Goal: Register for event/course

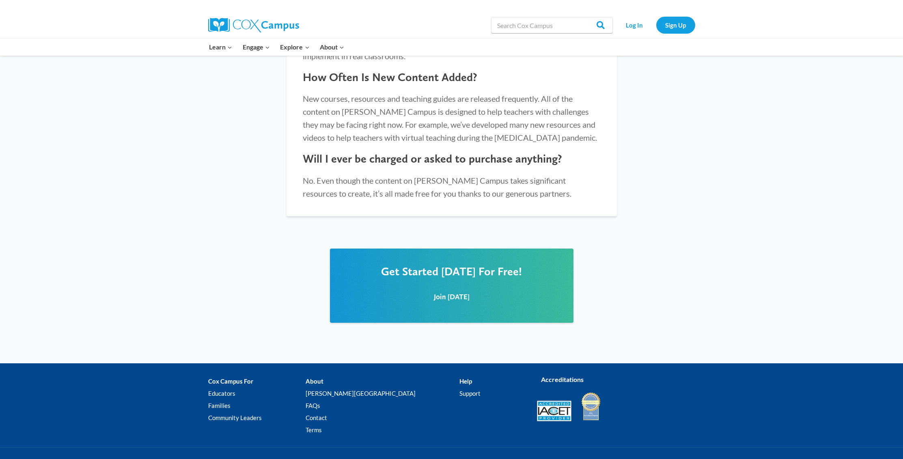
scroll to position [898, 0]
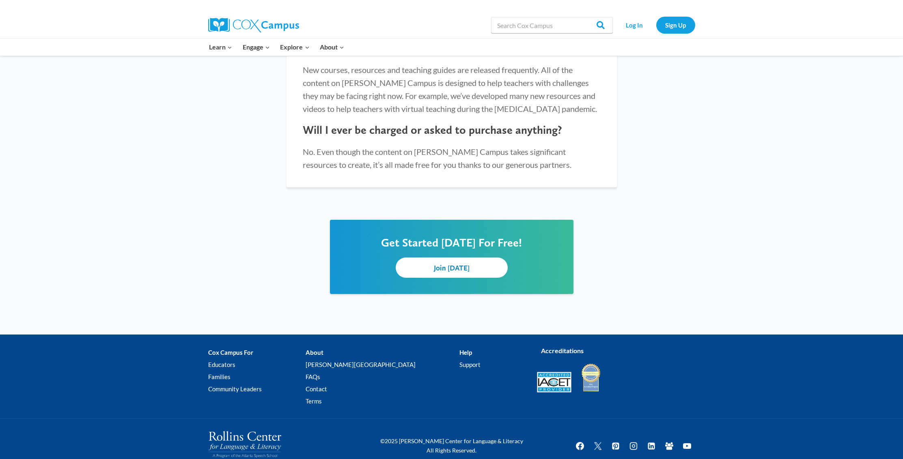
click at [454, 264] on span "Join Today" at bounding box center [452, 268] width 36 height 9
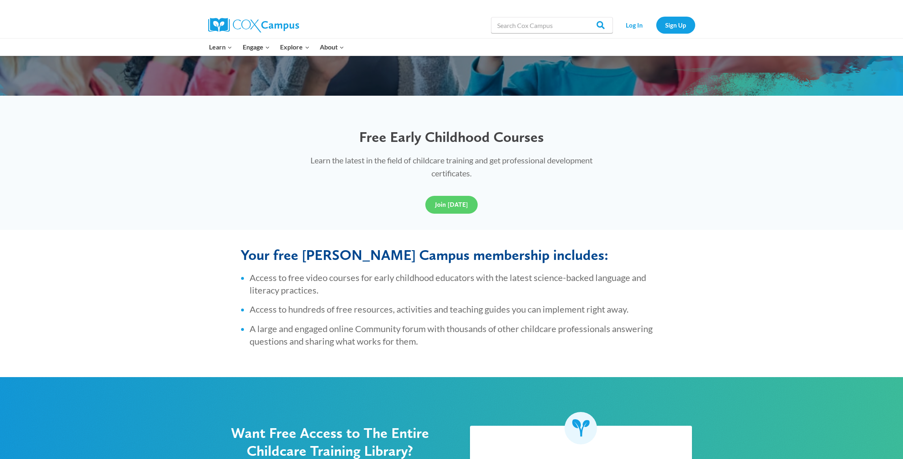
scroll to position [0, 0]
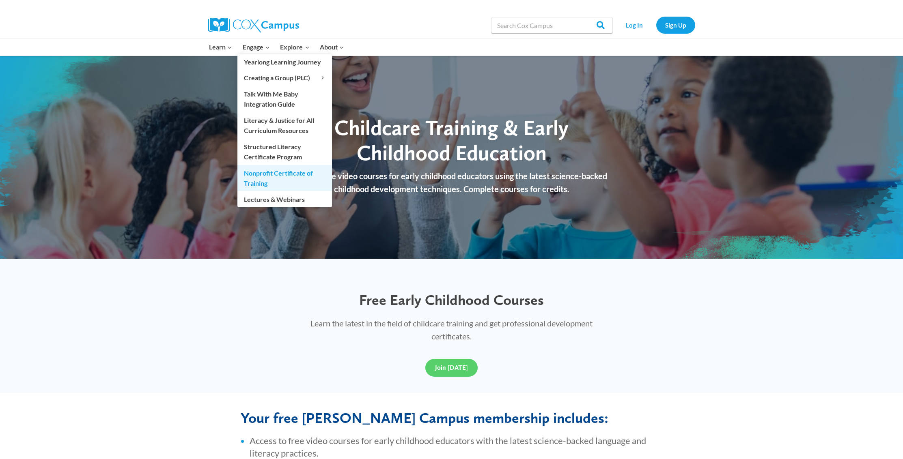
click at [264, 179] on link "Nonprofit Certificate of Training" at bounding box center [284, 178] width 95 height 26
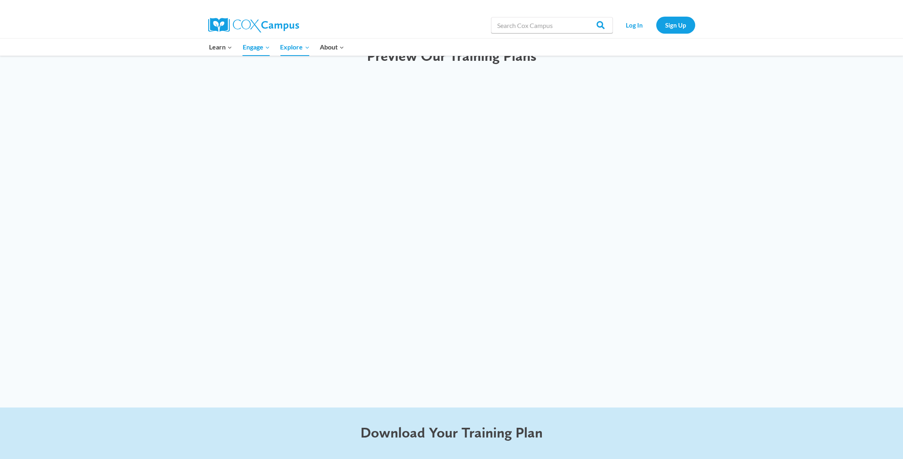
scroll to position [2024, 0]
click at [753, 212] on div at bounding box center [451, 242] width 903 height 327
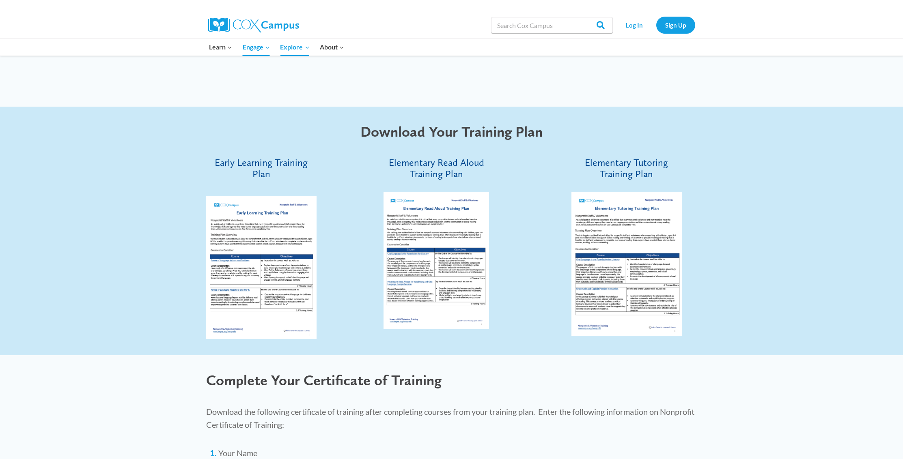
scroll to position [2328, 0]
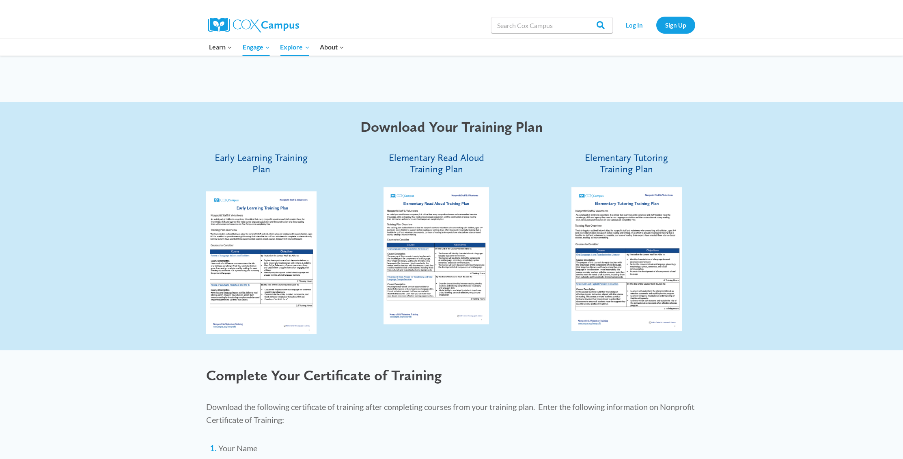
click at [262, 161] on span "Early Learning Training Plan" at bounding box center [261, 164] width 93 height 24
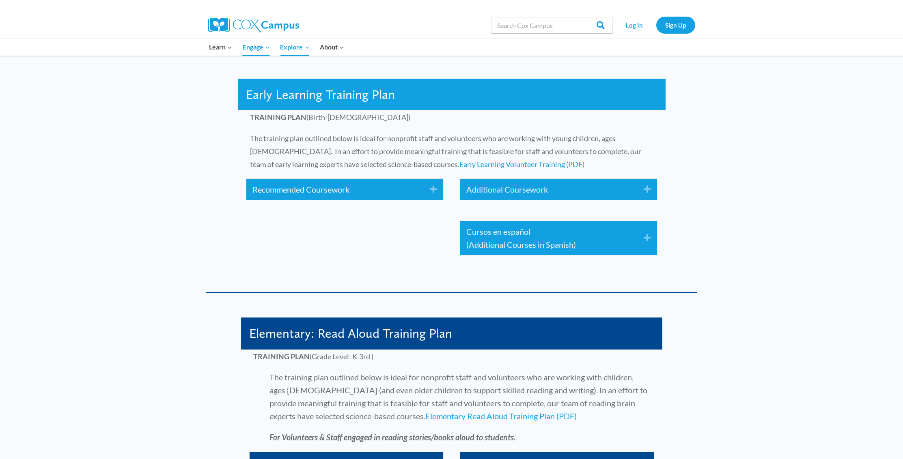
scroll to position [1345, 0]
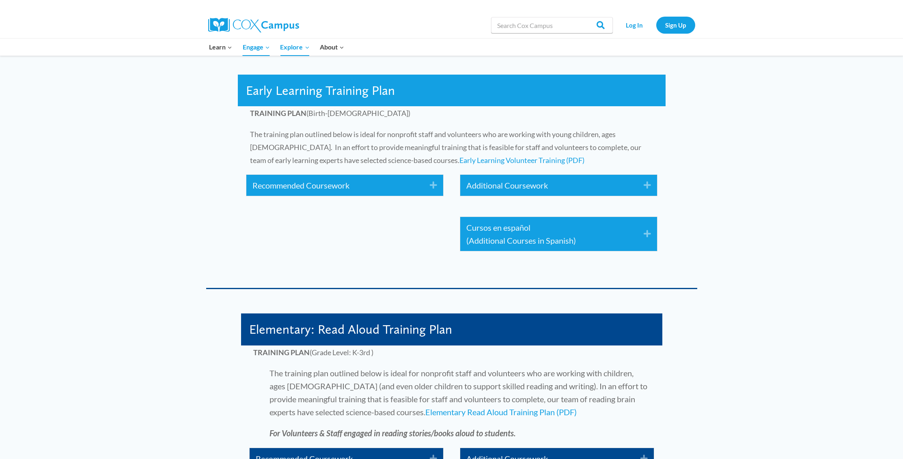
click at [366, 192] on div "Recommended Coursework Expand" at bounding box center [344, 185] width 197 height 21
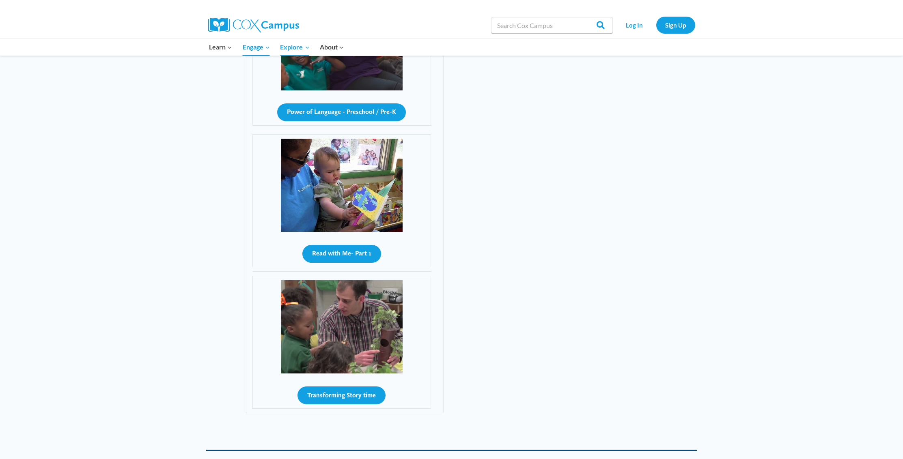
scroll to position [1650, 0]
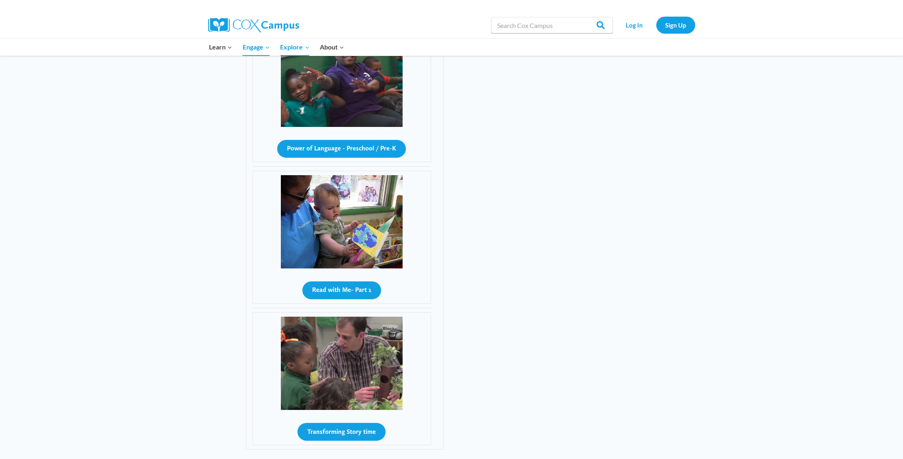
click at [357, 240] on img at bounding box center [342, 221] width 122 height 93
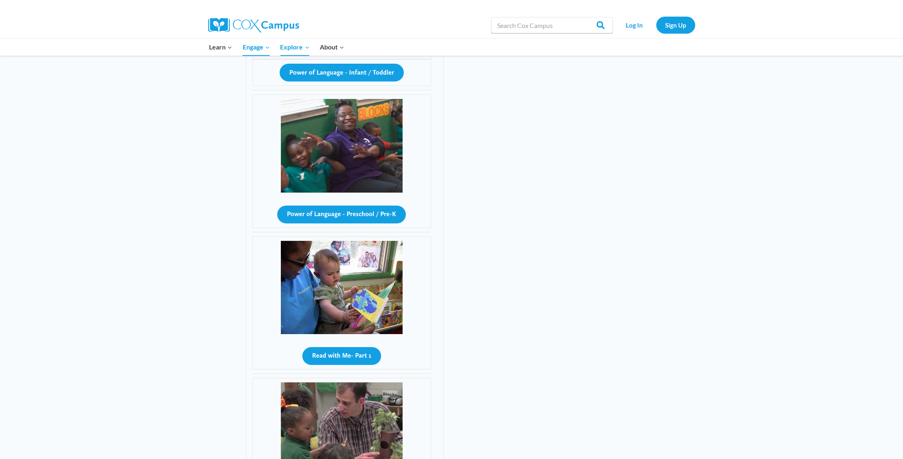
scroll to position [1355, 0]
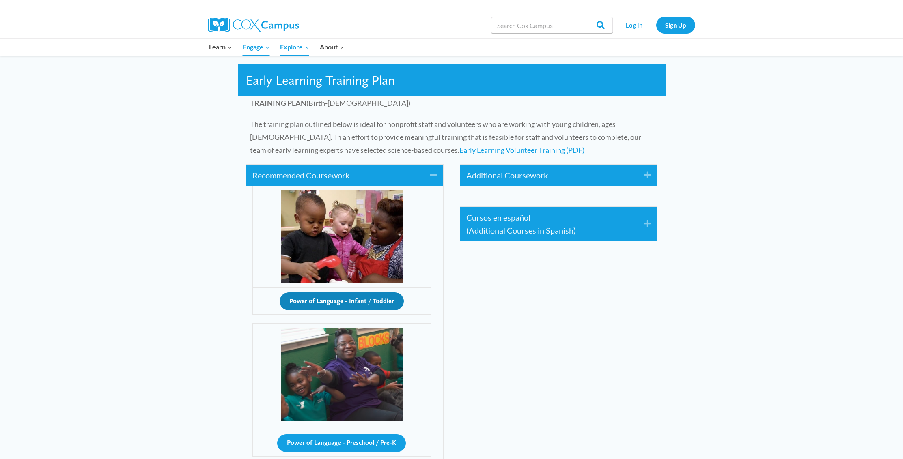
click at [333, 307] on button "Power of Language - Infant / Toddler" at bounding box center [342, 302] width 124 height 18
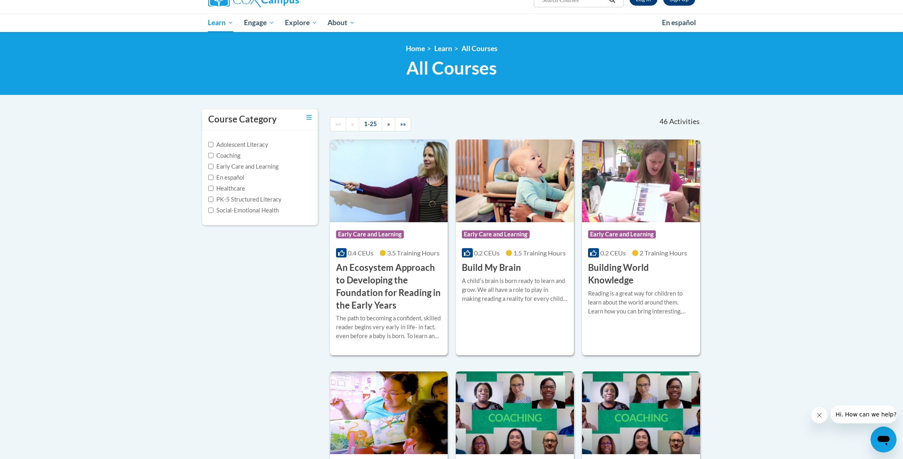
scroll to position [81, 0]
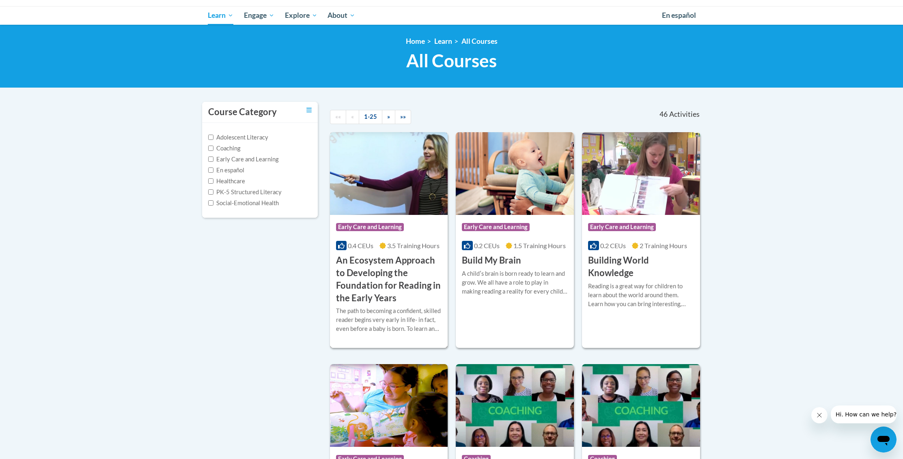
click at [368, 279] on h3 "An Ecosystem Approach to Developing the Foundation for Reading in the Early Yea…" at bounding box center [389, 279] width 106 height 50
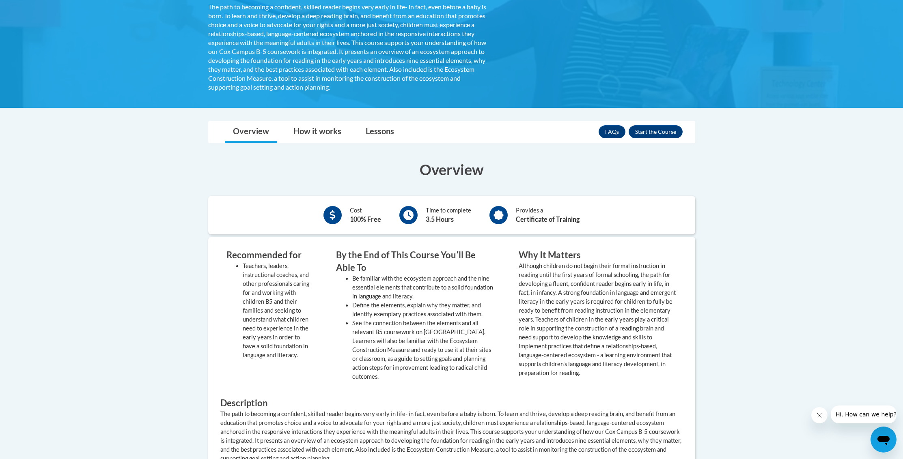
scroll to position [192, 0]
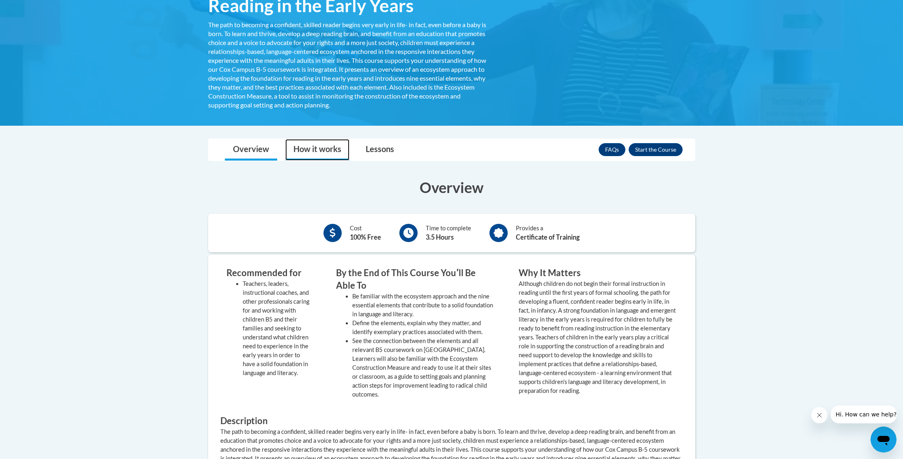
click at [333, 151] on link "How it works" at bounding box center [317, 150] width 64 height 22
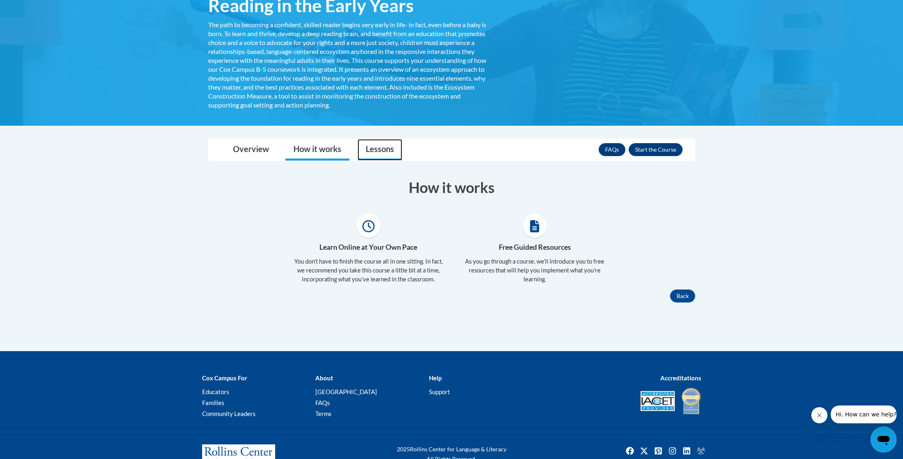
click at [367, 150] on link "Lessons" at bounding box center [380, 150] width 45 height 22
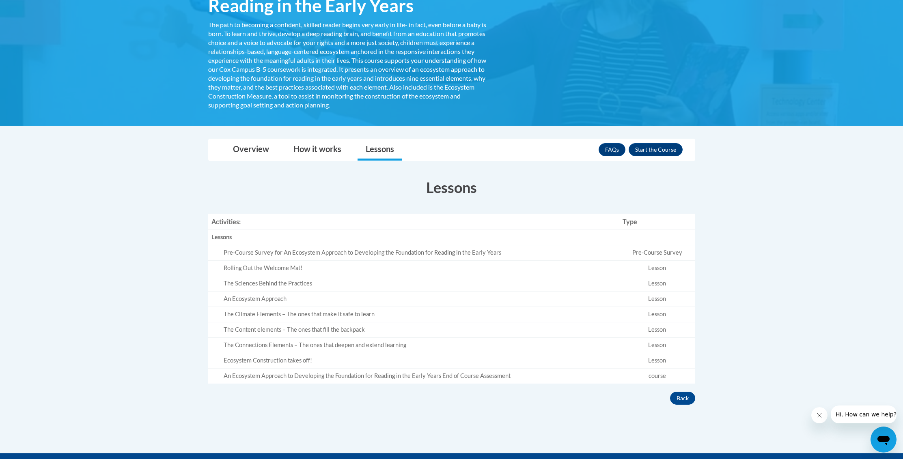
click at [264, 257] on div "Pre-Course Survey for An Ecosystem Approach to Developing the Foundation for Re…" at bounding box center [420, 253] width 392 height 9
click at [295, 269] on div "Rolling Out the Welcome Mat!" at bounding box center [420, 268] width 392 height 9
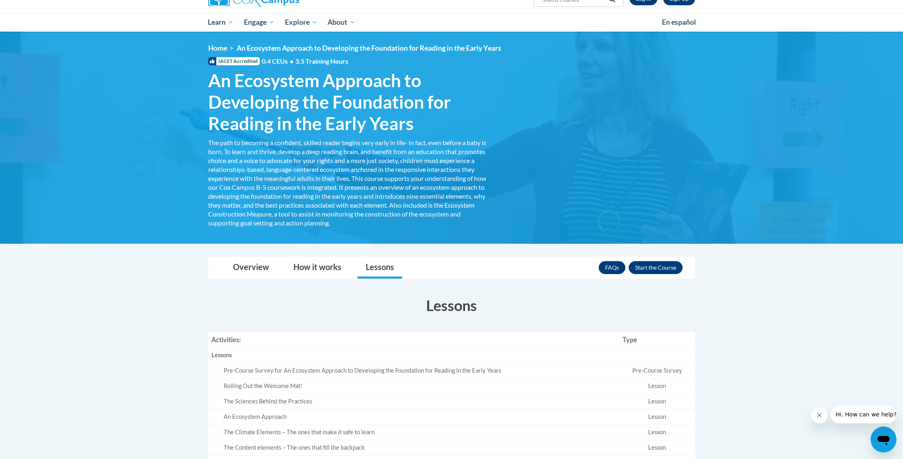
scroll to position [61, 0]
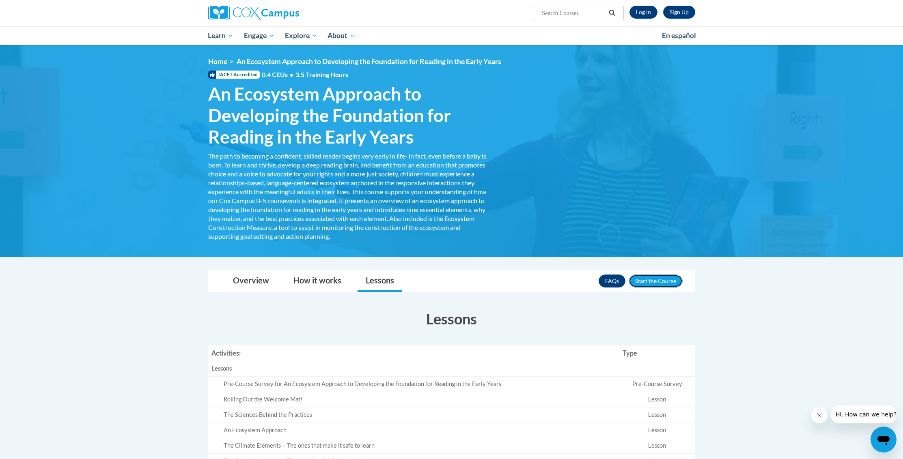
drag, startPoint x: 646, startPoint y: 279, endPoint x: 469, endPoint y: 233, distance: 182.5
click at [646, 279] on button "Enroll" at bounding box center [656, 281] width 54 height 13
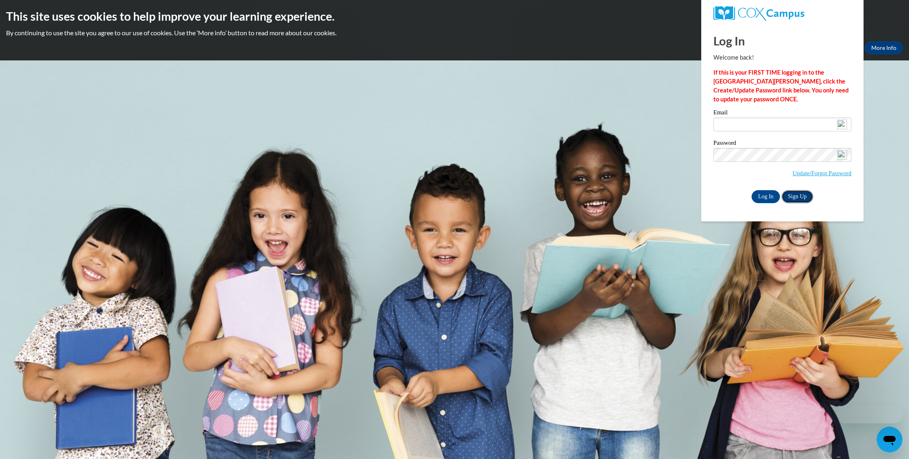
click at [804, 196] on link "Sign Up" at bounding box center [798, 196] width 32 height 13
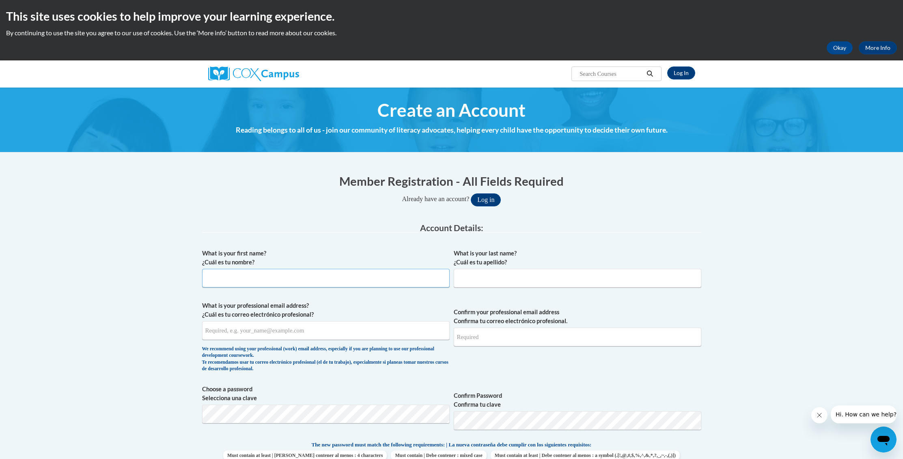
click at [283, 278] on input "What is your first name? ¿Cuál es tu nombre?" at bounding box center [326, 278] width 248 height 19
type input "Lobsang"
type input "Gyari"
type input "lgyari@gmail.com"
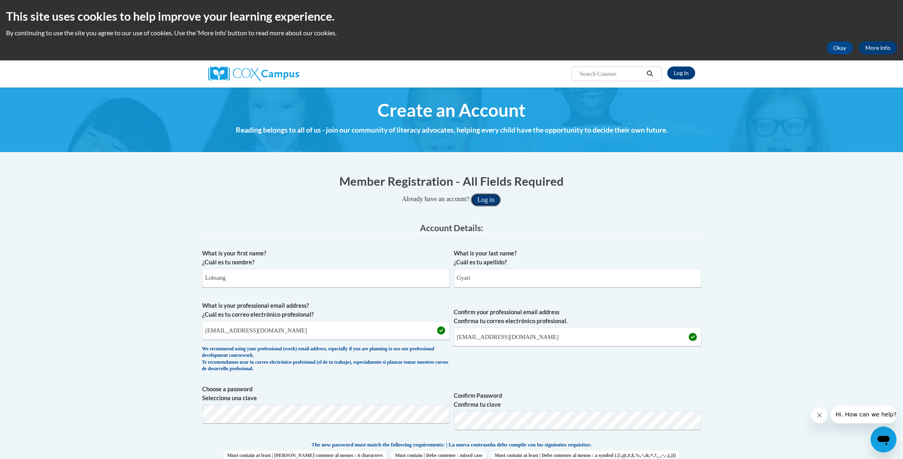
click at [490, 197] on button "Log in" at bounding box center [486, 200] width 30 height 13
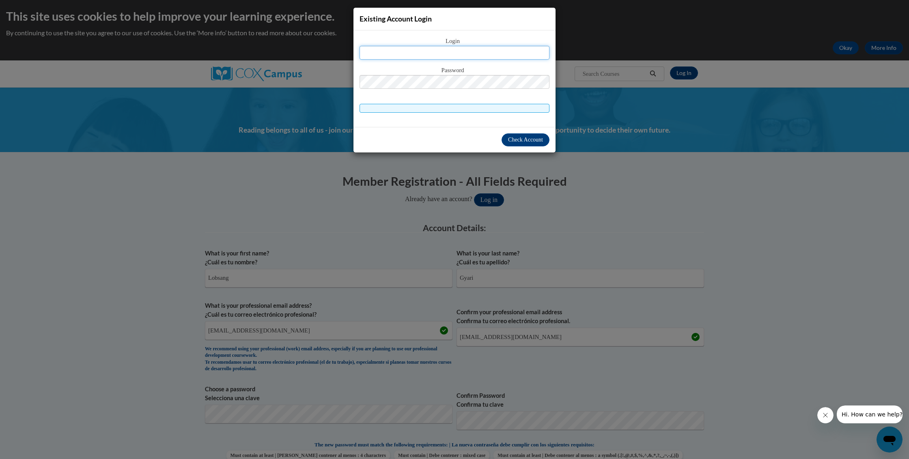
click at [393, 53] on input "text" at bounding box center [455, 53] width 190 height 14
type input "lgyari@gmail.com"
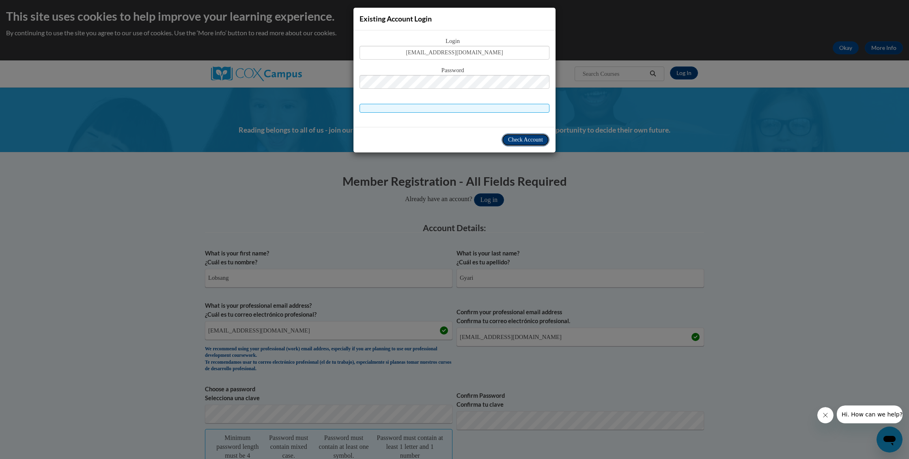
click at [522, 140] on span "Check Account" at bounding box center [525, 140] width 35 height 6
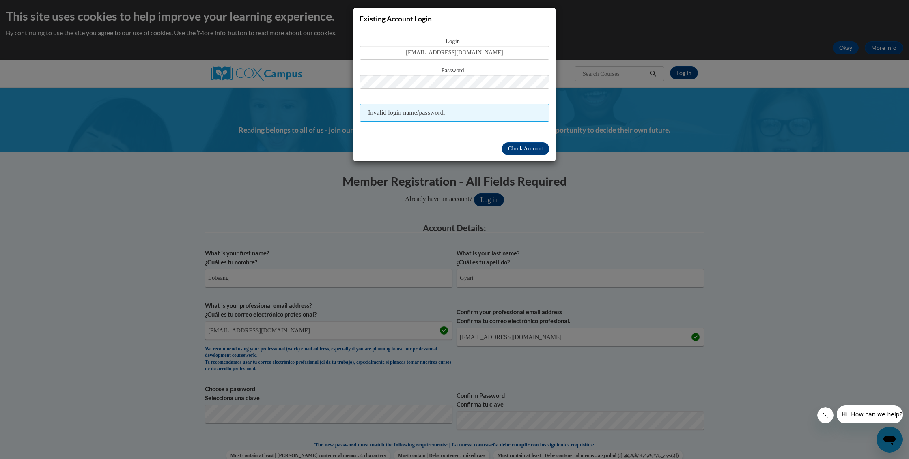
click at [396, 207] on div "Existing Account Login Login lgyari@gmail.com Password Invalid login name/passw…" at bounding box center [454, 229] width 909 height 459
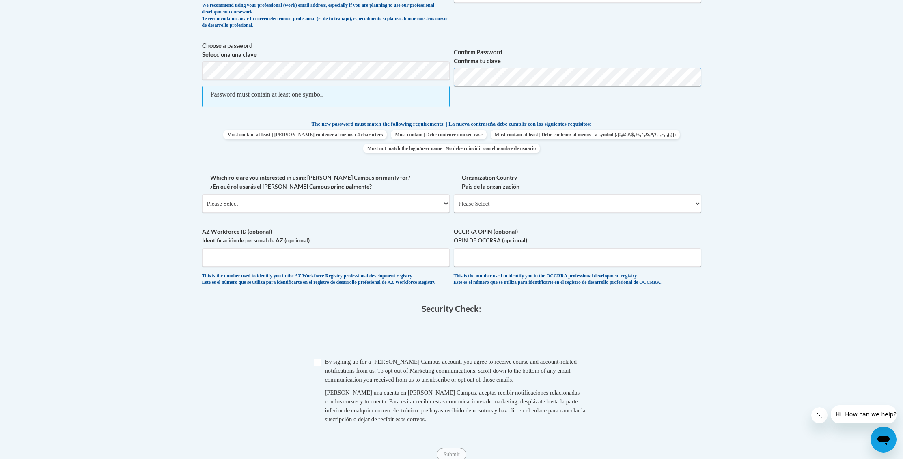
scroll to position [349, 0]
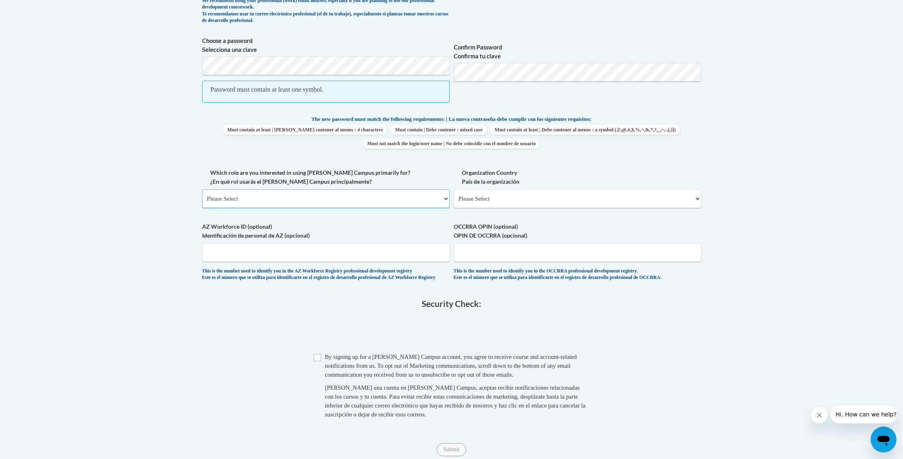
click at [329, 202] on select "Please Select College/University | Colegio/Universidad Community/Nonprofit Part…" at bounding box center [326, 199] width 248 height 19
select select "fbf2d438-af2f-41f8-98f1-81c410e29de3"
click at [202, 190] on select "Please Select College/University | Colegio/Universidad Community/Nonprofit Part…" at bounding box center [326, 199] width 248 height 19
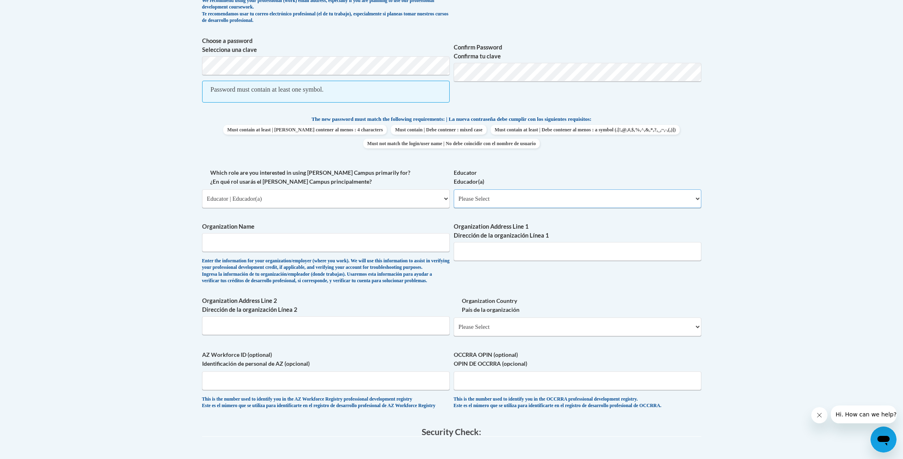
click at [518, 203] on select "Please Select Early Learning/Daycare Teacher/Family Home Care Provider | Maestr…" at bounding box center [578, 199] width 248 height 19
select select "5e2af403-4f2c-4e49-a02f-103e55d7b75b"
click at [454, 190] on select "Please Select Early Learning/Daycare Teacher/Family Home Care Provider | Maestr…" at bounding box center [578, 199] width 248 height 19
click at [320, 244] on input "Organization Name" at bounding box center [326, 242] width 248 height 19
type input "Tysons Corner Children Center"
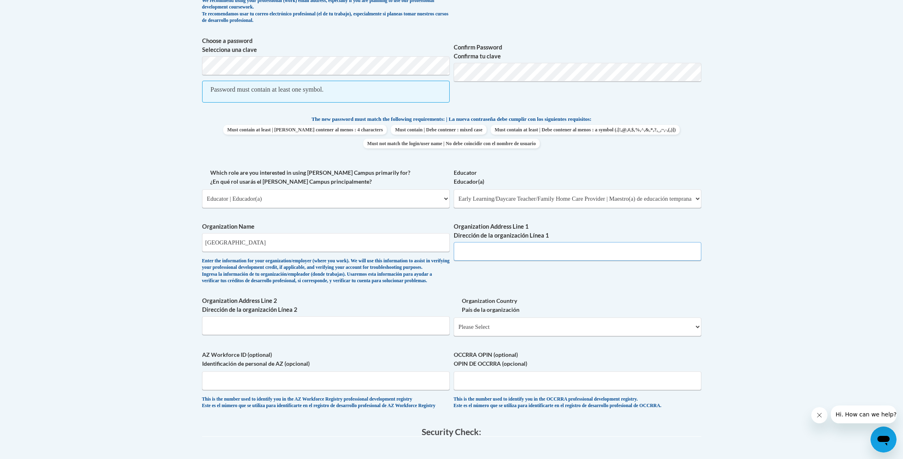
click at [558, 252] on input "Organization Address Line 1 Dirección de la organización Línea 1" at bounding box center [578, 251] width 248 height 19
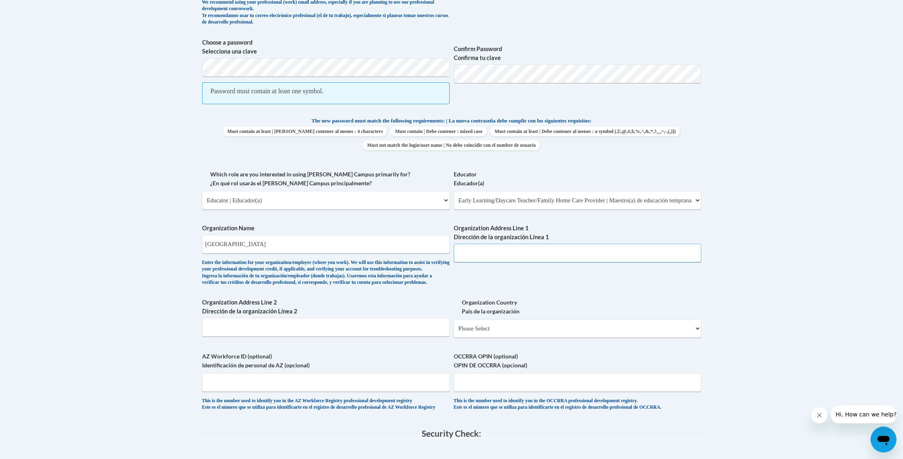
click at [481, 251] on input "Organization Address Line 1 Dirección de la organización Línea 1" at bounding box center [578, 253] width 248 height 19
type input "8260 Greensboro STE 135"
click at [289, 337] on input "Organization Address Line 2 Dirección de la organización Línea 2" at bounding box center [326, 328] width 248 height 19
click at [484, 338] on select "Please Select United States | Estados Unidos Outside of the United States | Fue…" at bounding box center [578, 329] width 248 height 19
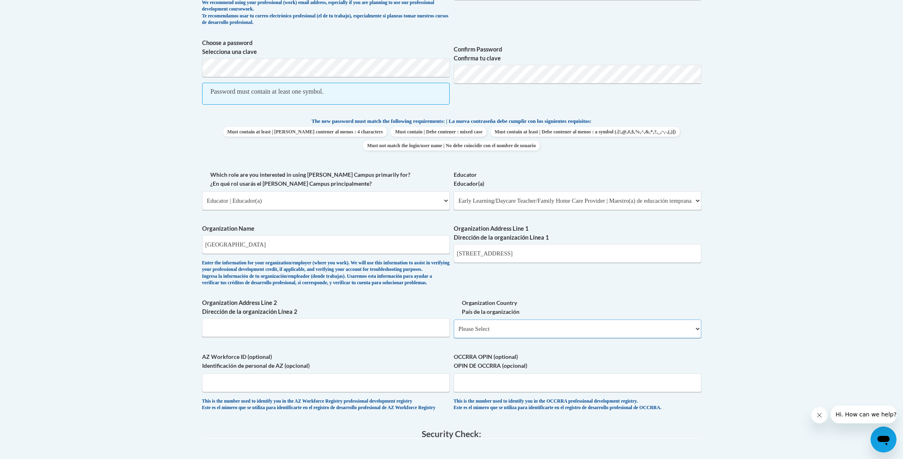
select select "ad49bcad-a171-4b2e-b99c-48b446064914"
click at [454, 333] on select "Please Select United States | Estados Unidos Outside of the United States | Fue…" at bounding box center [578, 329] width 248 height 19
select select
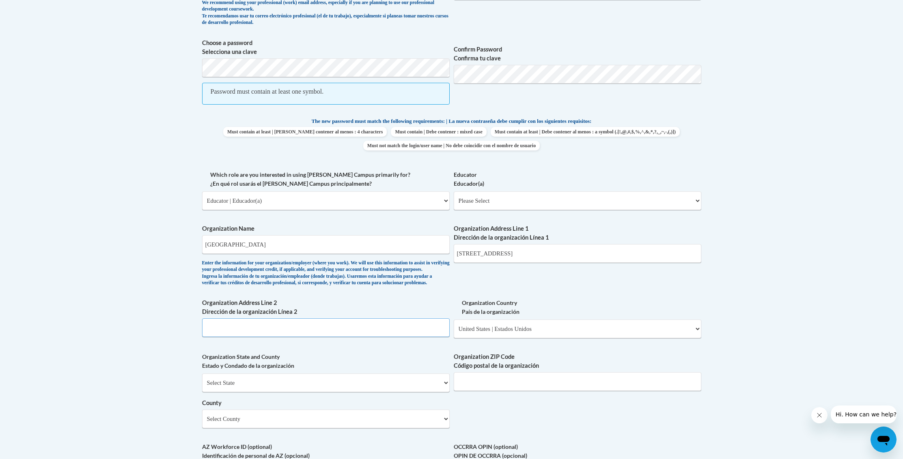
click at [250, 337] on input "Organization Address Line 2 Dirección de la organización Línea 2" at bounding box center [326, 328] width 248 height 19
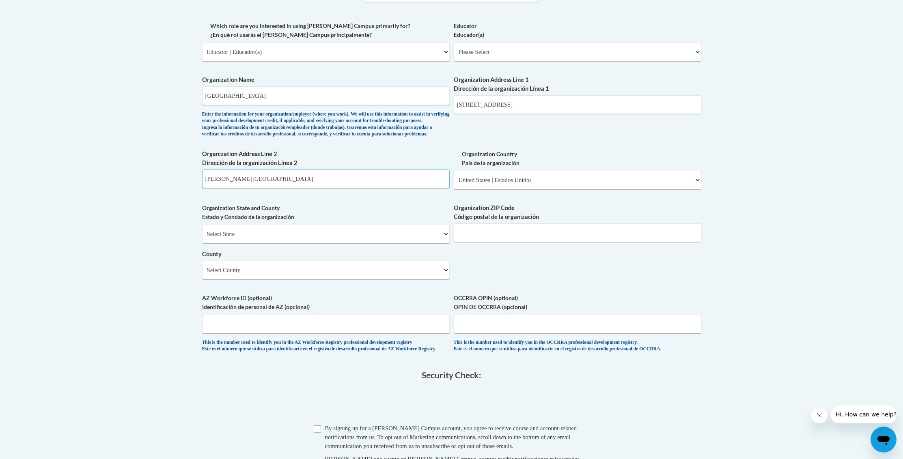
scroll to position [508, 0]
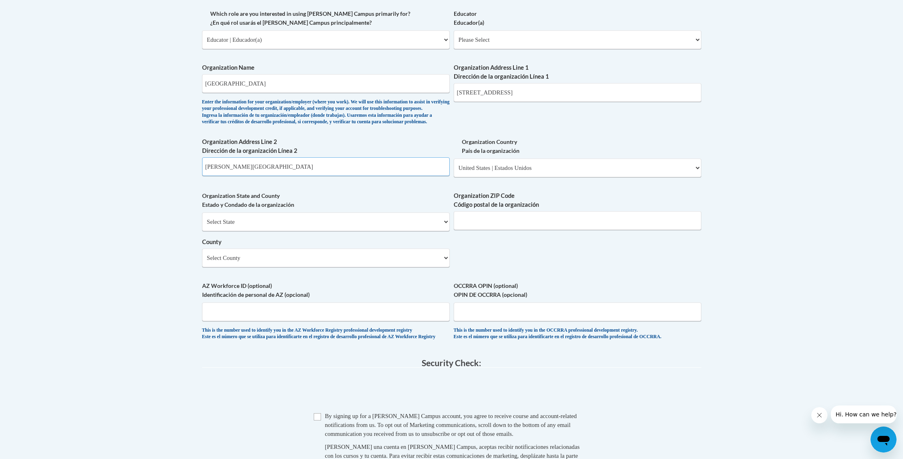
type input "McLean, VA 22102"
click at [331, 231] on select "Select State Alabama Alaska Arizona Arkansas California Colorado Connecticut De…" at bounding box center [326, 222] width 248 height 19
select select "Virginia"
click at [202, 226] on select "Select State Alabama Alaska Arizona Arkansas California Colorado Connecticut De…" at bounding box center [326, 222] width 248 height 19
click at [537, 230] on input "Organization ZIP Code Código postal de la organización" at bounding box center [578, 220] width 248 height 19
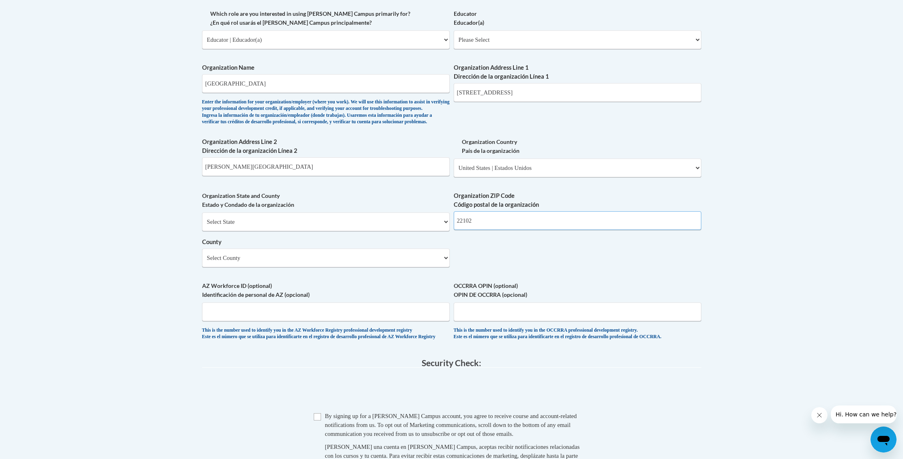
type input "22102"
drag, startPoint x: 262, startPoint y: 182, endPoint x: 226, endPoint y: 181, distance: 36.1
click at [225, 176] on input "McLean, VA 22102" at bounding box center [326, 166] width 248 height 19
type input "McLean"
click at [317, 267] on select "Select County Accomack Albemarle Alexandria Alleghany Amelia Amherst Appomattox…" at bounding box center [326, 258] width 248 height 19
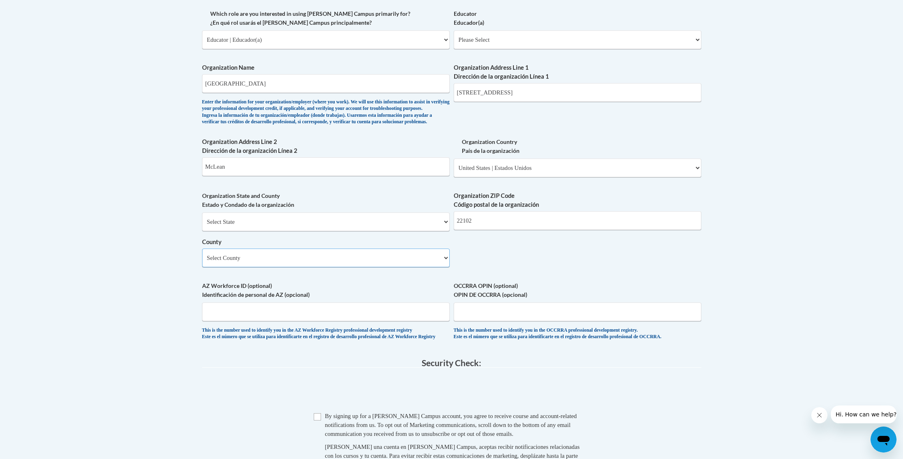
select select "Fairfax"
click at [202, 262] on select "Select County Accomack Albemarle Alexandria Alleghany Amelia Amherst Appomattox…" at bounding box center [326, 258] width 248 height 19
click at [392, 290] on div "What is your first name? ¿Cuál es tu nombre? Lobsang What is your last name? ¿C…" at bounding box center [451, 43] width 499 height 612
click at [385, 321] on input "AZ Workforce ID (optional) Identificación de personal de AZ (opcional)" at bounding box center [326, 312] width 248 height 19
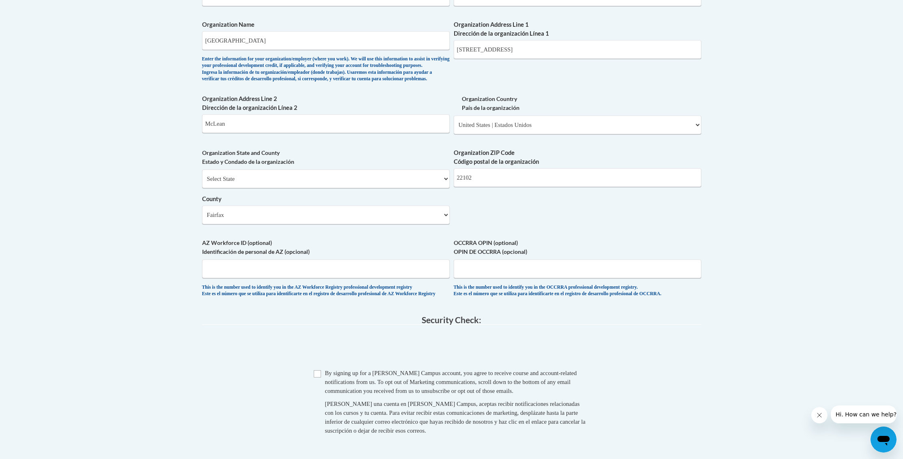
scroll to position [555, 0]
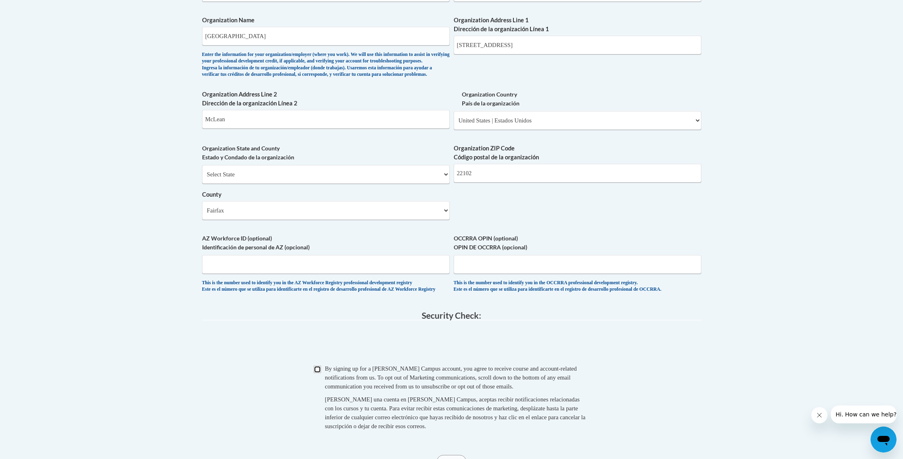
click at [319, 373] on input "Checkbox" at bounding box center [317, 369] width 7 height 7
checkbox input "true"
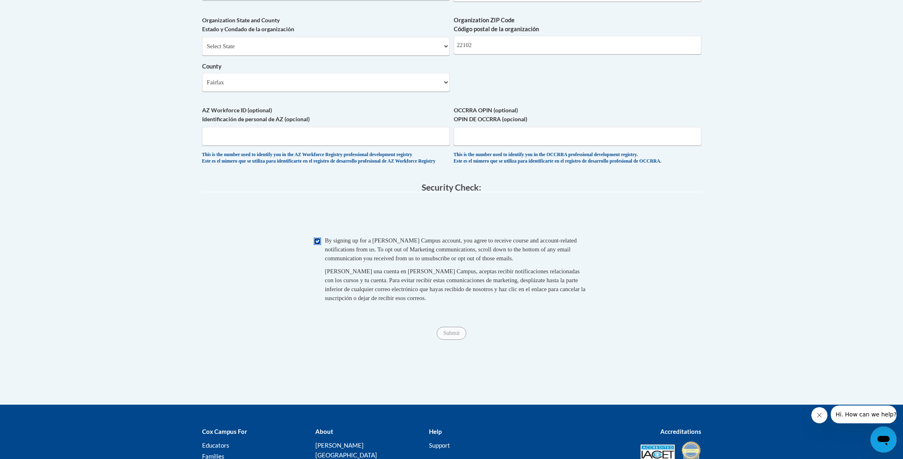
scroll to position [782, 0]
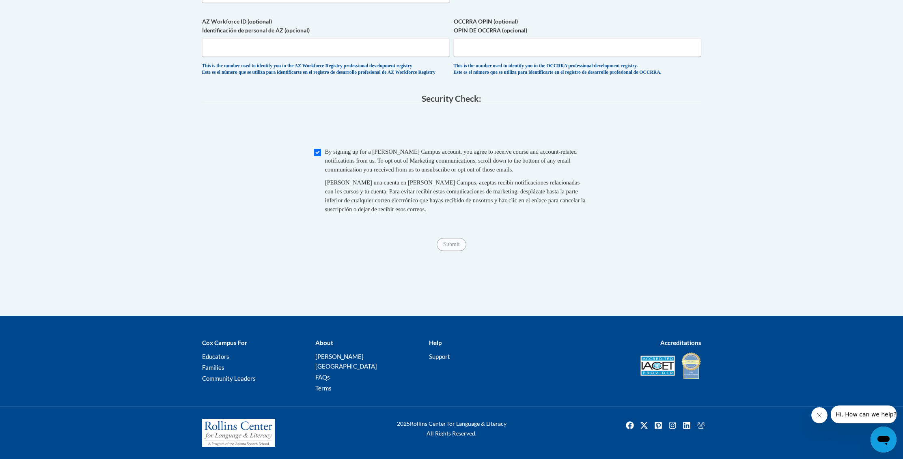
click at [448, 247] on span "Submit" at bounding box center [451, 244] width 29 height 6
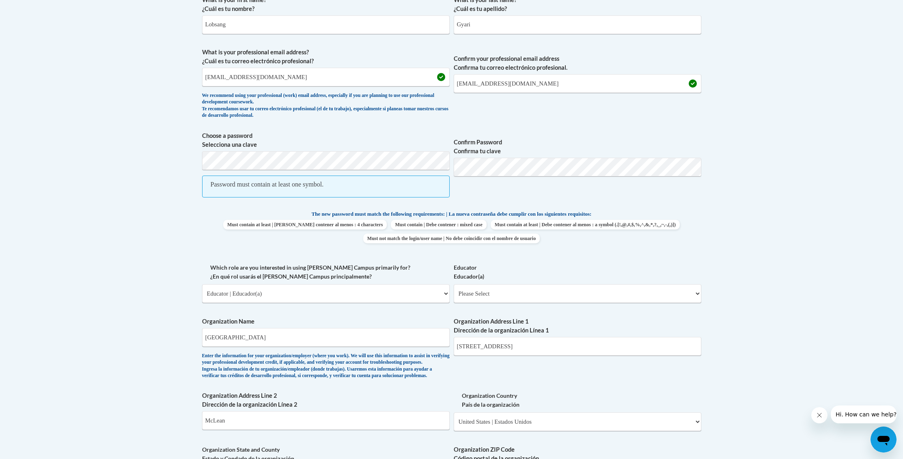
scroll to position [222, 0]
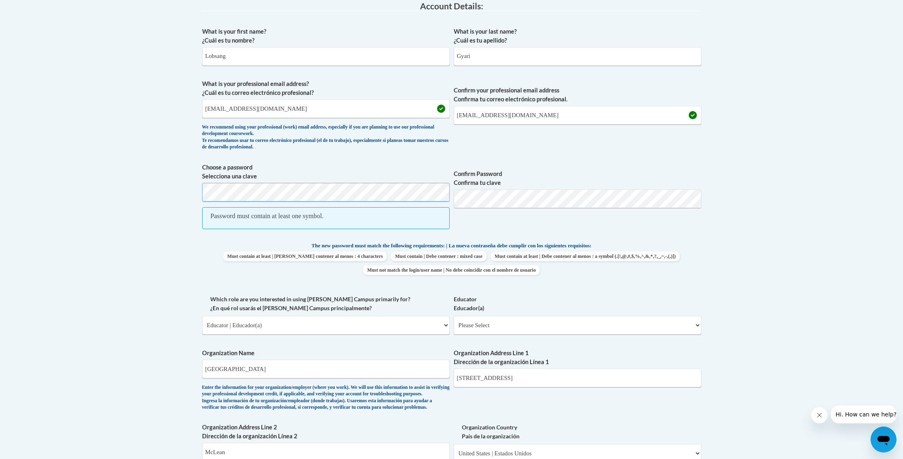
click at [126, 188] on body "This site uses cookies to help improve your learning experience. By continuing …" at bounding box center [451, 394] width 903 height 1232
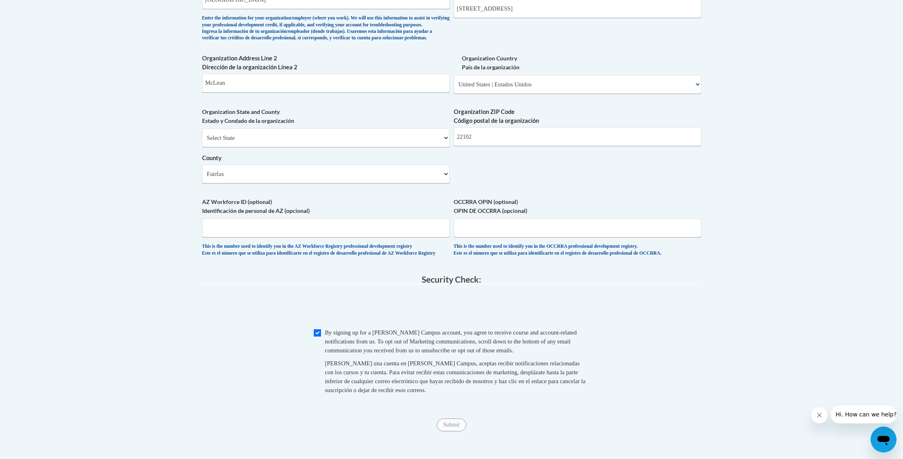
scroll to position [584, 0]
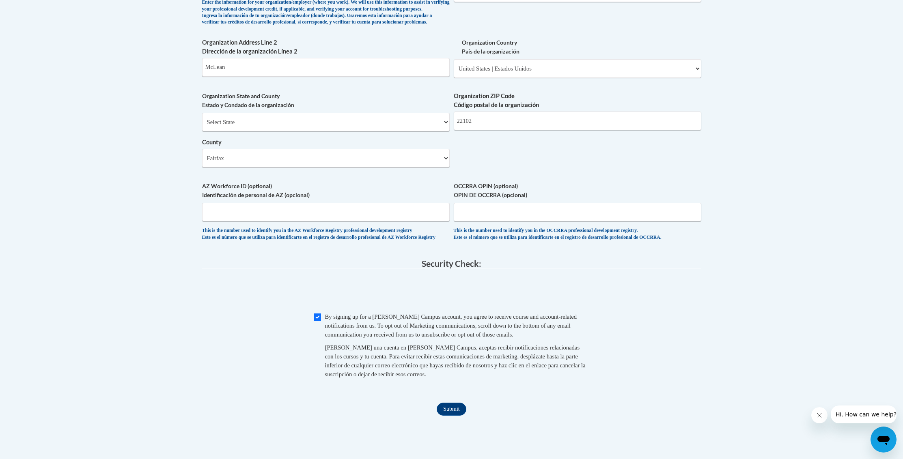
click at [319, 342] on span "Checkbox By signing up for a Cox Campus account, you agree to receive course an…" at bounding box center [452, 350] width 276 height 75
click at [449, 416] on input "Submit" at bounding box center [451, 409] width 29 height 13
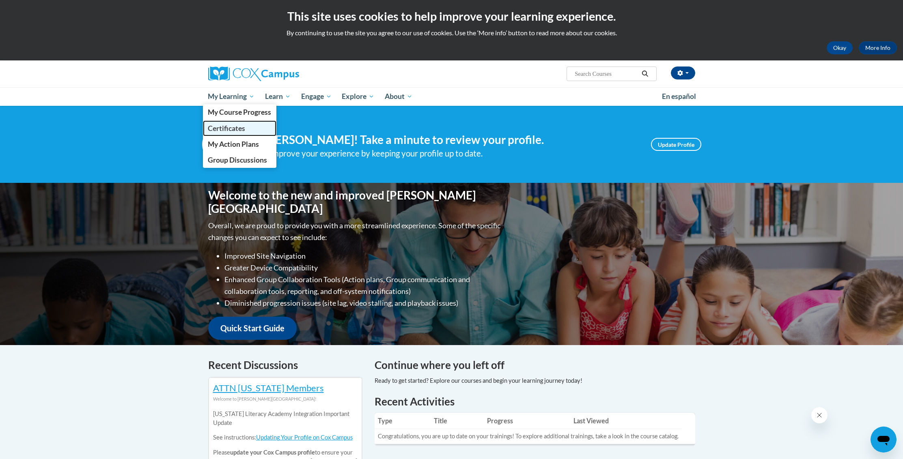
click at [230, 129] on span "Certificates" at bounding box center [226, 128] width 37 height 9
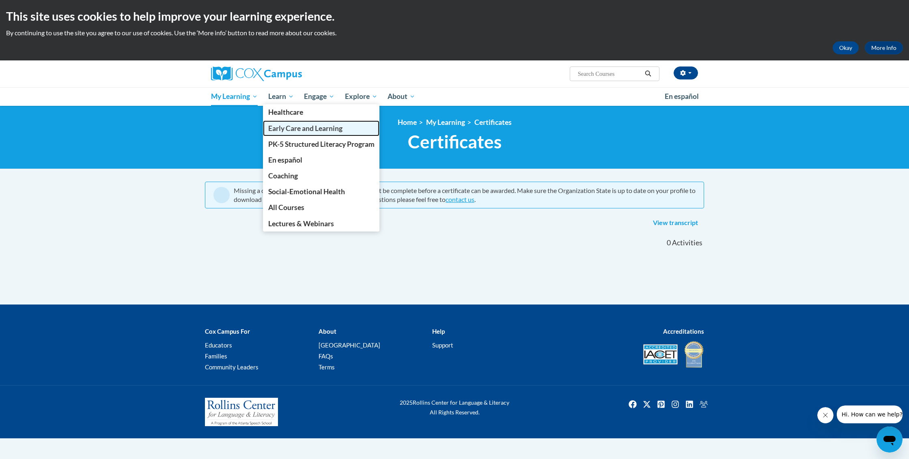
click at [283, 129] on span "Early Care and Learning" at bounding box center [305, 128] width 74 height 9
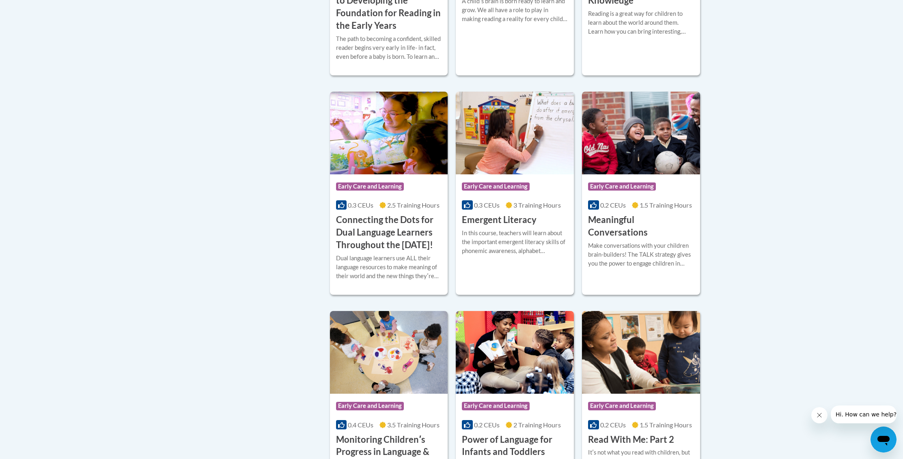
scroll to position [460, 0]
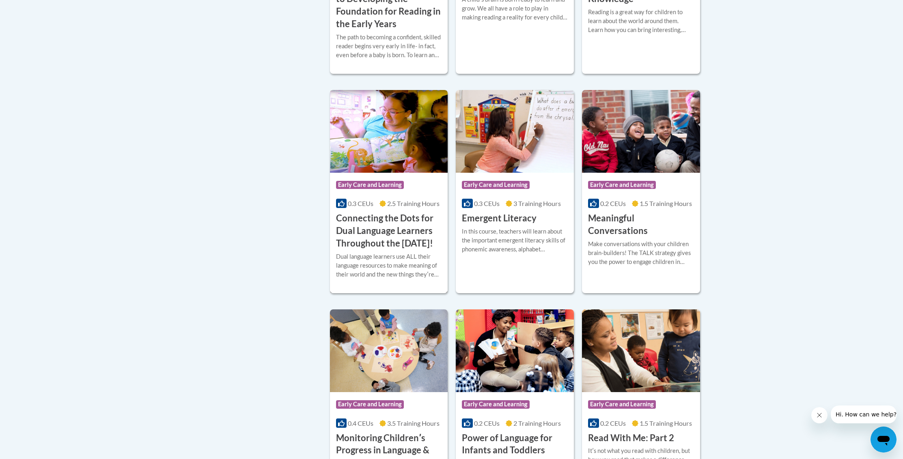
click at [391, 240] on h3 "Connecting the Dots for Dual Language Learners Throughout the [DATE]!" at bounding box center [389, 230] width 106 height 37
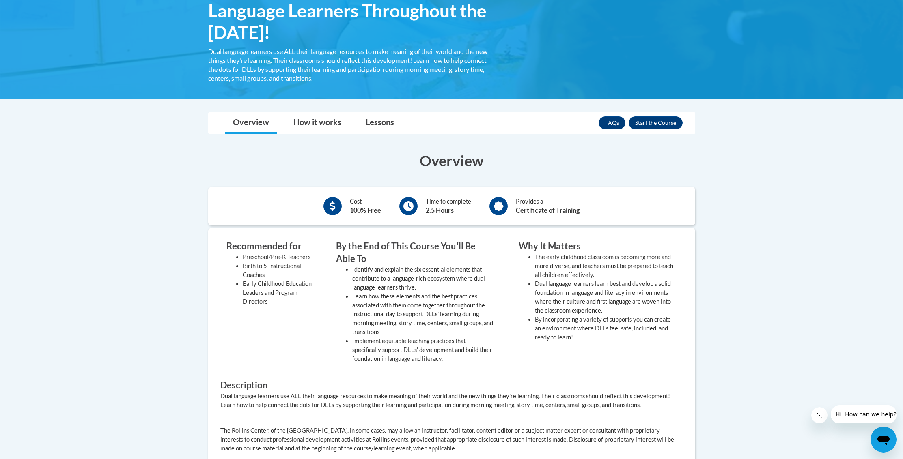
scroll to position [129, 0]
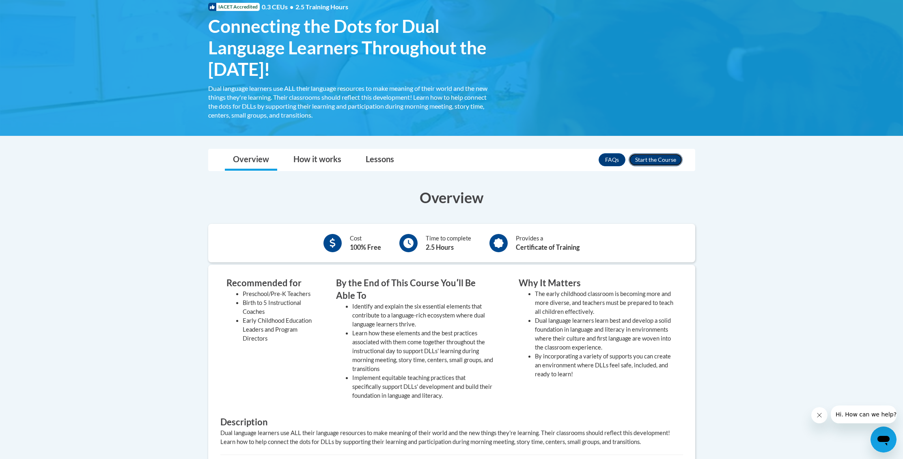
click at [668, 158] on button "Enroll" at bounding box center [656, 159] width 54 height 13
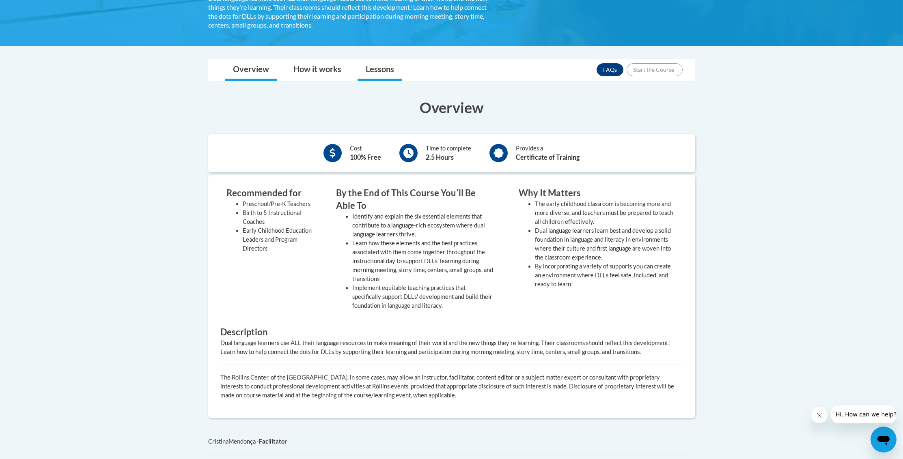
scroll to position [236, 0]
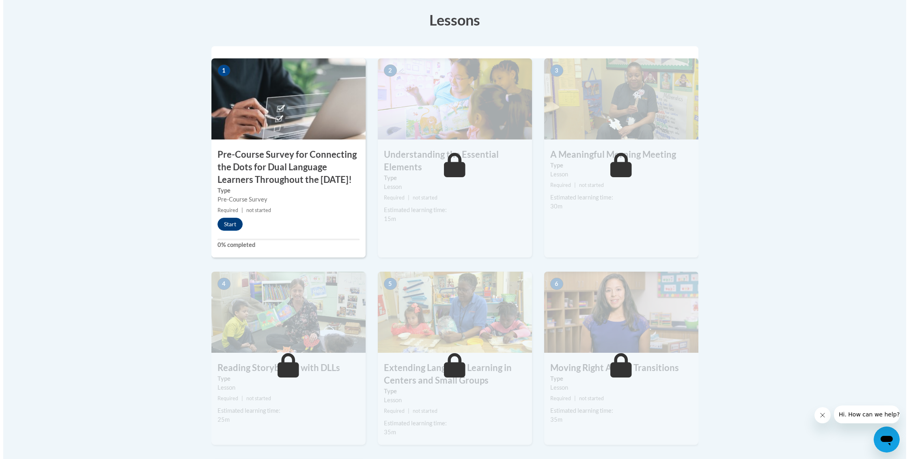
scroll to position [247, 0]
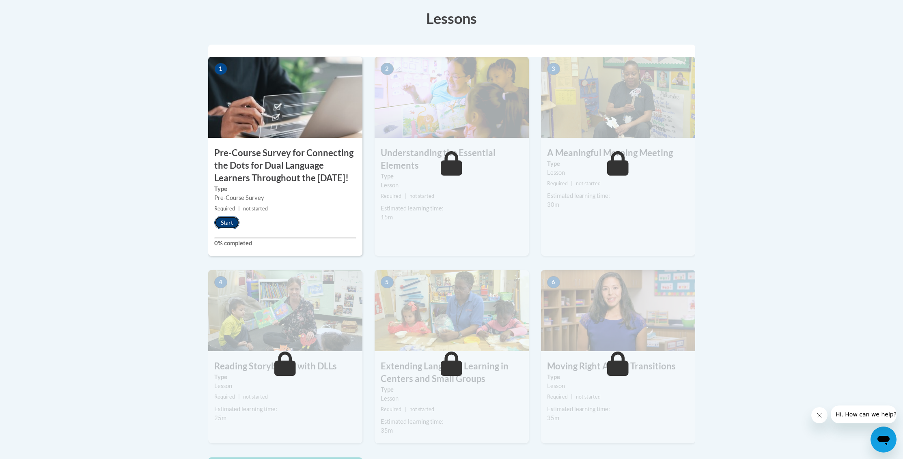
click at [219, 229] on button "Start" at bounding box center [226, 222] width 25 height 13
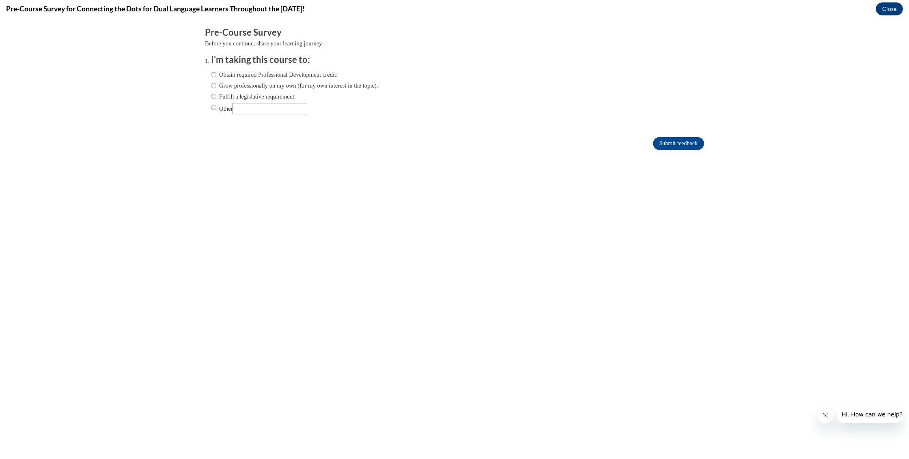
scroll to position [0, 0]
click at [211, 78] on input "Obtain required Professional Development credit." at bounding box center [213, 74] width 5 height 9
radio input "true"
drag, startPoint x: 687, startPoint y: 146, endPoint x: 421, endPoint y: 131, distance: 266.2
click at [687, 146] on input "Submit feedback" at bounding box center [678, 143] width 51 height 13
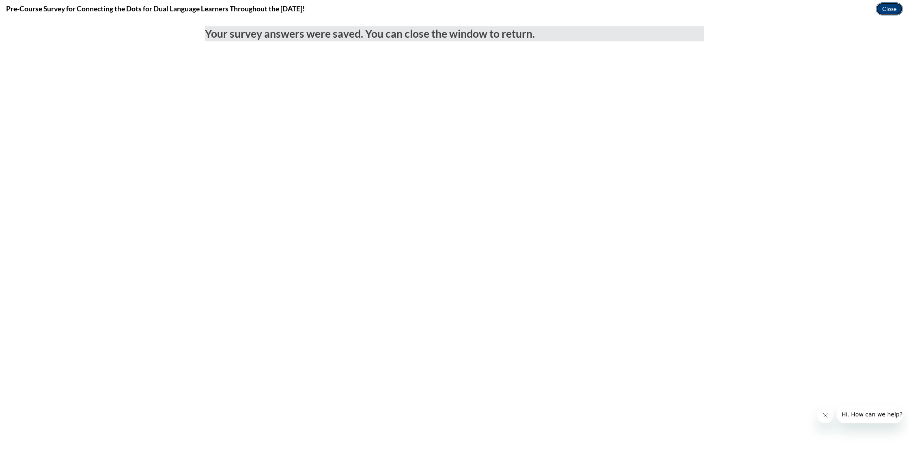
click at [886, 11] on button "Close" at bounding box center [889, 8] width 27 height 13
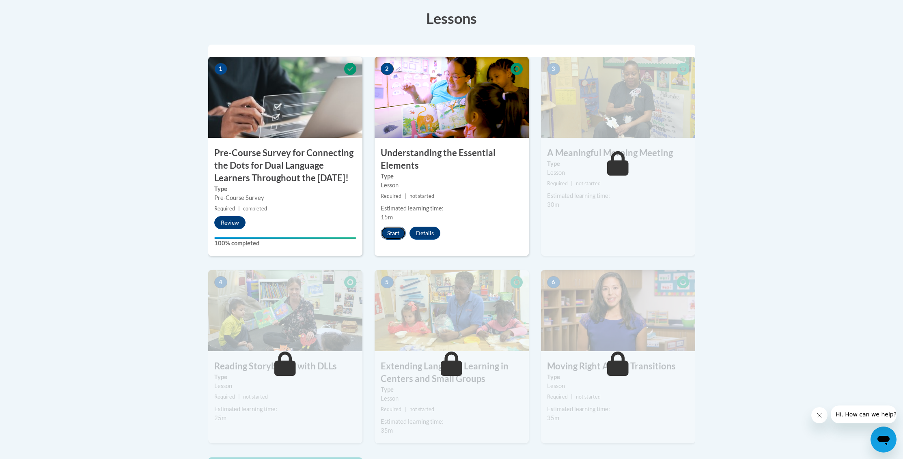
click at [391, 234] on button "Start" at bounding box center [393, 233] width 25 height 13
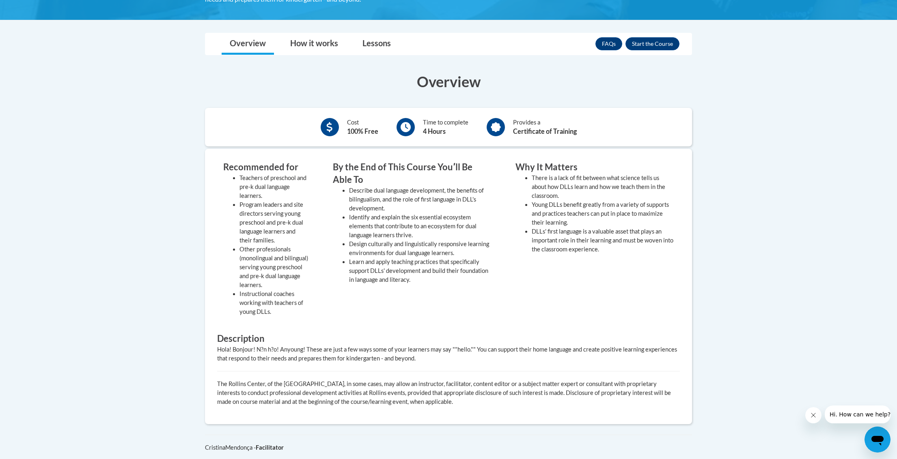
scroll to position [215, 0]
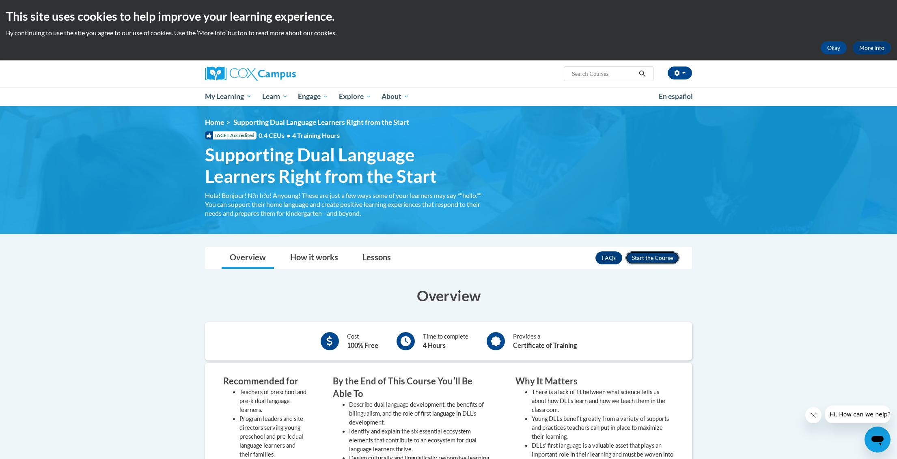
click at [651, 257] on button "Enroll" at bounding box center [652, 258] width 54 height 13
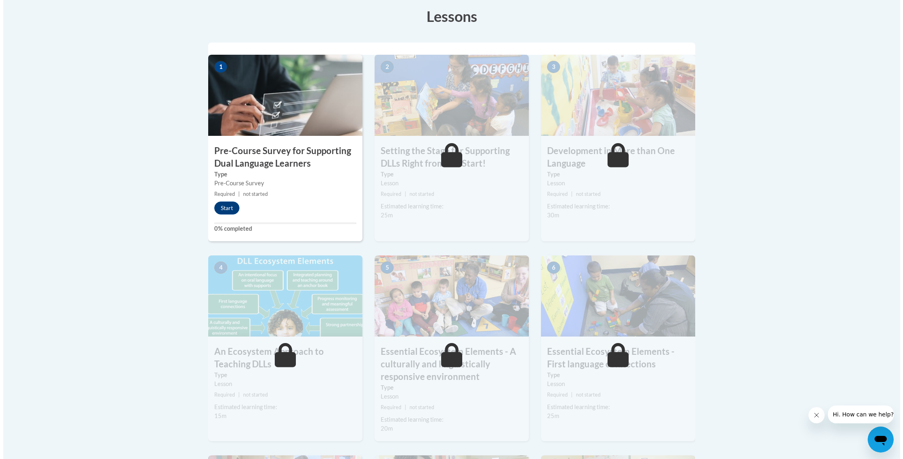
scroll to position [249, 0]
click at [225, 209] on button "Start" at bounding box center [223, 207] width 25 height 13
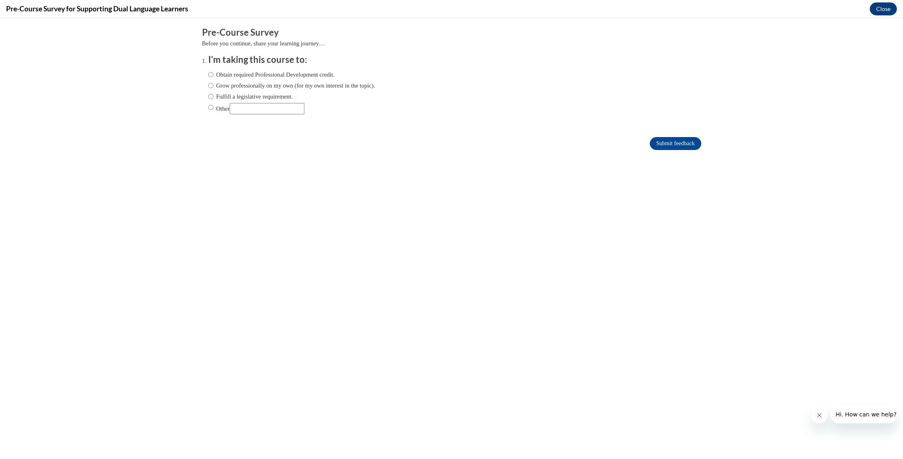
scroll to position [0, 0]
click at [232, 76] on label "Obtain required Professional Development credit." at bounding box center [271, 74] width 127 height 9
click at [213, 76] on input "Obtain required Professional Development credit." at bounding box center [210, 74] width 5 height 9
radio input "true"
click at [674, 147] on input "Submit feedback" at bounding box center [675, 143] width 51 height 13
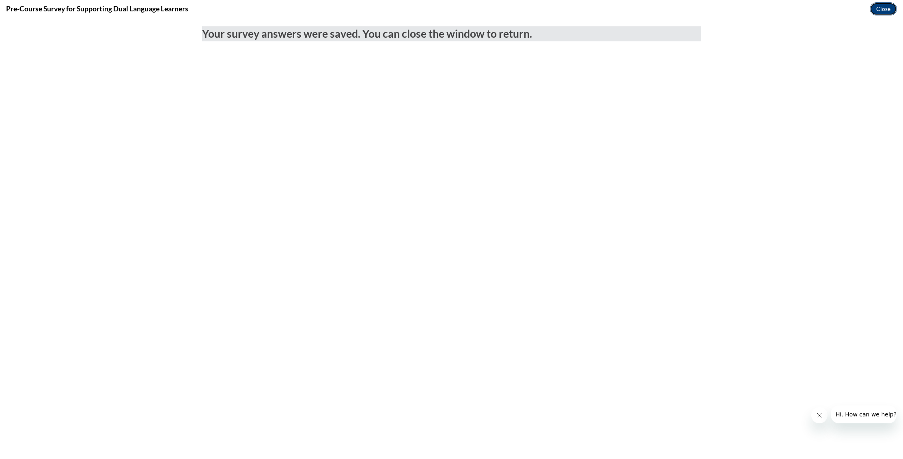
click at [879, 13] on button "Close" at bounding box center [883, 8] width 27 height 13
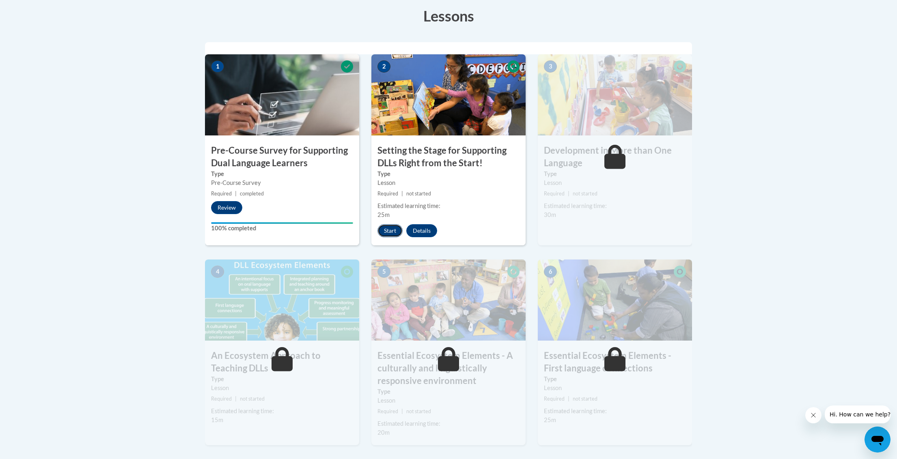
click at [386, 234] on button "Start" at bounding box center [389, 230] width 25 height 13
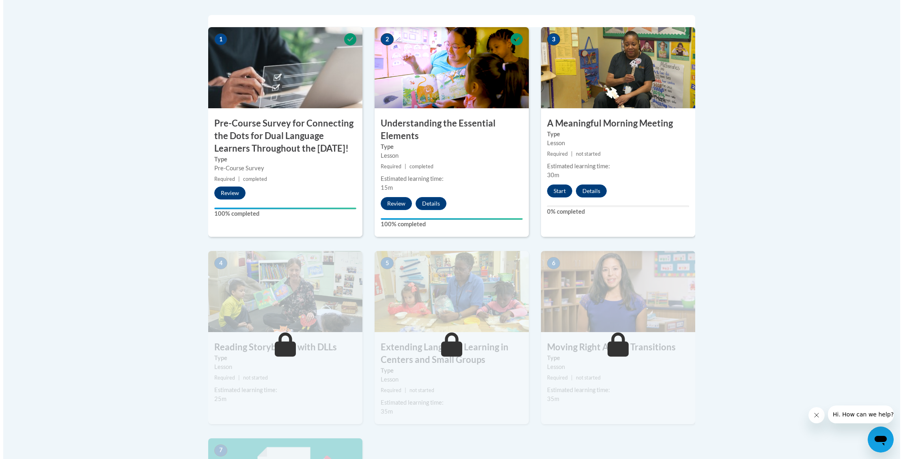
scroll to position [273, 0]
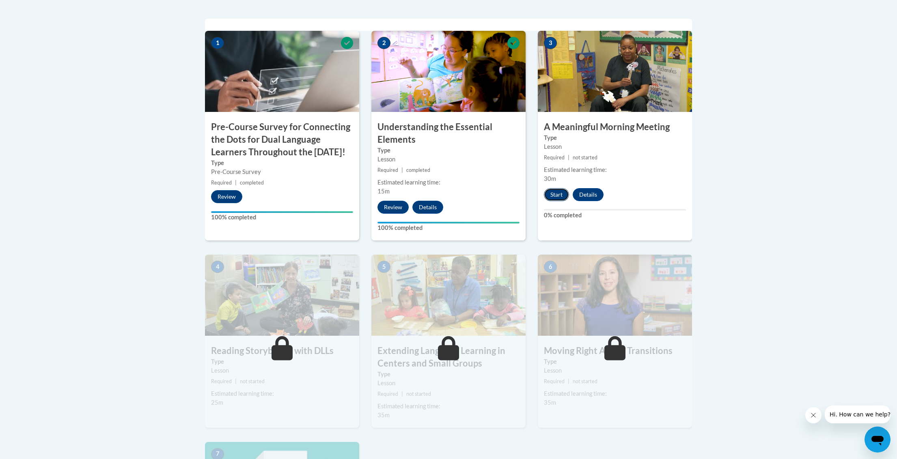
click at [559, 196] on button "Start" at bounding box center [556, 194] width 25 height 13
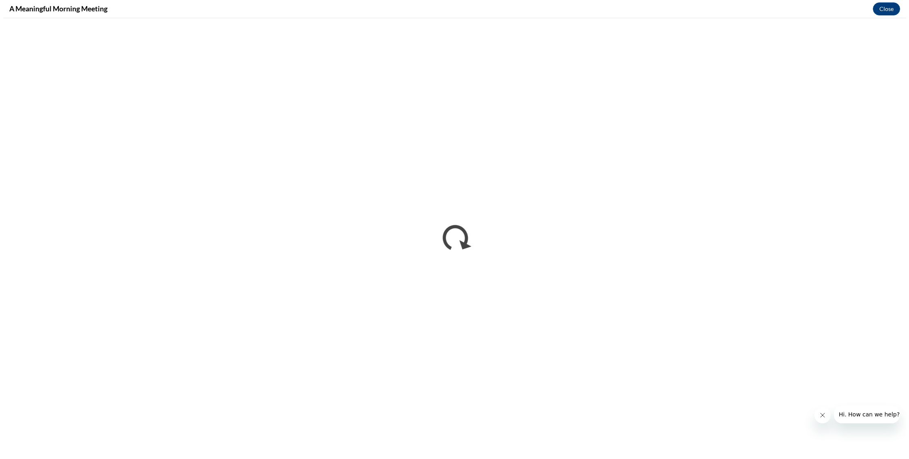
scroll to position [0, 0]
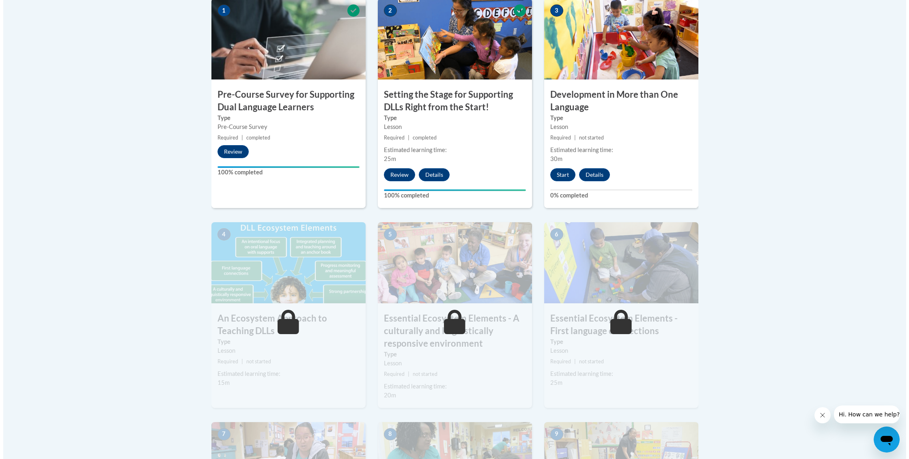
scroll to position [308, 0]
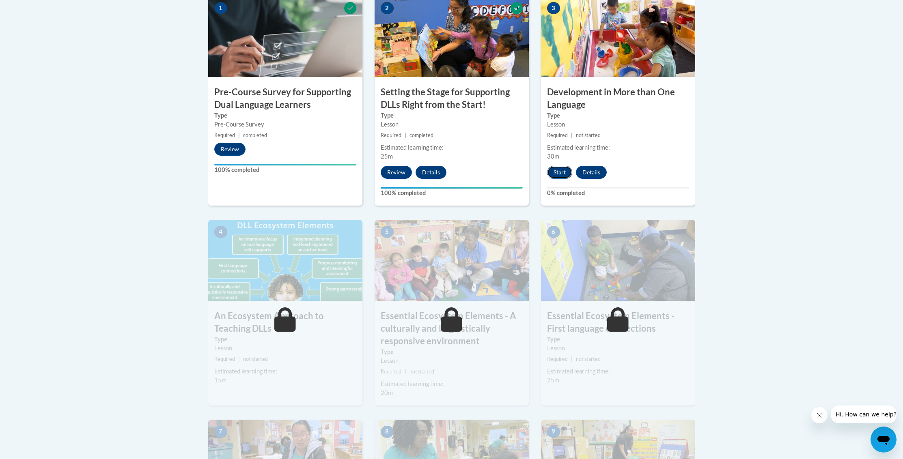
click at [559, 173] on button "Start" at bounding box center [559, 172] width 25 height 13
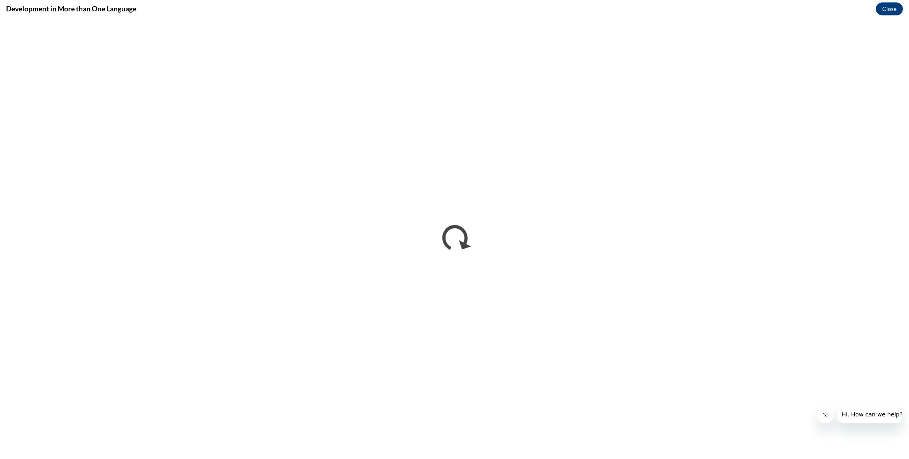
scroll to position [0, 0]
drag, startPoint x: 824, startPoint y: 418, endPoint x: 1625, endPoint y: 801, distance: 888.0
click at [824, 418] on icon "Close message from company" at bounding box center [825, 415] width 6 height 6
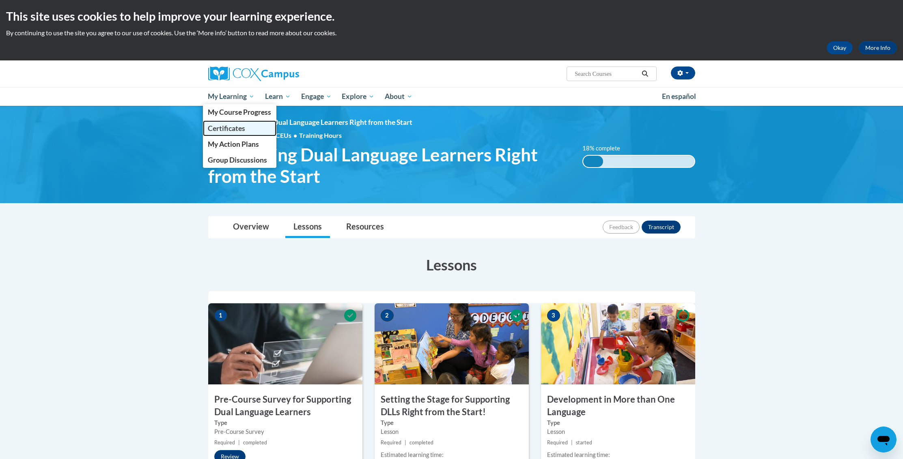
click at [237, 131] on span "Certificates" at bounding box center [226, 128] width 37 height 9
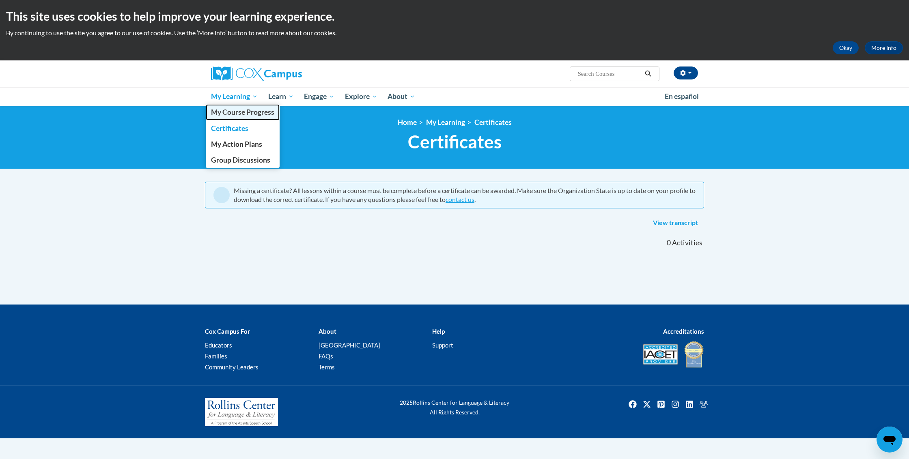
click at [239, 115] on span "My Course Progress" at bounding box center [242, 112] width 63 height 9
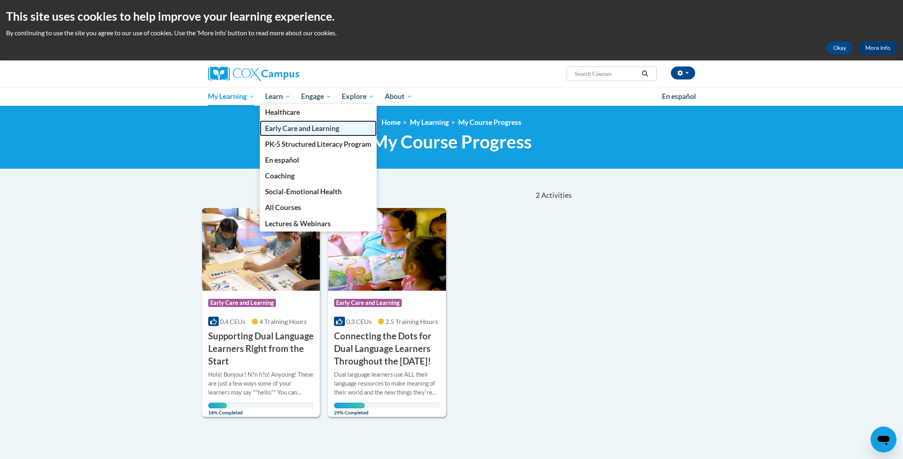
click at [282, 131] on span "Early Care and Learning" at bounding box center [302, 128] width 74 height 9
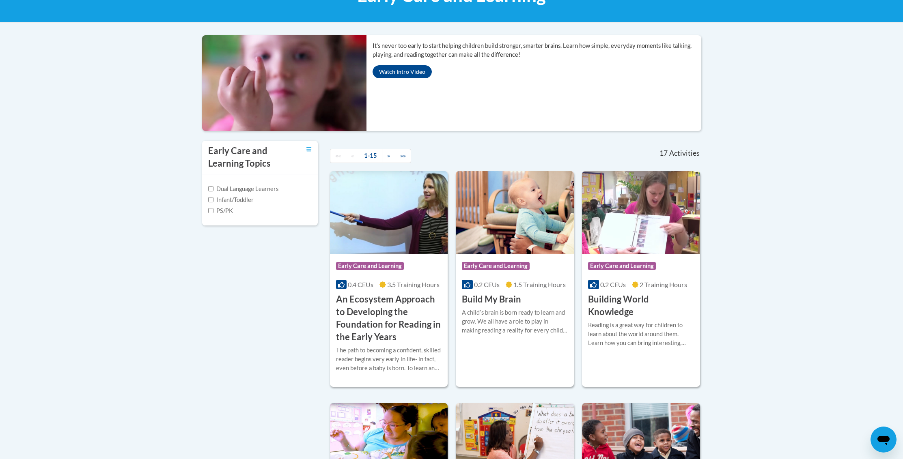
scroll to position [149, 0]
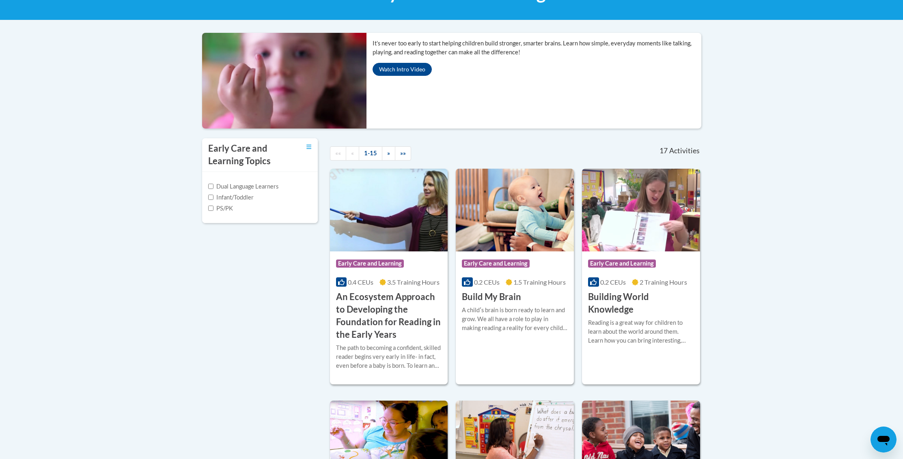
click at [222, 213] on div "Dual Language Learners Infant/Toddler PS/PK" at bounding box center [260, 197] width 116 height 51
click at [220, 211] on label "PS/PK" at bounding box center [220, 208] width 25 height 9
click at [213, 211] on input "PS/PK" at bounding box center [210, 208] width 5 height 5
checkbox input "true"
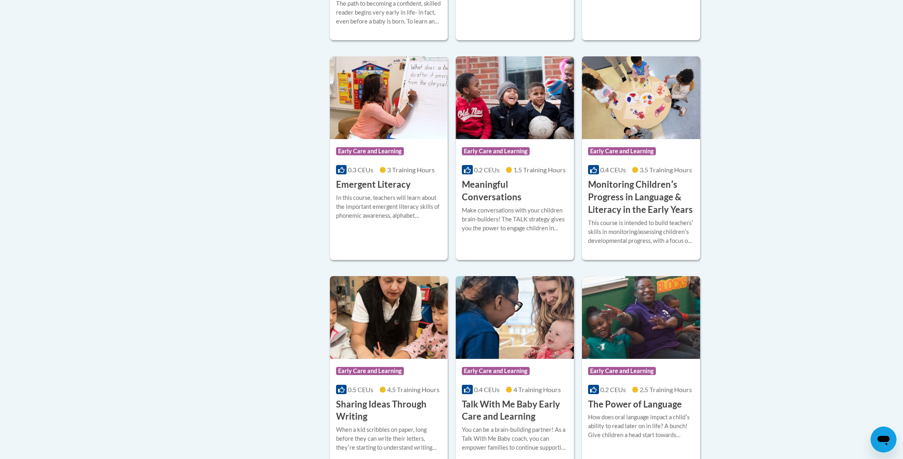
scroll to position [490, 0]
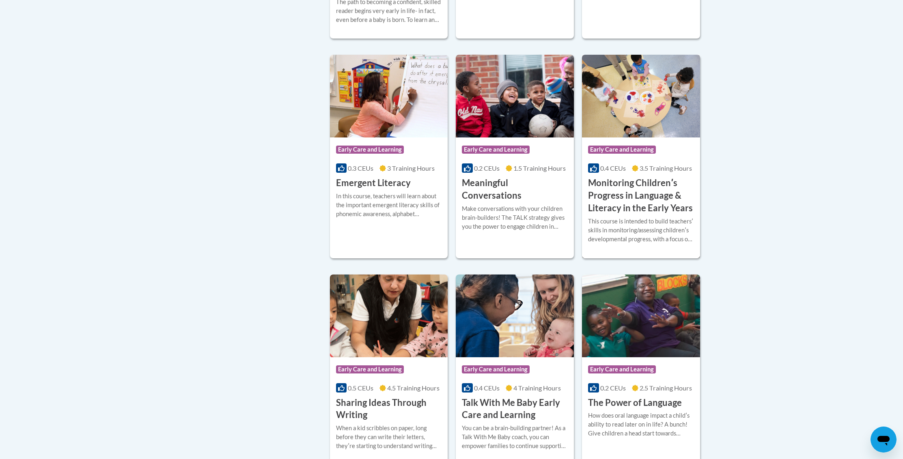
click at [625, 198] on h3 "Monitoring Childrenʹs Progress in Language & Literacy in the Early Years" at bounding box center [641, 195] width 106 height 37
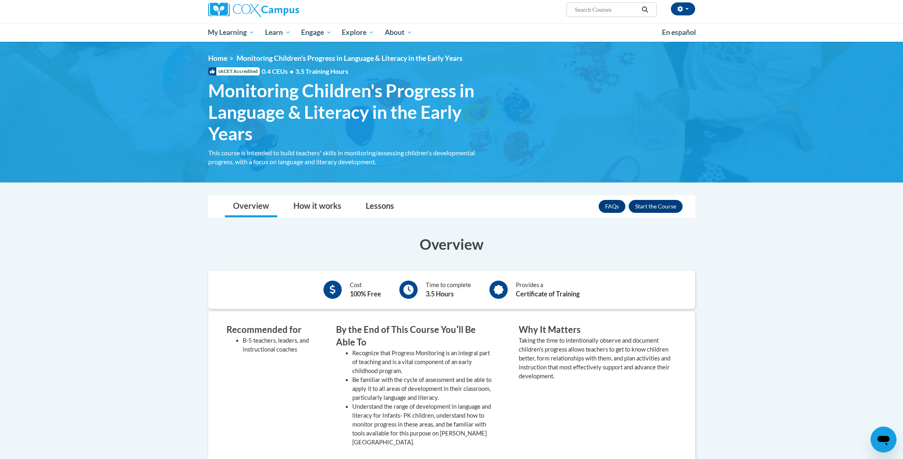
scroll to position [62, 0]
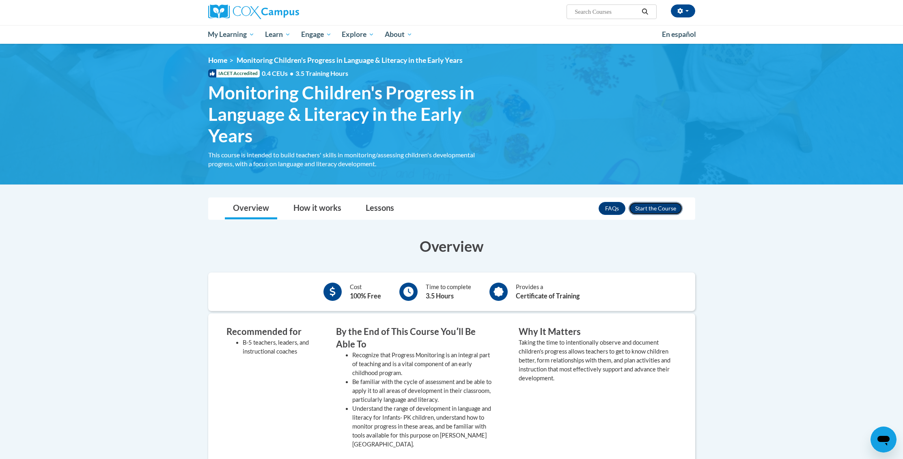
click at [655, 208] on button "Enroll" at bounding box center [656, 208] width 54 height 13
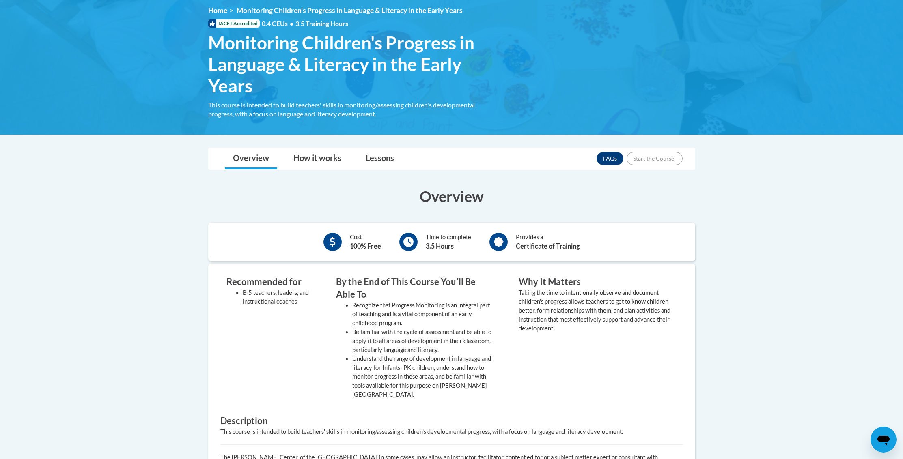
scroll to position [119, 0]
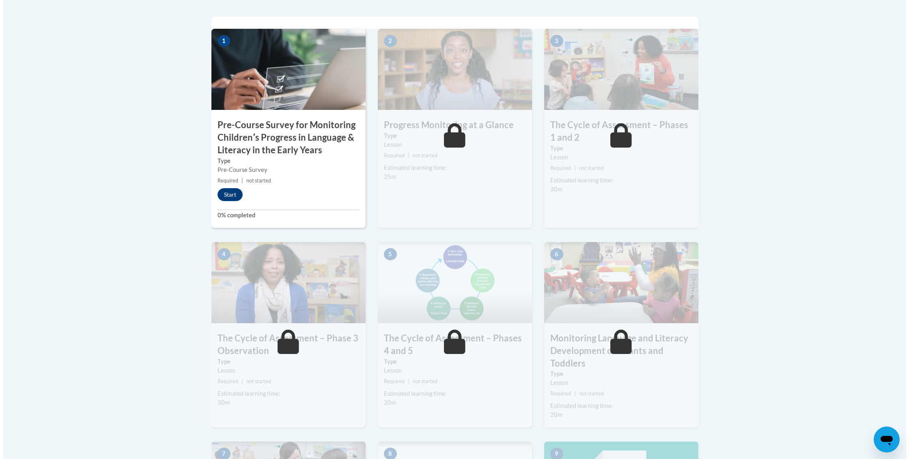
scroll to position [267, 0]
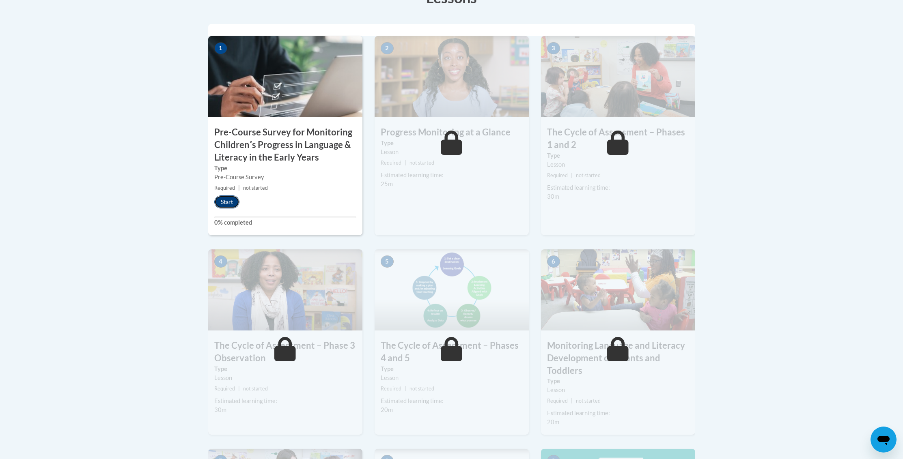
click at [224, 200] on button "Start" at bounding box center [226, 202] width 25 height 13
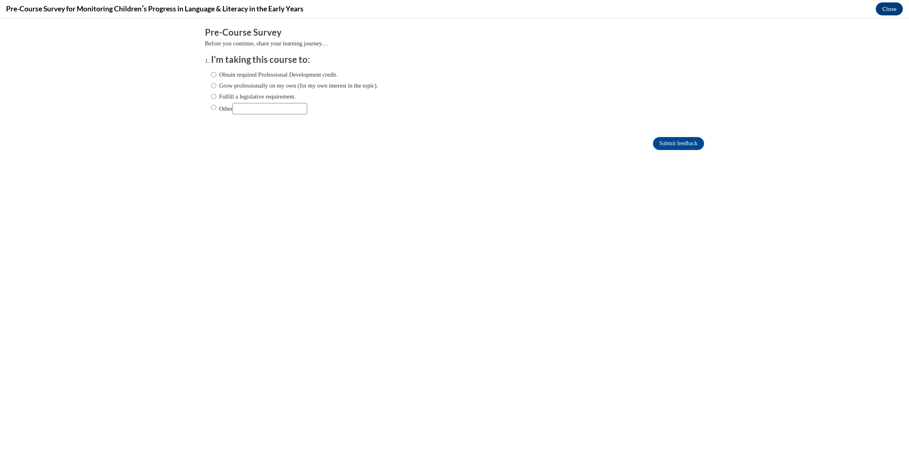
scroll to position [0, 0]
click at [268, 77] on label "Obtain required Professional Development credit." at bounding box center [274, 74] width 127 height 9
click at [216, 77] on input "Obtain required Professional Development credit." at bounding box center [213, 74] width 5 height 9
radio input "true"
click at [681, 150] on input "Submit feedback" at bounding box center [678, 143] width 51 height 13
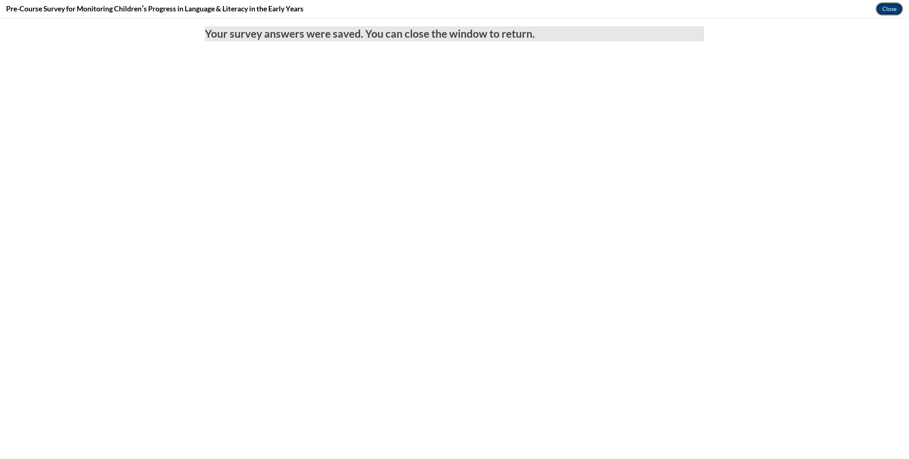
click at [891, 8] on button "Close" at bounding box center [889, 8] width 27 height 13
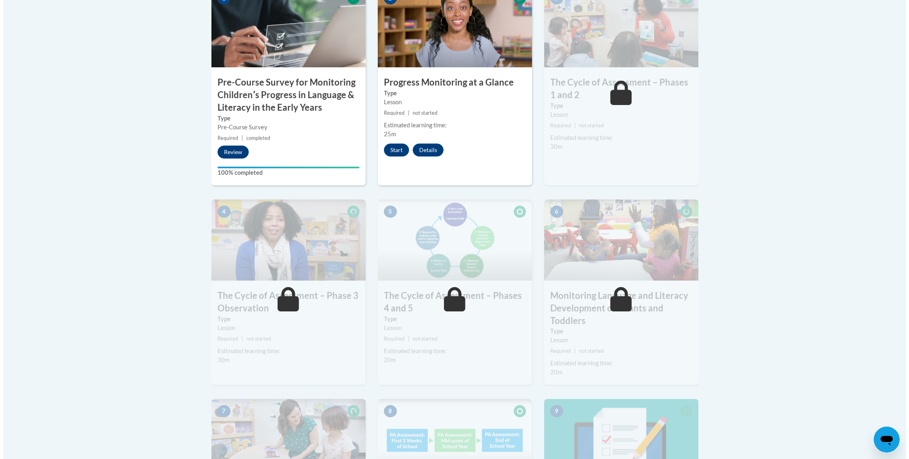
scroll to position [318, 0]
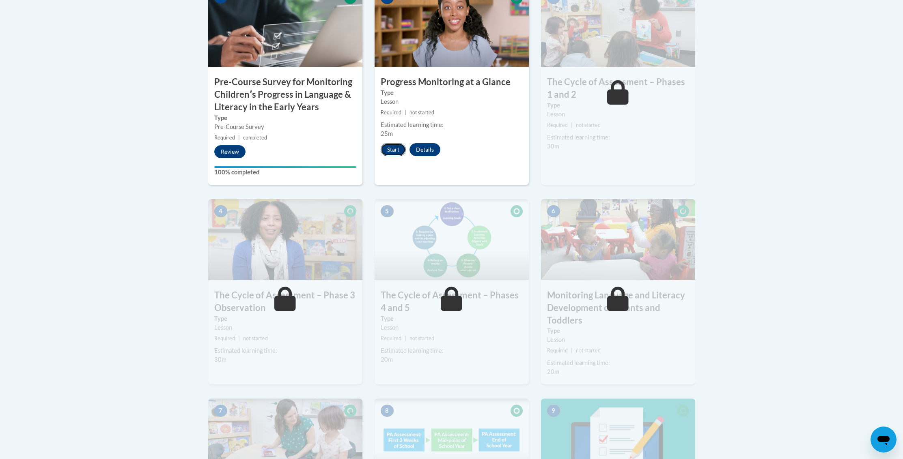
click at [394, 153] on button "Start" at bounding box center [393, 149] width 25 height 13
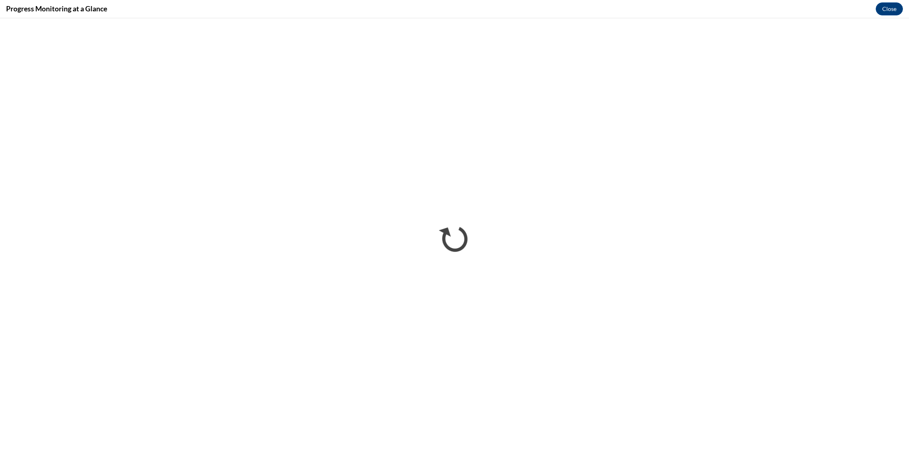
scroll to position [0, 0]
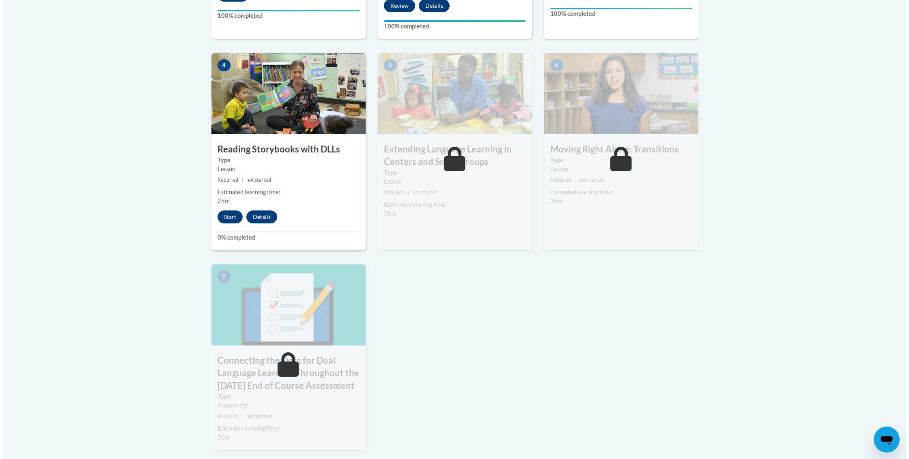
scroll to position [480, 0]
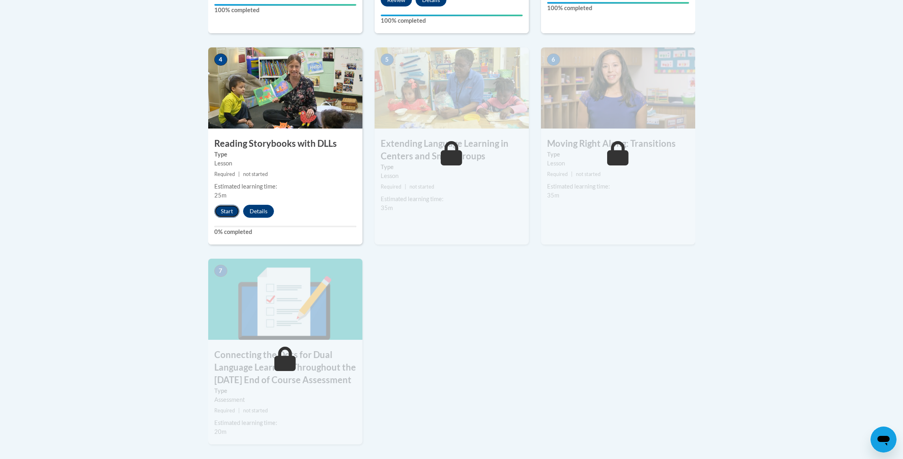
click at [226, 216] on button "Start" at bounding box center [226, 211] width 25 height 13
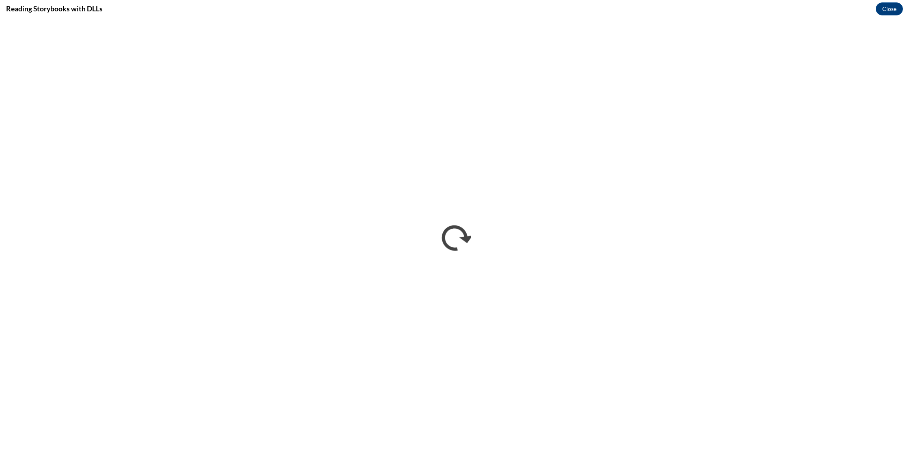
scroll to position [0, 0]
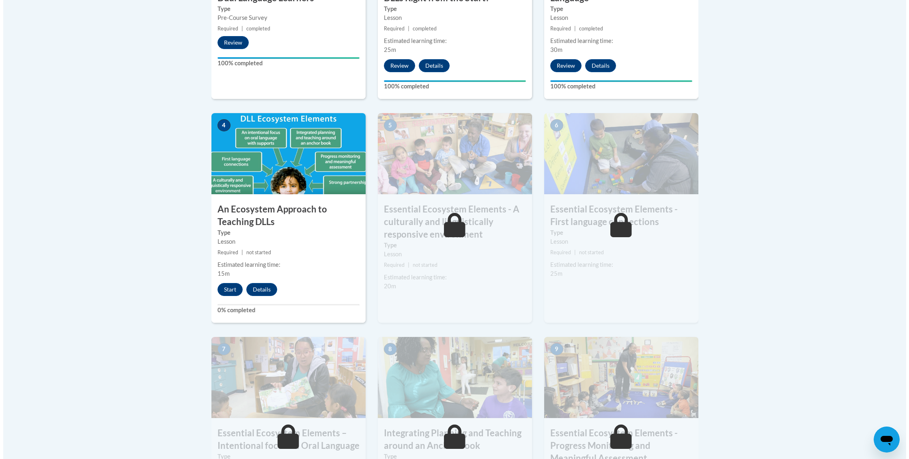
scroll to position [415, 0]
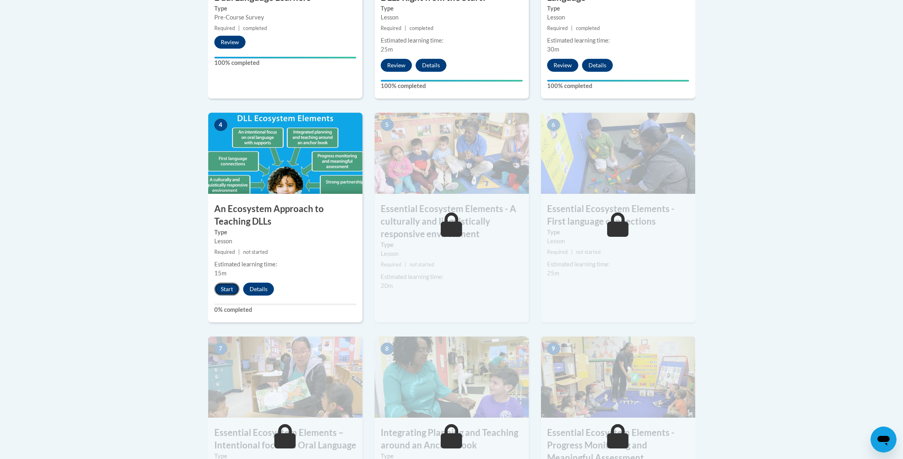
click at [223, 293] on button "Start" at bounding box center [226, 289] width 25 height 13
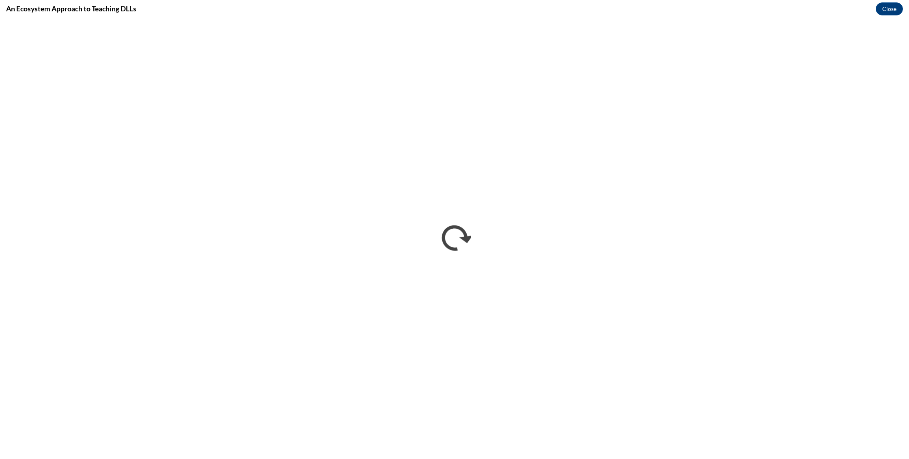
scroll to position [0, 0]
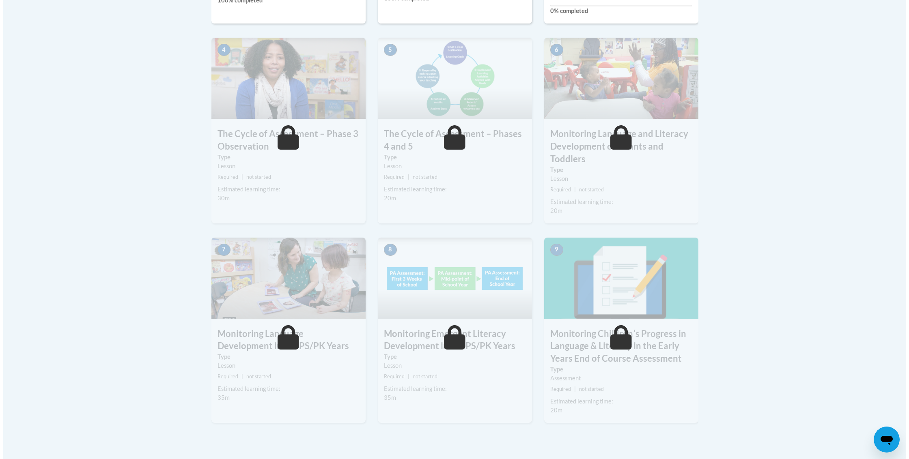
scroll to position [424, 0]
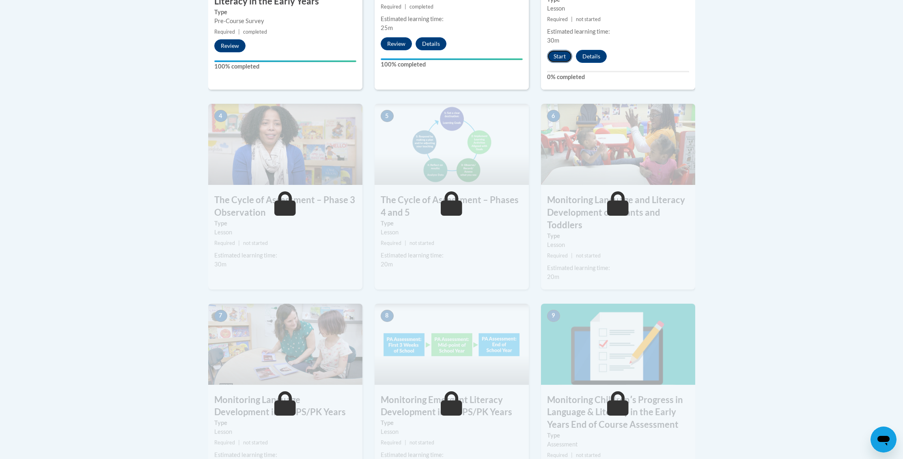
click at [564, 58] on button "Start" at bounding box center [559, 56] width 25 height 13
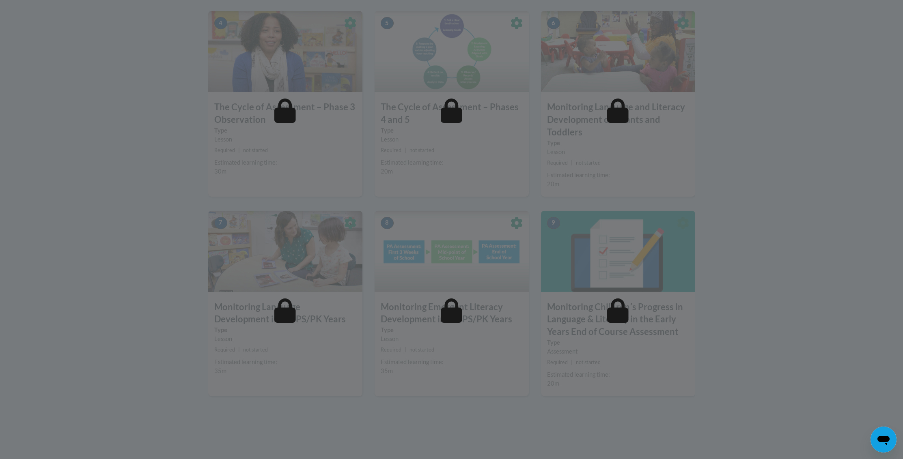
scroll to position [519, 0]
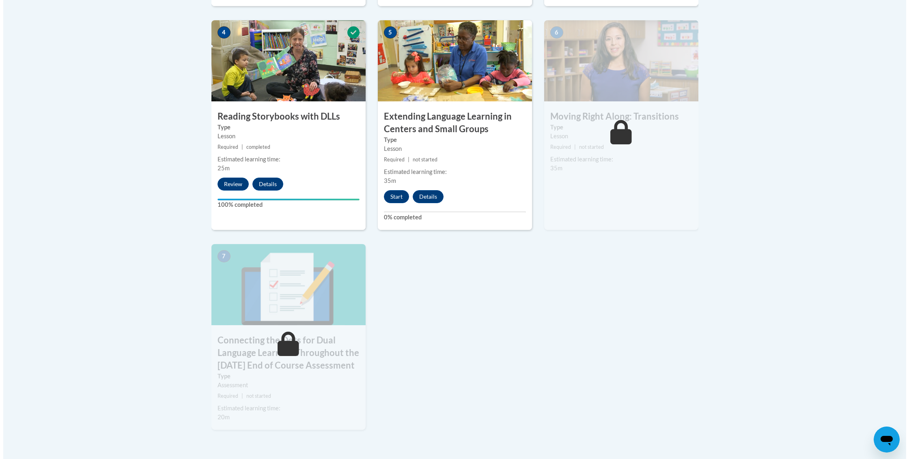
scroll to position [510, 0]
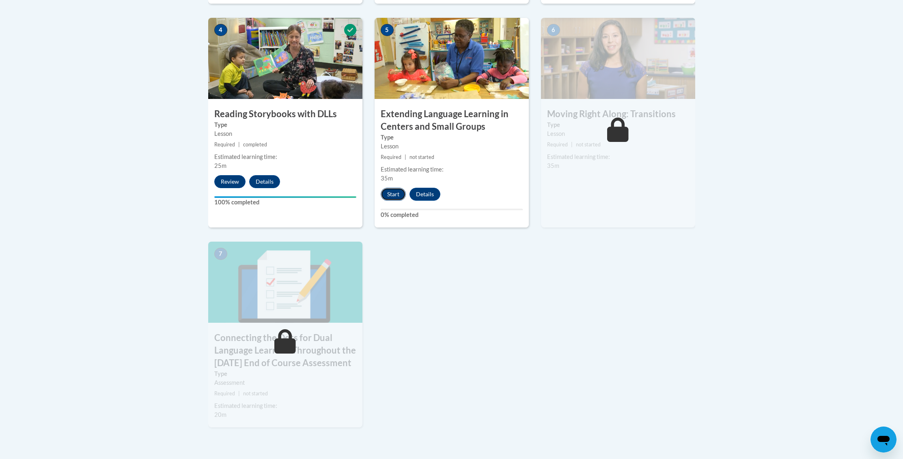
click at [395, 197] on button "Start" at bounding box center [393, 194] width 25 height 13
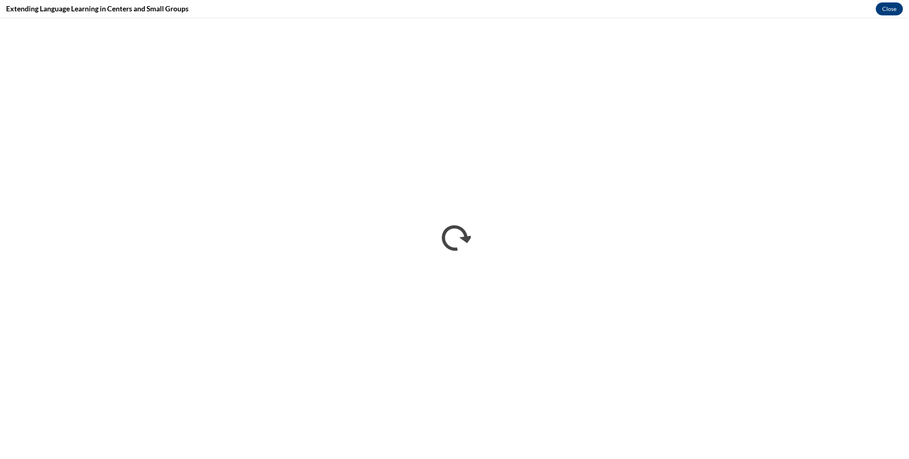
scroll to position [0, 0]
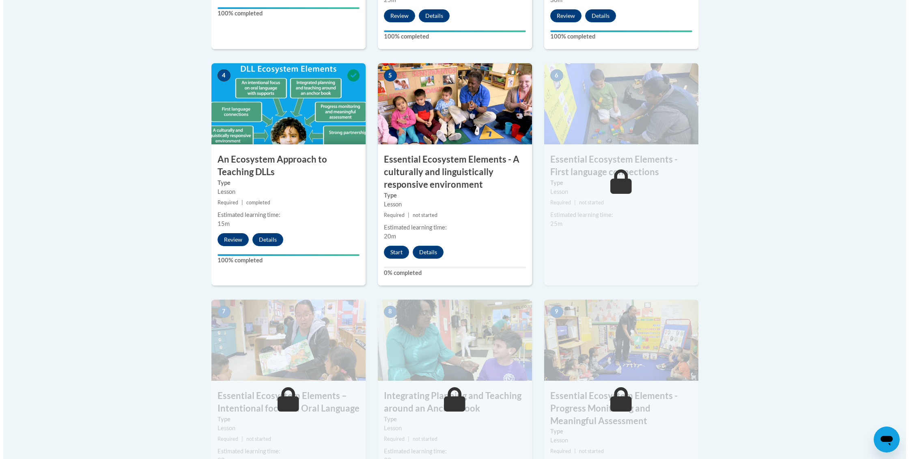
scroll to position [478, 0]
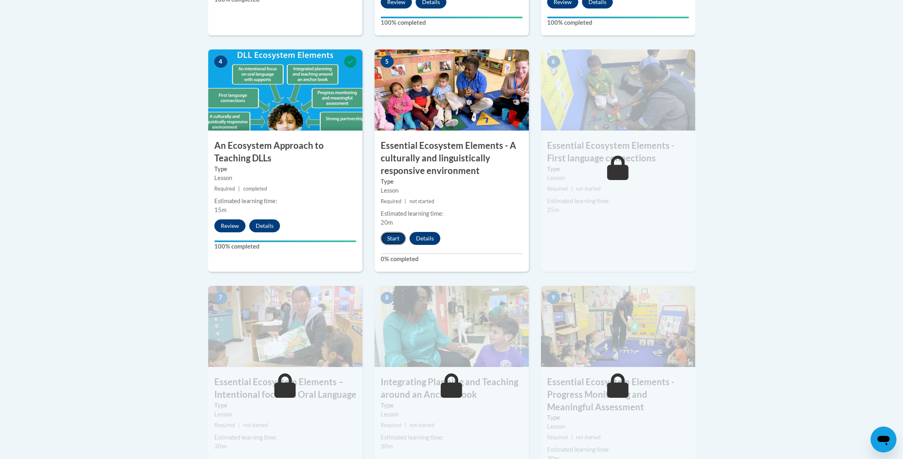
click at [388, 241] on button "Start" at bounding box center [393, 238] width 25 height 13
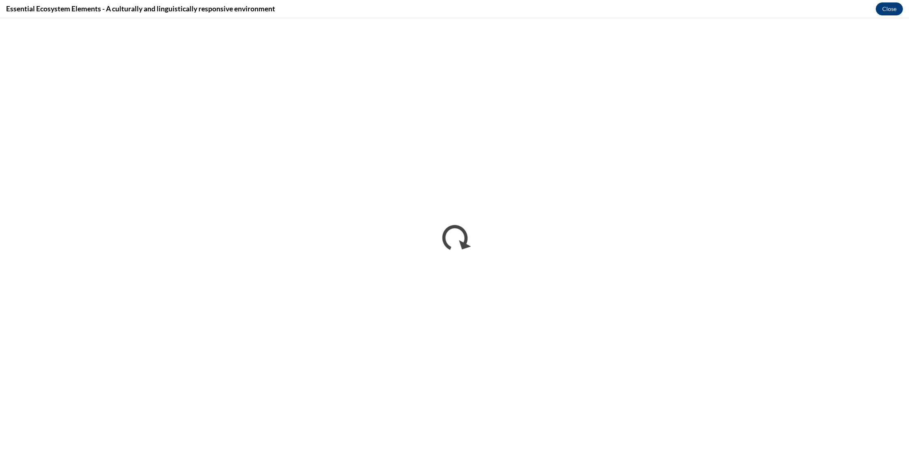
scroll to position [0, 0]
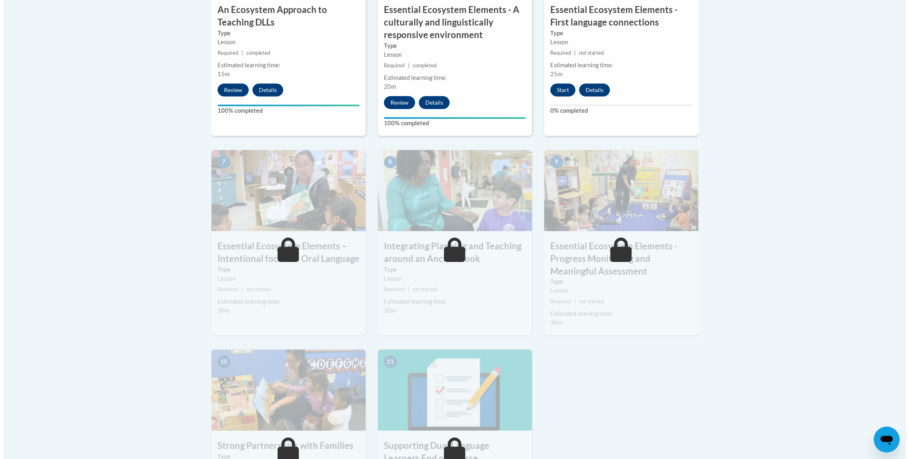
scroll to position [616, 0]
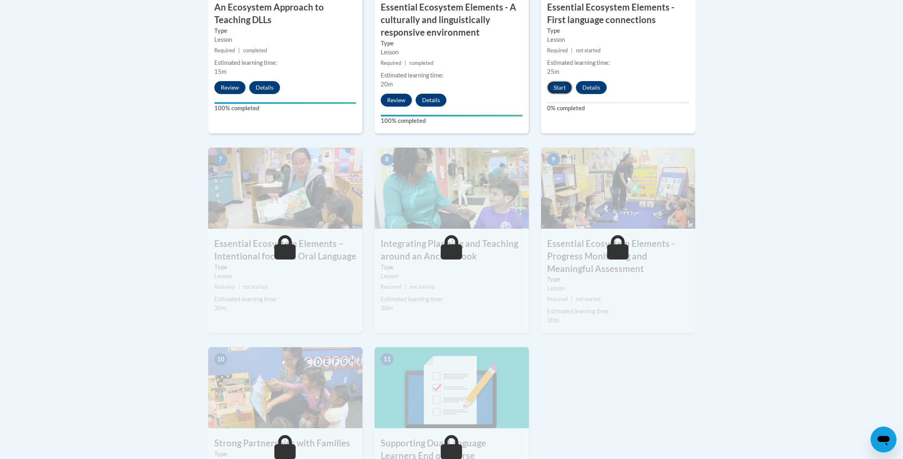
click at [558, 88] on button "Start" at bounding box center [559, 87] width 25 height 13
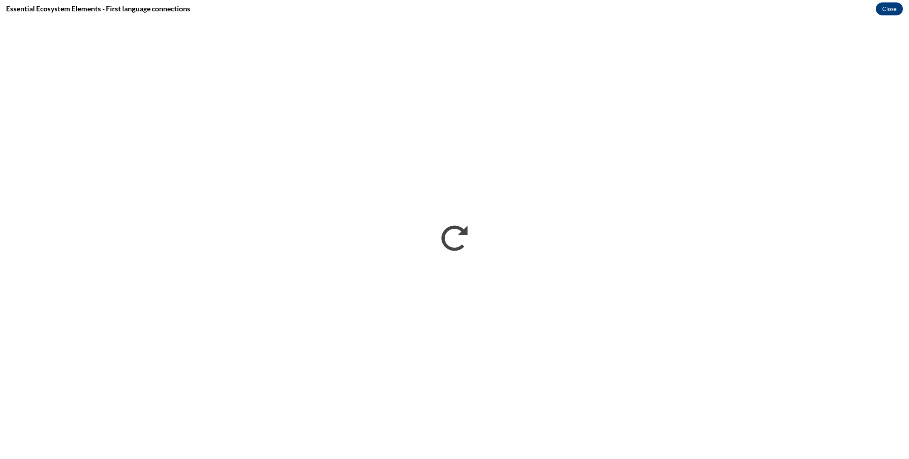
scroll to position [0, 0]
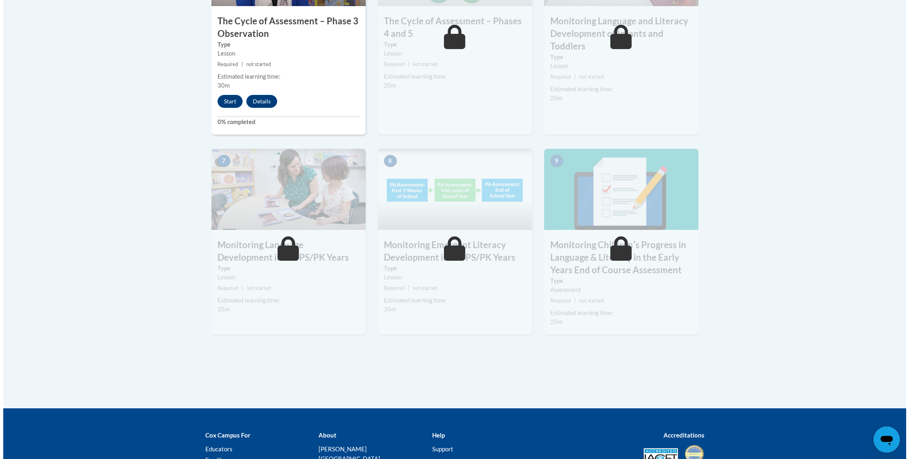
scroll to position [593, 0]
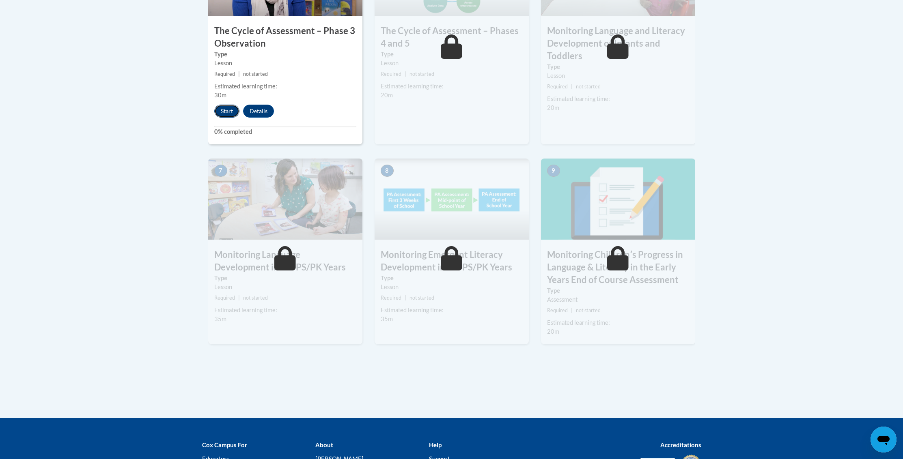
click at [219, 110] on button "Start" at bounding box center [226, 111] width 25 height 13
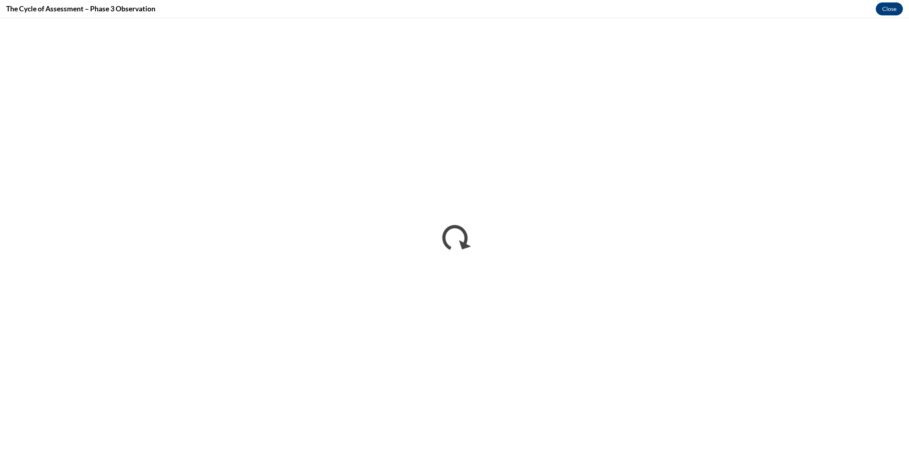
scroll to position [0, 0]
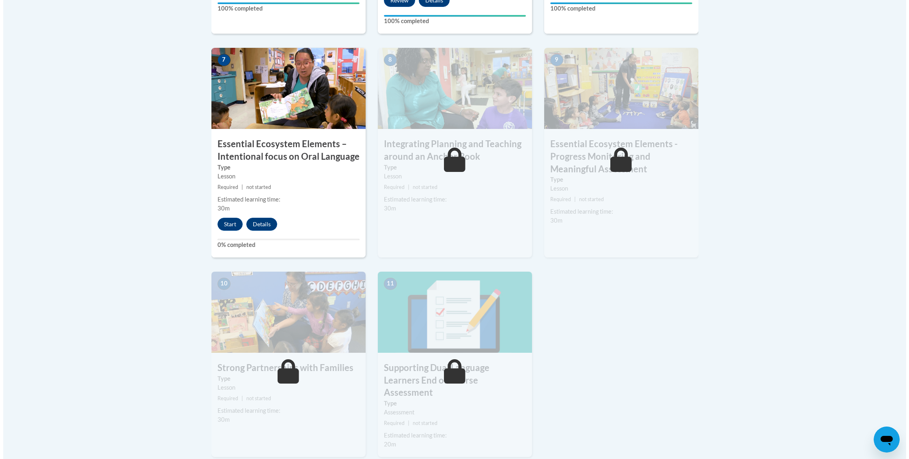
scroll to position [723, 0]
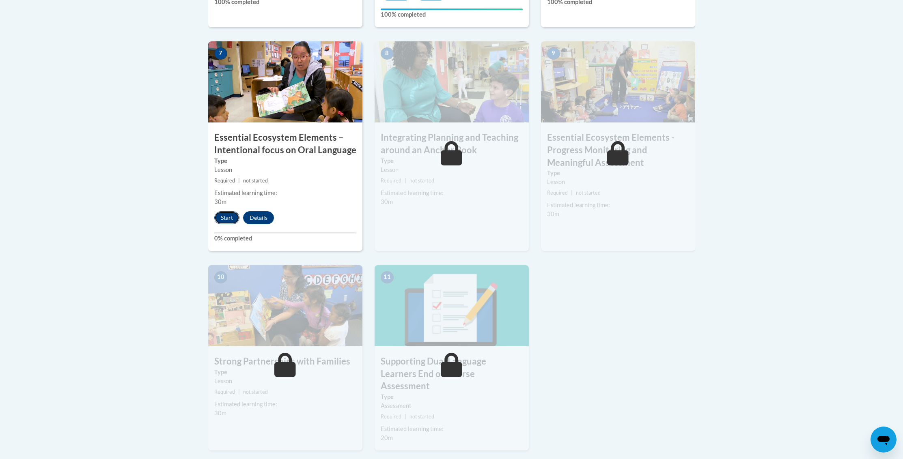
click at [226, 216] on button "Start" at bounding box center [226, 217] width 25 height 13
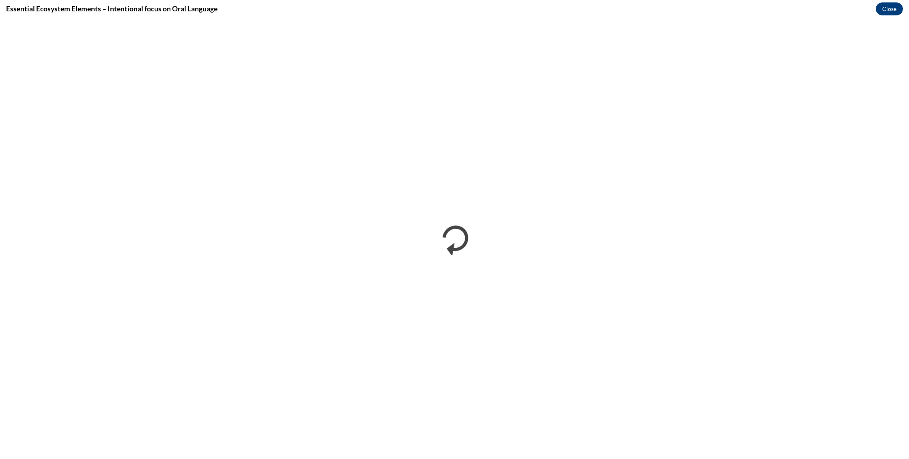
scroll to position [0, 0]
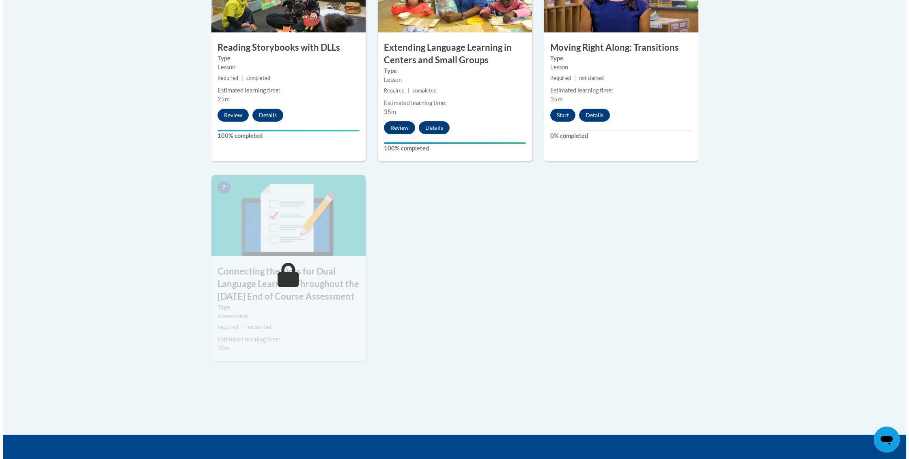
scroll to position [542, 0]
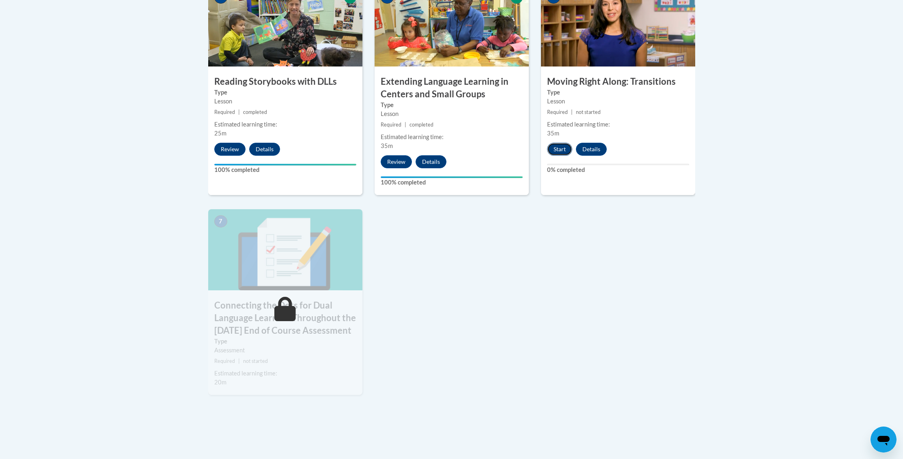
click at [560, 152] on button "Start" at bounding box center [559, 149] width 25 height 13
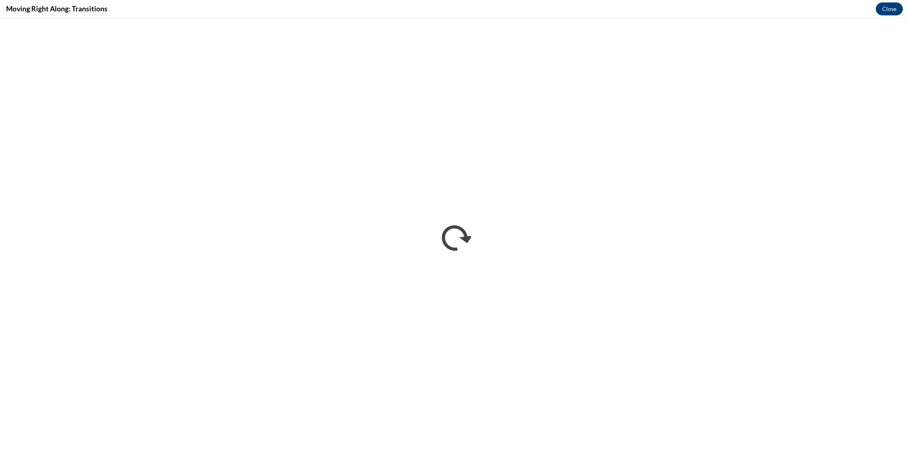
scroll to position [0, 0]
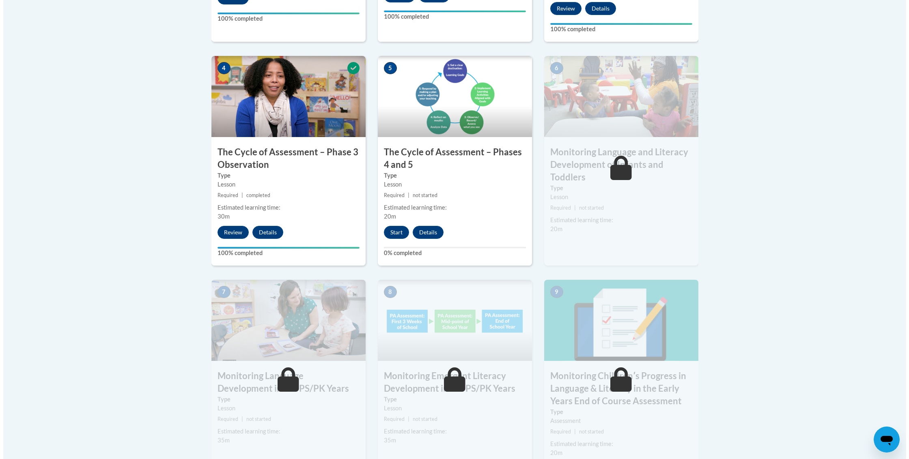
scroll to position [474, 0]
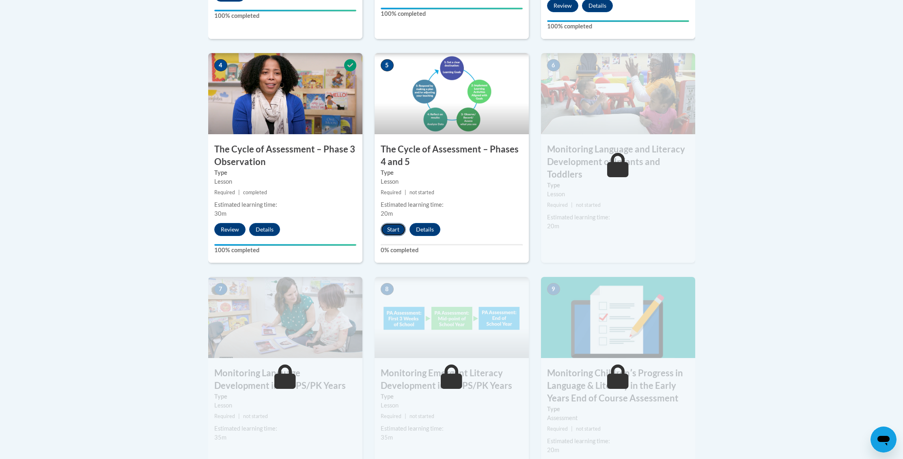
click at [397, 231] on button "Start" at bounding box center [393, 229] width 25 height 13
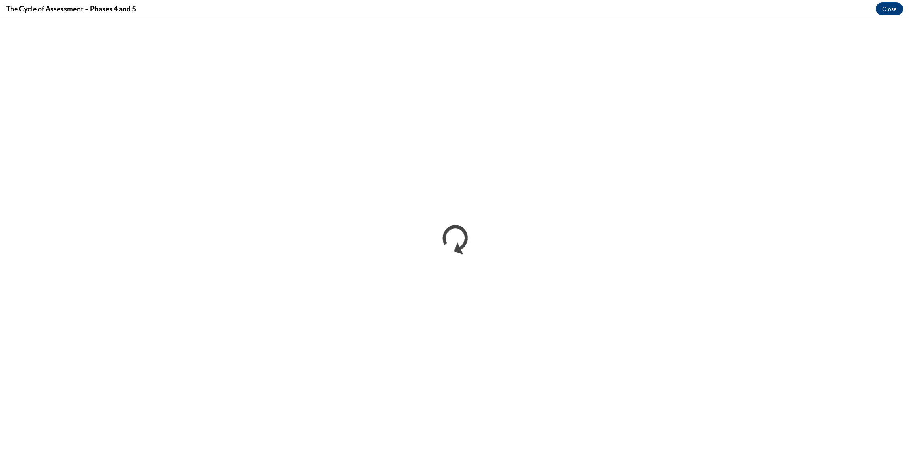
scroll to position [0, 0]
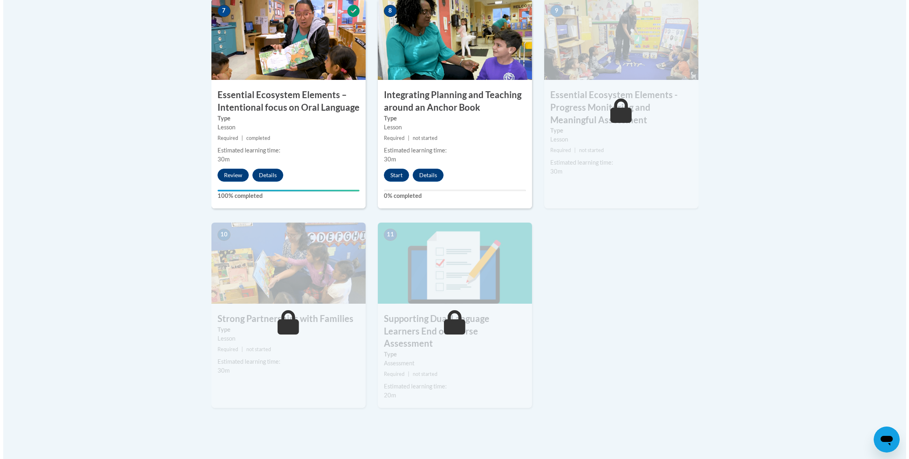
scroll to position [766, 0]
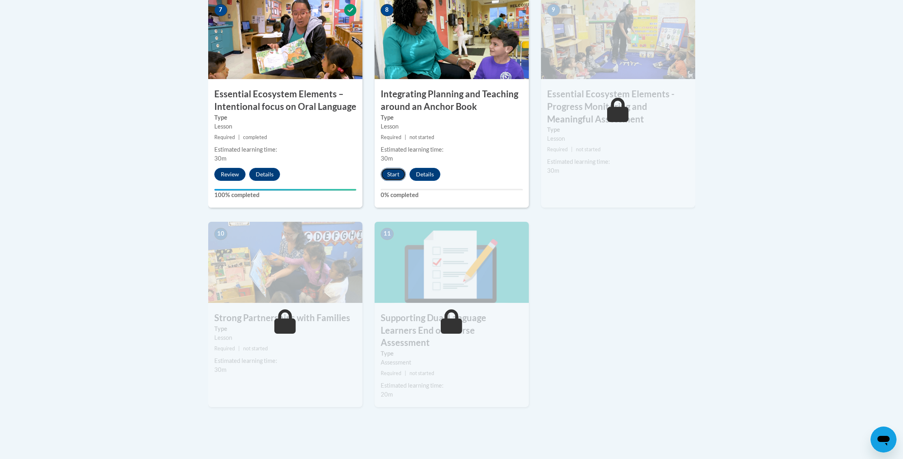
click at [386, 173] on button "Start" at bounding box center [393, 174] width 25 height 13
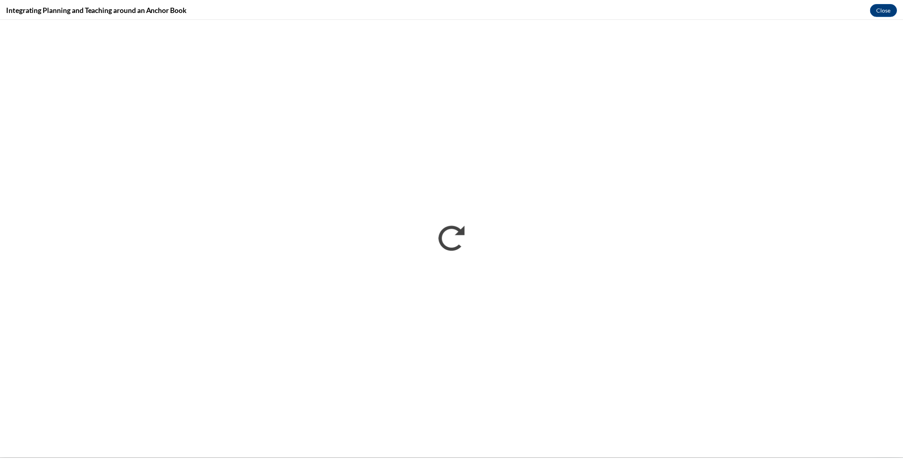
scroll to position [0, 0]
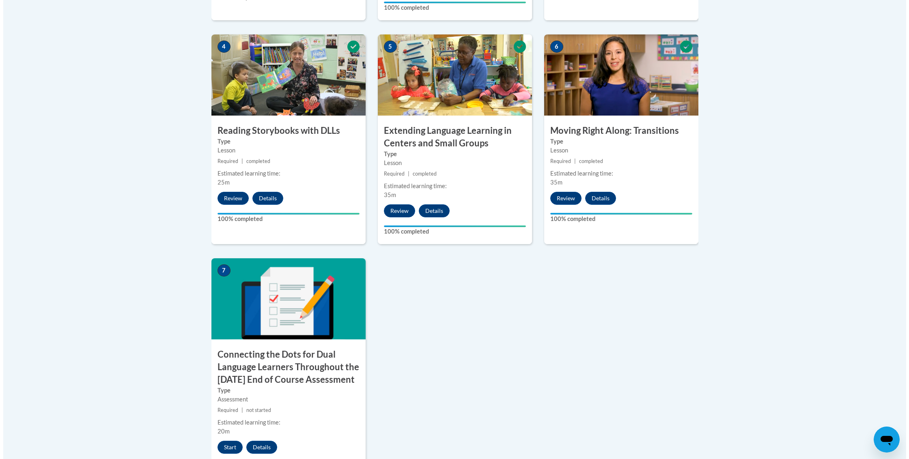
scroll to position [496, 0]
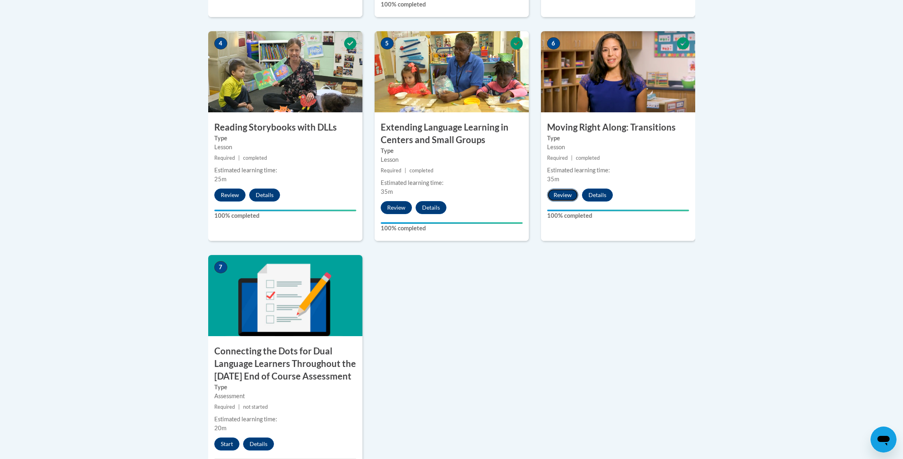
click at [570, 199] on button "Review" at bounding box center [562, 195] width 31 height 13
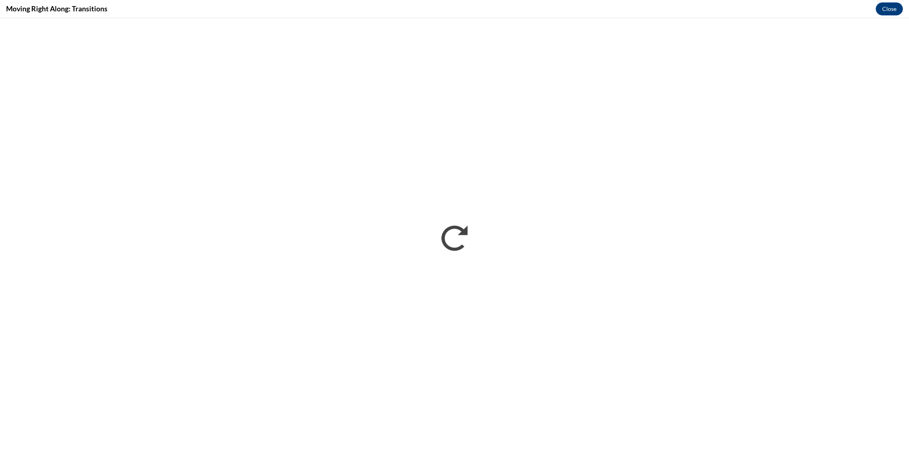
scroll to position [0, 0]
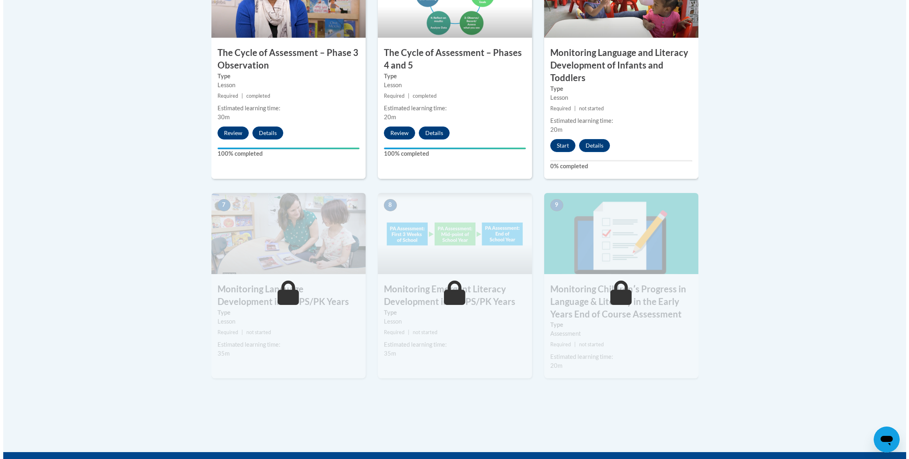
scroll to position [565, 0]
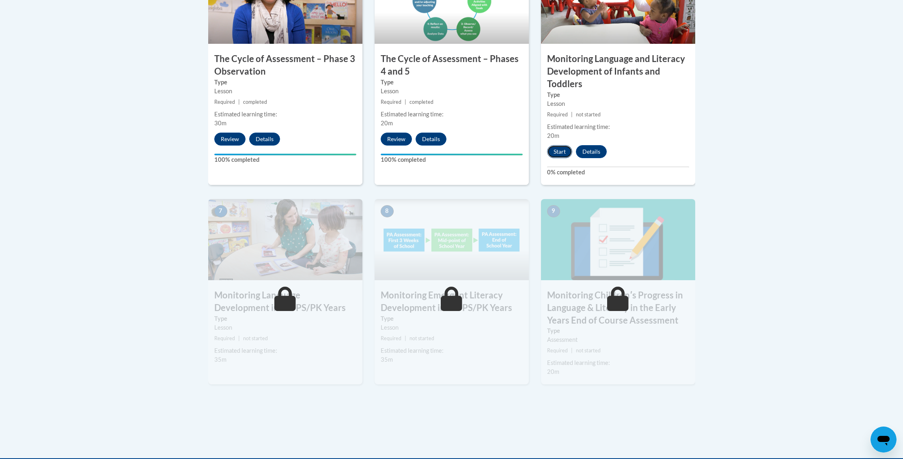
click at [555, 154] on button "Start" at bounding box center [559, 151] width 25 height 13
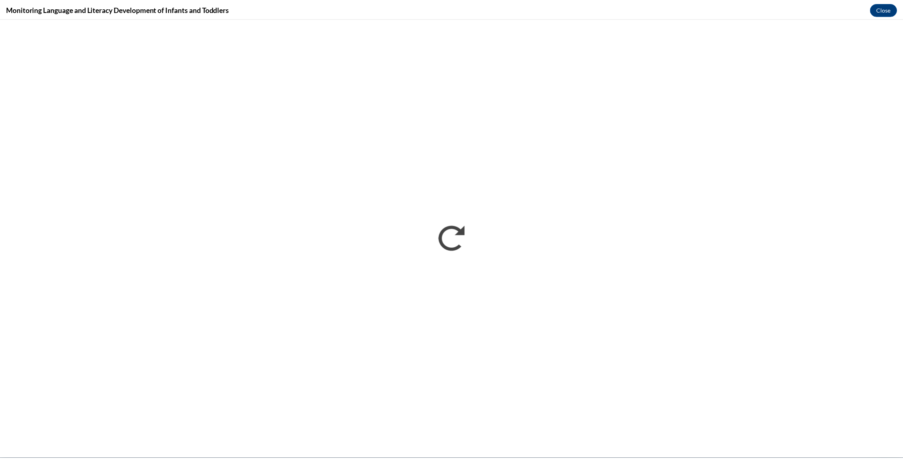
scroll to position [0, 0]
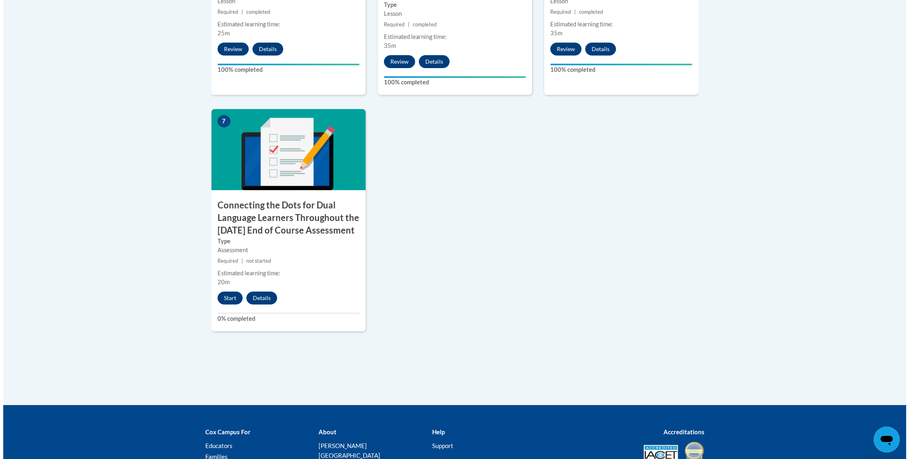
scroll to position [643, 0]
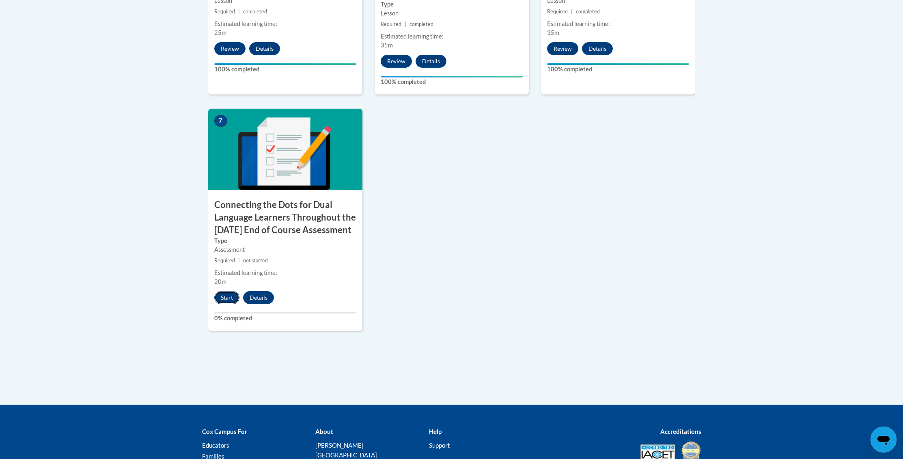
click at [230, 304] on button "Start" at bounding box center [226, 297] width 25 height 13
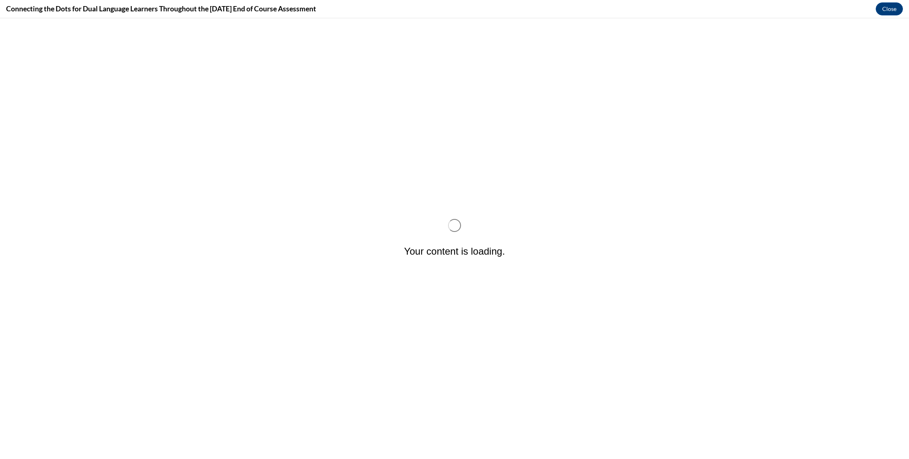
scroll to position [0, 0]
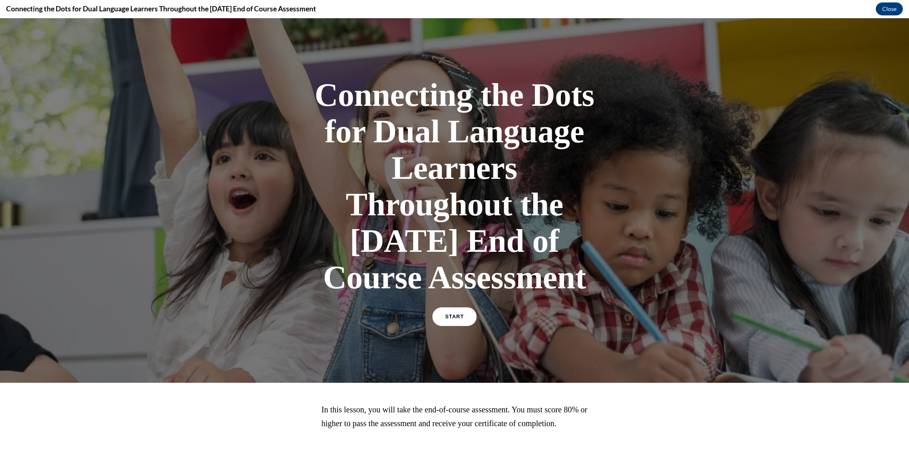
click at [459, 320] on span "START" at bounding box center [454, 317] width 19 height 6
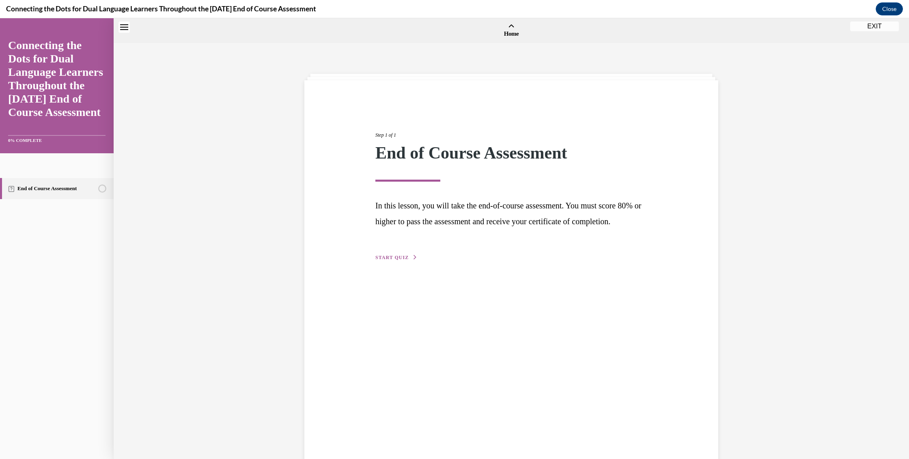
scroll to position [25, 0]
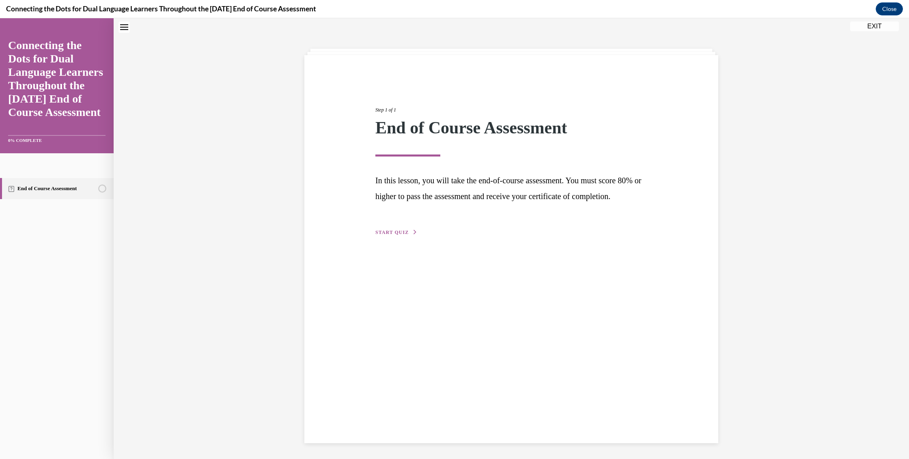
click at [392, 235] on span "START QUIZ" at bounding box center [391, 233] width 33 height 6
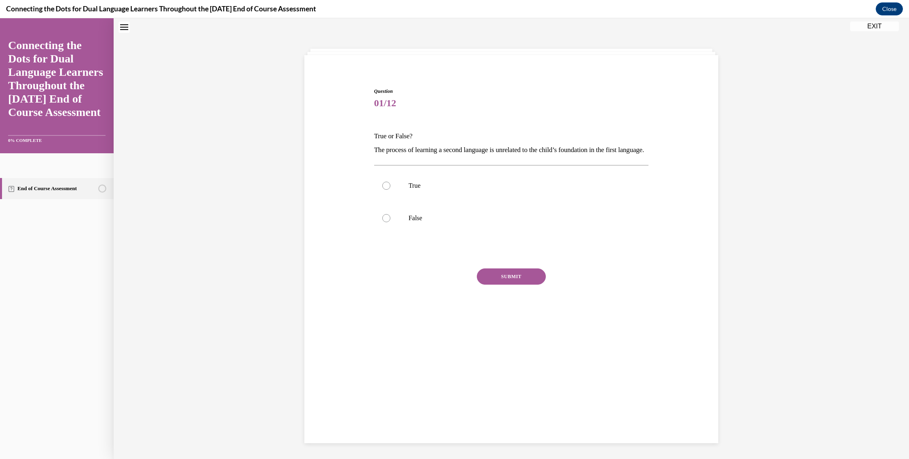
drag, startPoint x: 371, startPoint y: 134, endPoint x: 416, endPoint y: 163, distance: 53.1
click at [416, 157] on div "True or False? The process of learning a second language is unrelated to the ch…" at bounding box center [511, 143] width 275 height 28
click at [393, 232] on label "False" at bounding box center [511, 218] width 275 height 32
click at [390, 222] on input "False" at bounding box center [386, 218] width 8 height 8
radio input "true"
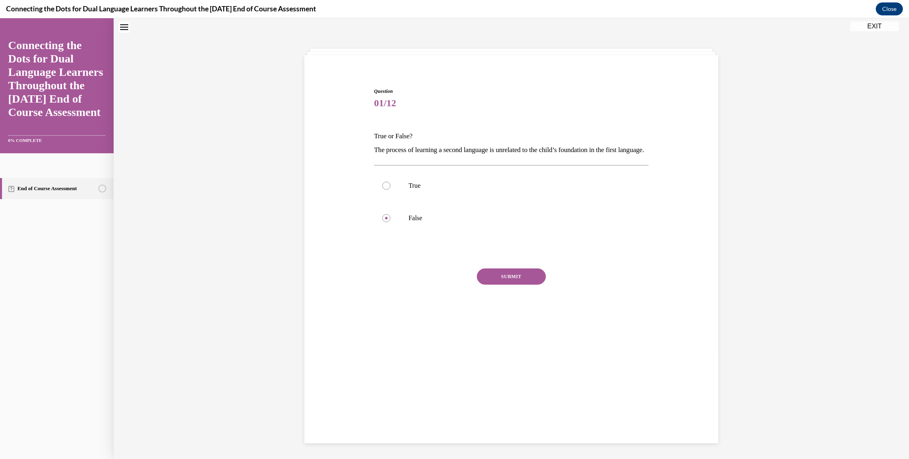
click at [491, 285] on button "SUBMIT" at bounding box center [511, 277] width 69 height 16
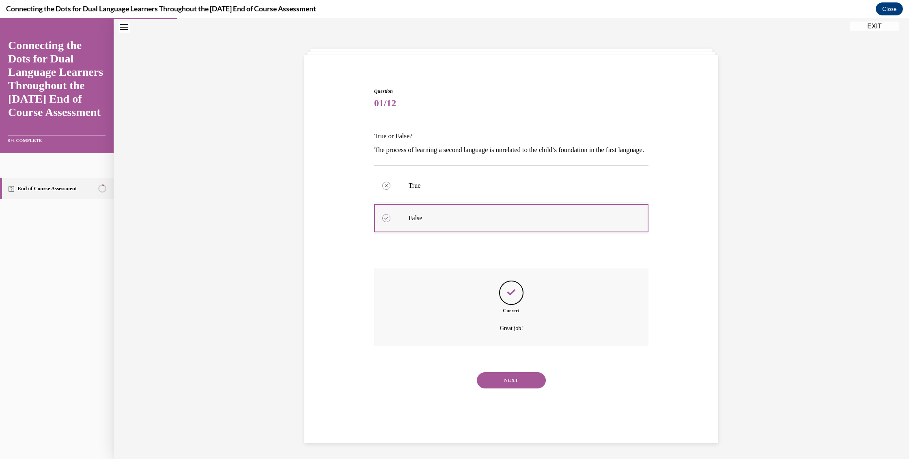
scroll to position [26, 0]
click at [513, 388] on button "NEXT" at bounding box center [511, 380] width 69 height 16
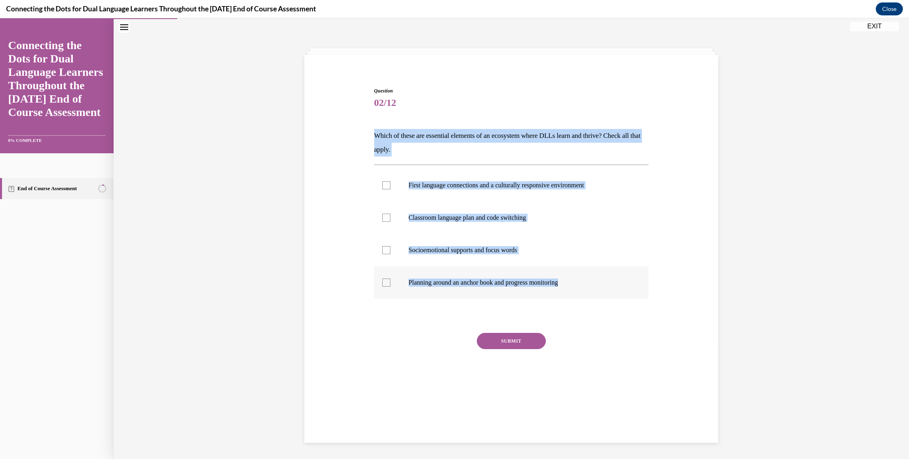
drag, startPoint x: 373, startPoint y: 136, endPoint x: 601, endPoint y: 296, distance: 278.7
click at [601, 296] on div "Question 02/12 Which of these are essential elements of an ecosystem where DLLs…" at bounding box center [511, 243] width 275 height 313
copy div "Which of these are essential elements of an ecosystem where DLLs learn and thri…"
click at [382, 187] on div at bounding box center [386, 185] width 8 height 8
click at [382, 187] on input "First language connections and a culturally responsive environment" at bounding box center [386, 185] width 8 height 8
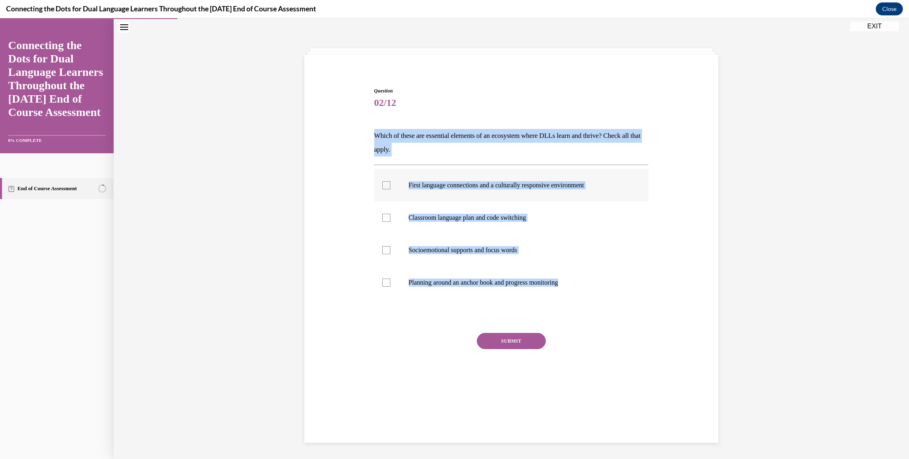
checkbox input "true"
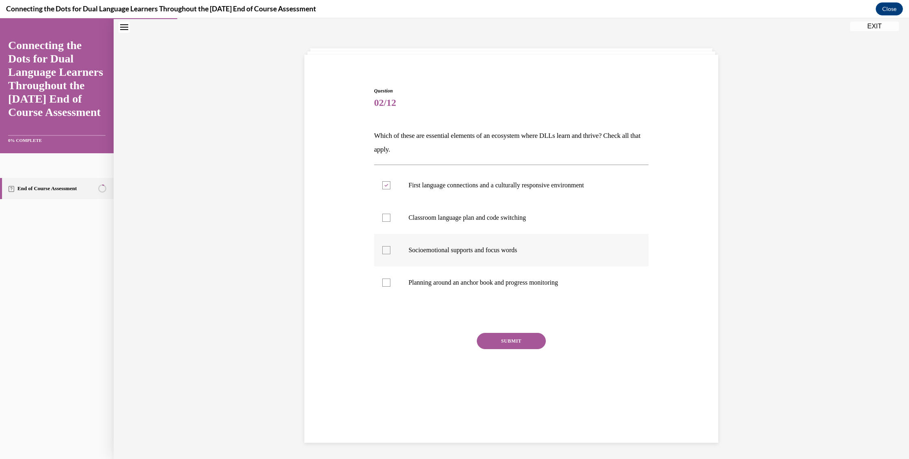
click at [386, 250] on div at bounding box center [386, 250] width 8 height 8
click at [386, 250] on input "Socioemotional supports and focus words" at bounding box center [386, 250] width 8 height 8
checkbox input "true"
click at [384, 286] on div at bounding box center [386, 283] width 8 height 8
click at [384, 286] on input "Planning around an anchor book and progress monitoring" at bounding box center [386, 283] width 8 height 8
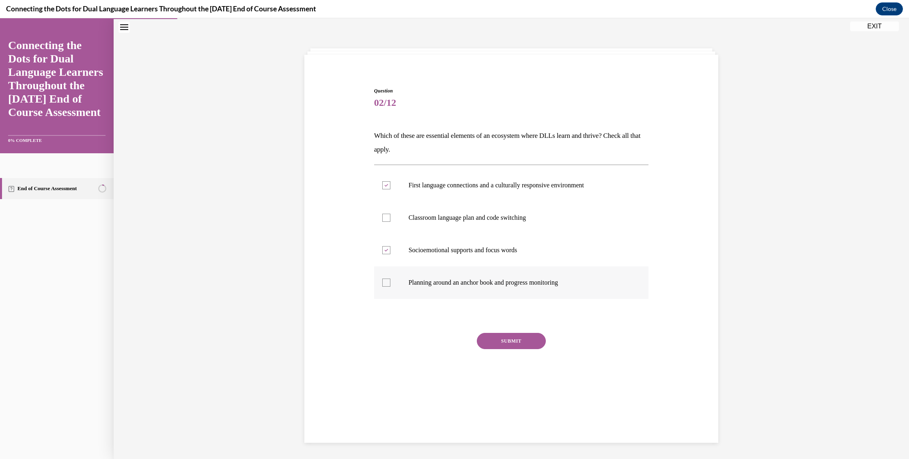
checkbox input "true"
click at [507, 337] on button "SUBMIT" at bounding box center [511, 341] width 69 height 16
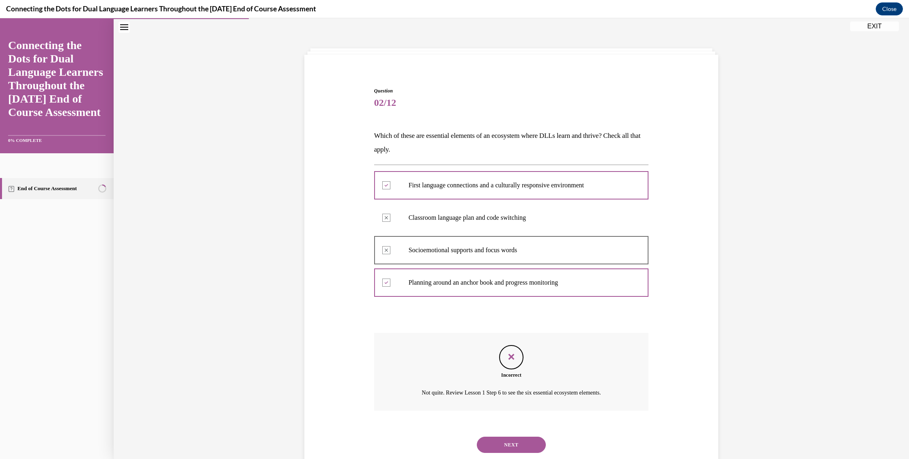
scroll to position [48, 0]
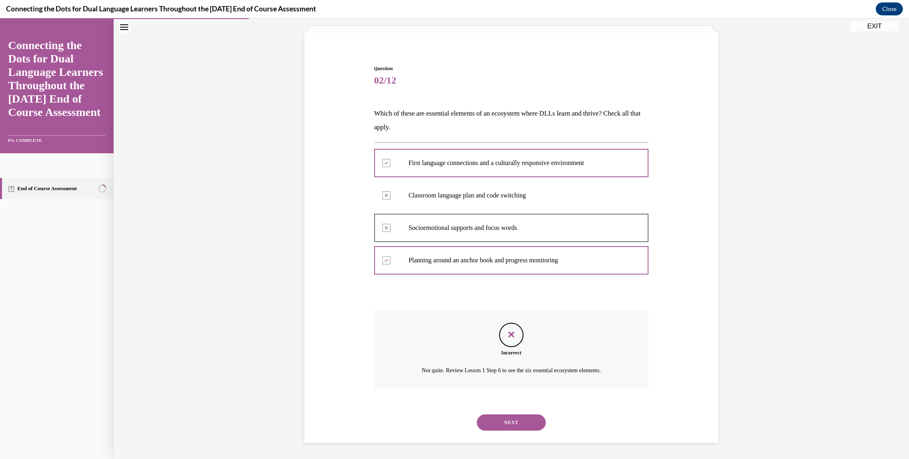
click at [511, 331] on icon "Feedback" at bounding box center [511, 335] width 12 height 12
click at [455, 169] on div at bounding box center [511, 163] width 275 height 37
drag, startPoint x: 385, startPoint y: 197, endPoint x: 396, endPoint y: 198, distance: 11.4
click at [386, 197] on div at bounding box center [386, 196] width 8 height 8
click at [504, 424] on button "NEXT" at bounding box center [511, 423] width 69 height 16
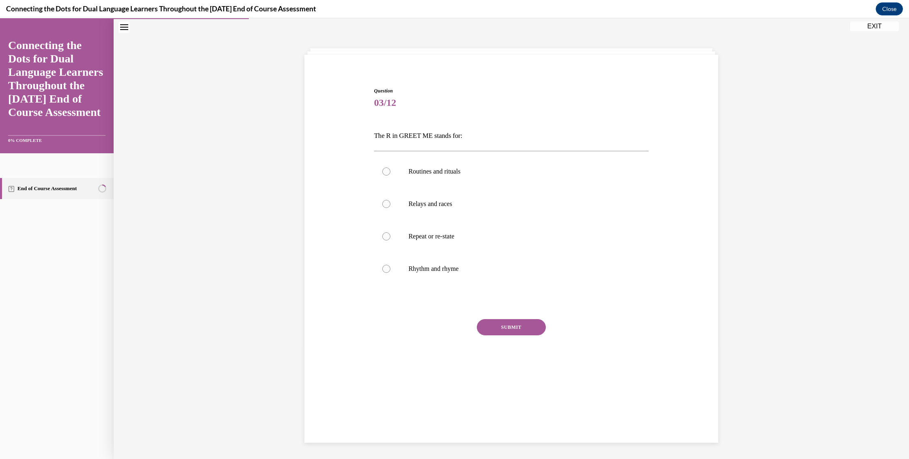
scroll to position [26, 0]
click at [387, 173] on label "Routines and rituals" at bounding box center [511, 171] width 275 height 32
click at [387, 173] on input "Routines and rituals" at bounding box center [386, 172] width 8 height 8
radio input "true"
click at [508, 328] on button "SUBMIT" at bounding box center [511, 327] width 69 height 16
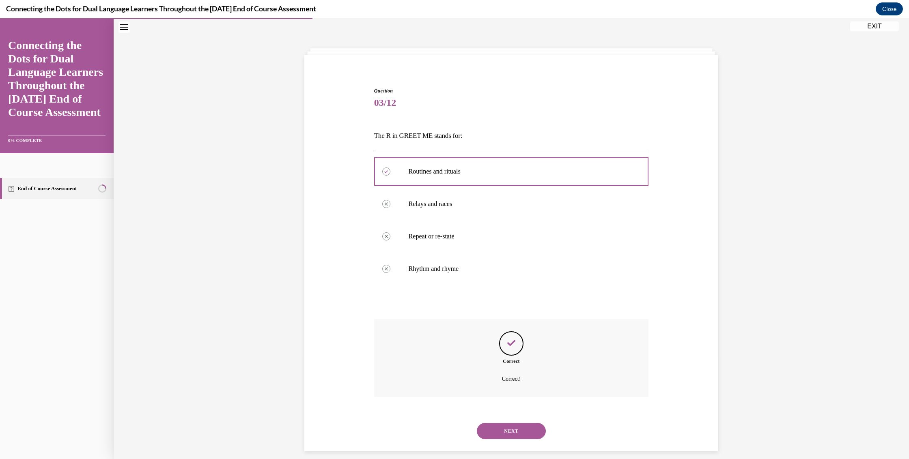
scroll to position [34, 0]
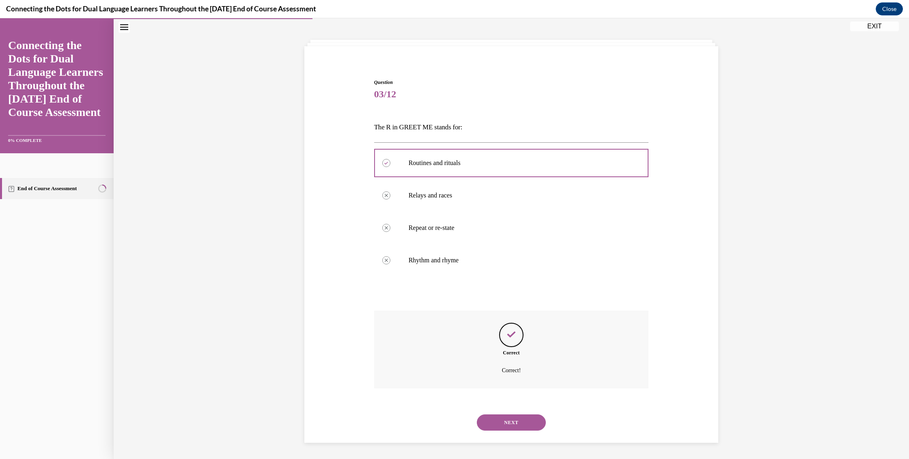
click at [508, 423] on button "NEXT" at bounding box center [511, 423] width 69 height 16
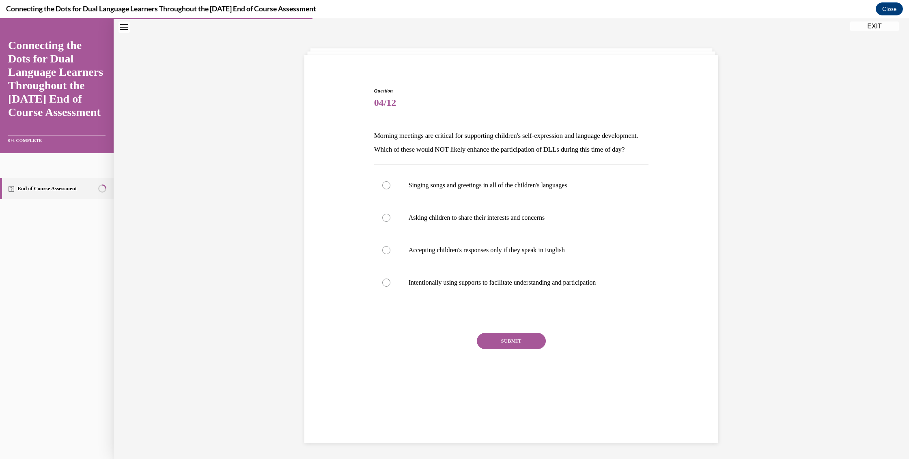
scroll to position [26, 0]
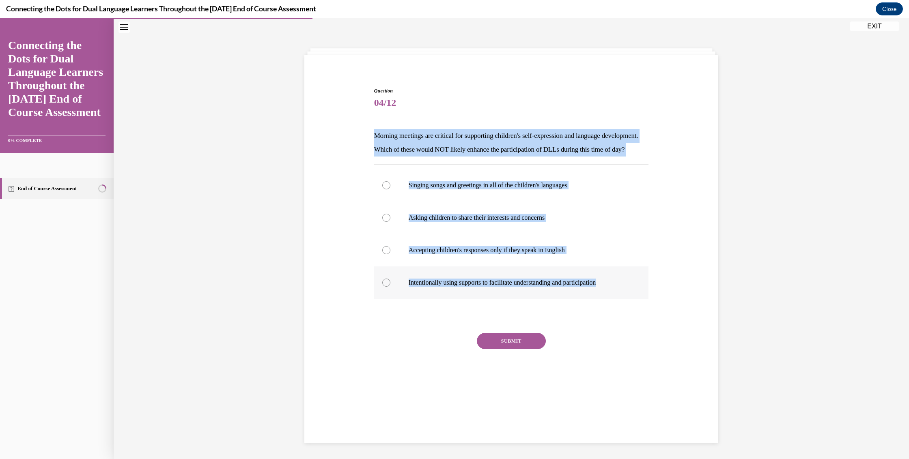
drag, startPoint x: 371, startPoint y: 136, endPoint x: 629, endPoint y: 300, distance: 305.5
click at [629, 300] on div "Question 04/12 Morning meetings are critical for supporting children's self-exp…" at bounding box center [511, 243] width 275 height 313
copy div "Morning meetings are critical for supporting children's self-expression and lan…"
click at [441, 254] on p "Accepting children's responses only if they speak in English" at bounding box center [519, 250] width 220 height 8
click at [390, 254] on input "Accepting children's responses only if they speak in English" at bounding box center [386, 250] width 8 height 8
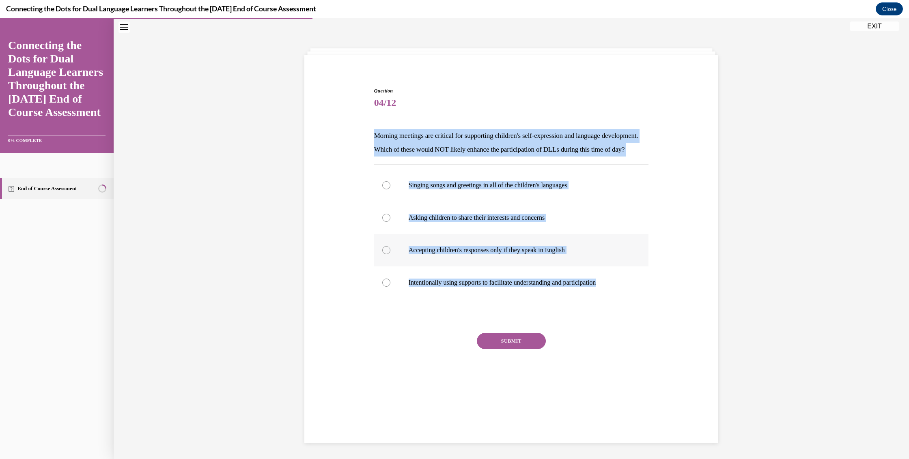
radio input "true"
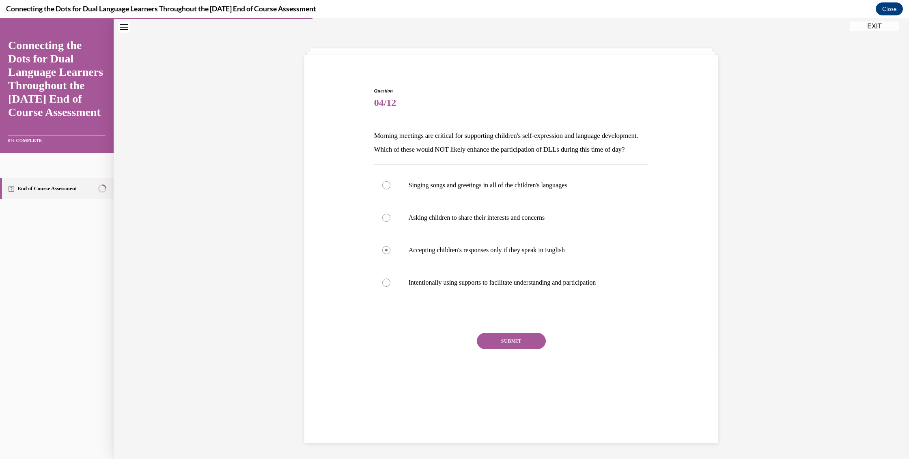
click at [506, 349] on button "SUBMIT" at bounding box center [511, 341] width 69 height 16
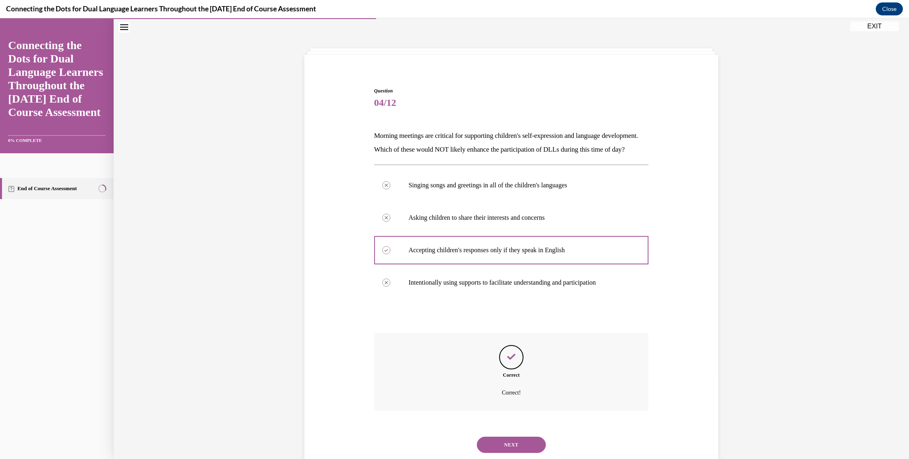
scroll to position [62, 0]
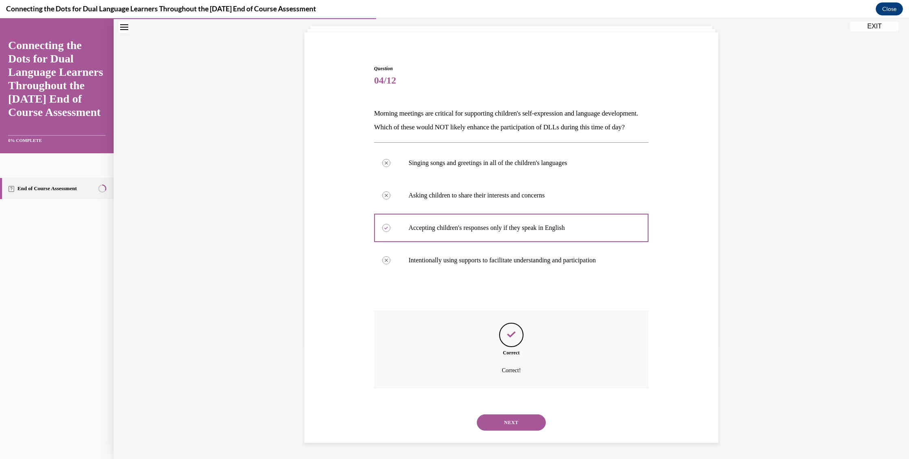
click at [506, 427] on button "NEXT" at bounding box center [511, 423] width 69 height 16
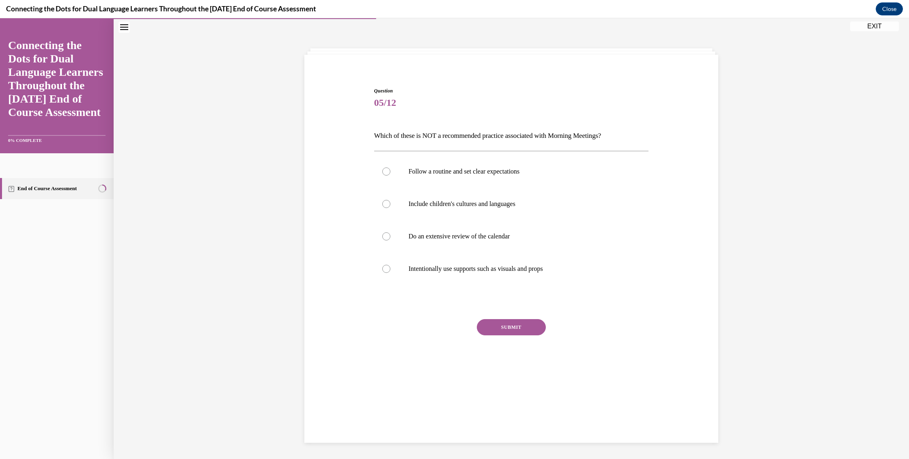
scroll to position [26, 0]
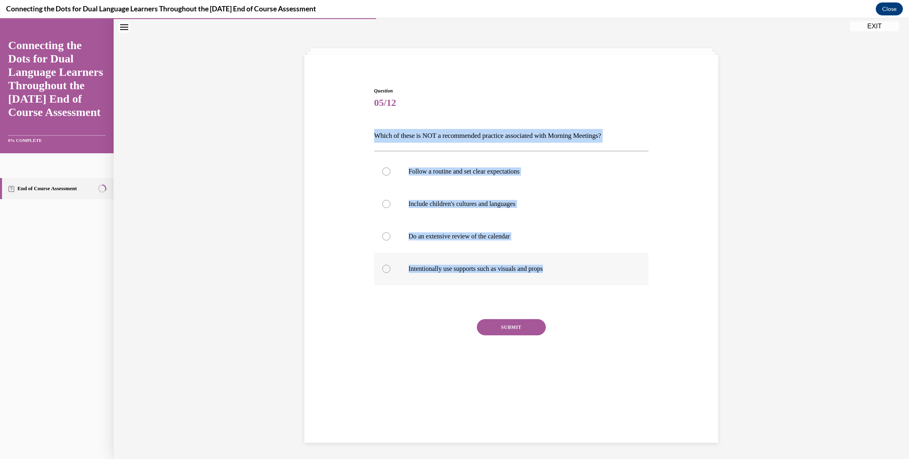
drag, startPoint x: 371, startPoint y: 135, endPoint x: 614, endPoint y: 282, distance: 283.7
click at [614, 282] on div "Question 05/12 Which of these is NOT a recommended practice associated with Mor…" at bounding box center [511, 236] width 275 height 299
copy div "Which of these is NOT a recommended practice associated with Morning Meetings? …"
click at [422, 237] on p "Do an extensive review of the calendar" at bounding box center [519, 237] width 220 height 8
click at [390, 237] on input "Do an extensive review of the calendar" at bounding box center [386, 237] width 8 height 8
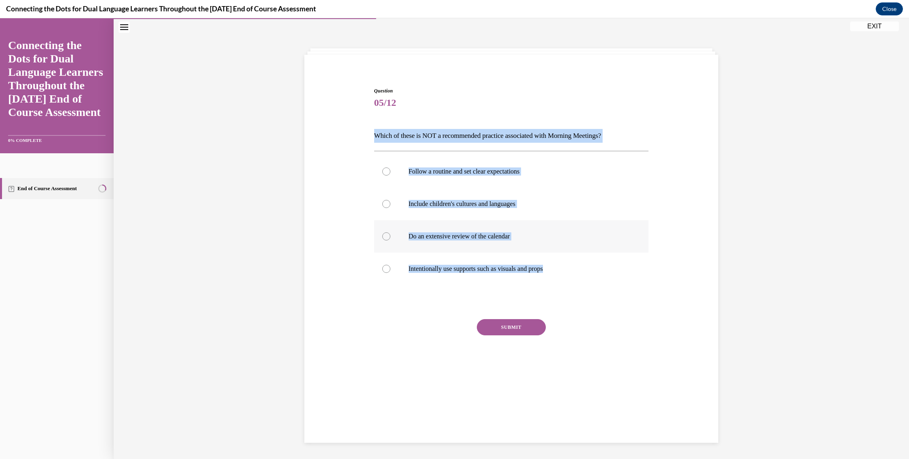
radio input "true"
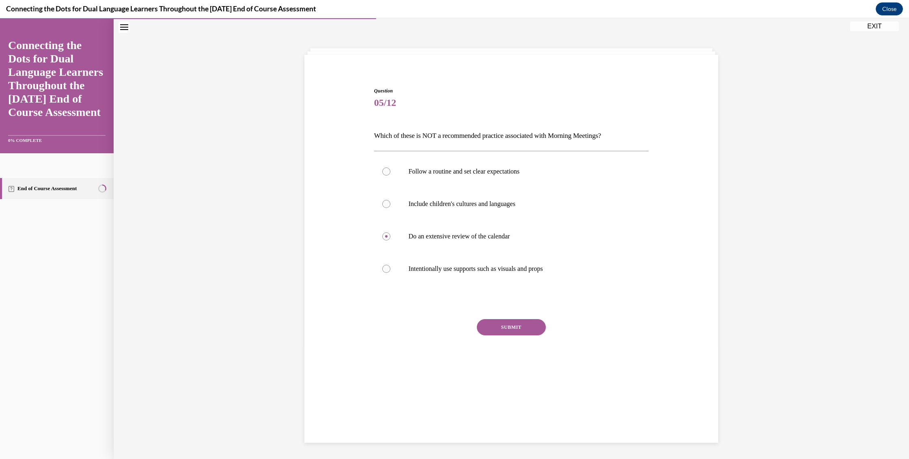
click at [506, 331] on button "SUBMIT" at bounding box center [511, 327] width 69 height 16
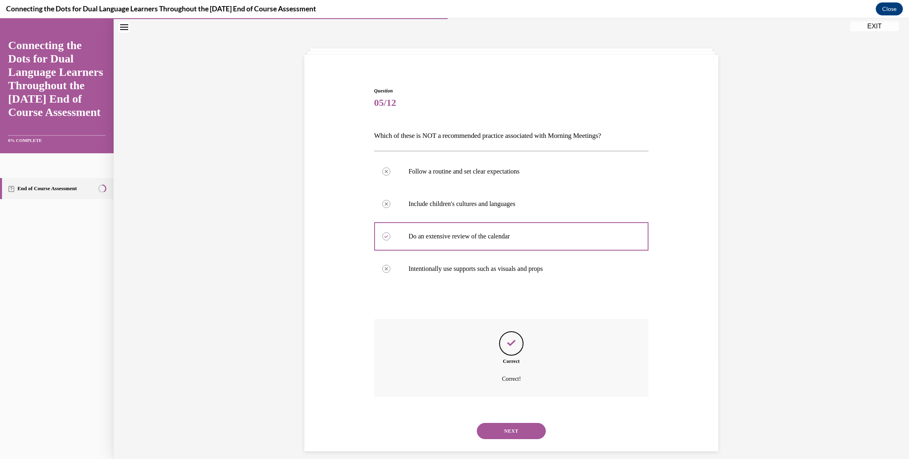
scroll to position [34, 0]
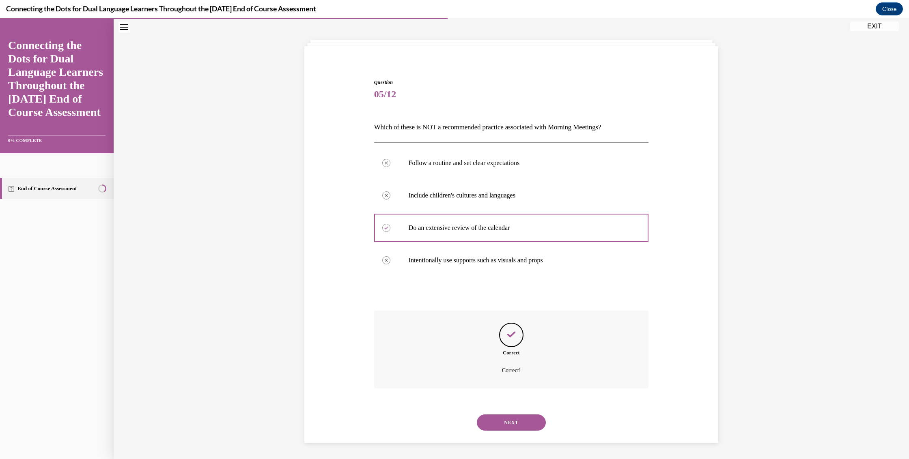
click at [507, 425] on button "NEXT" at bounding box center [511, 423] width 69 height 16
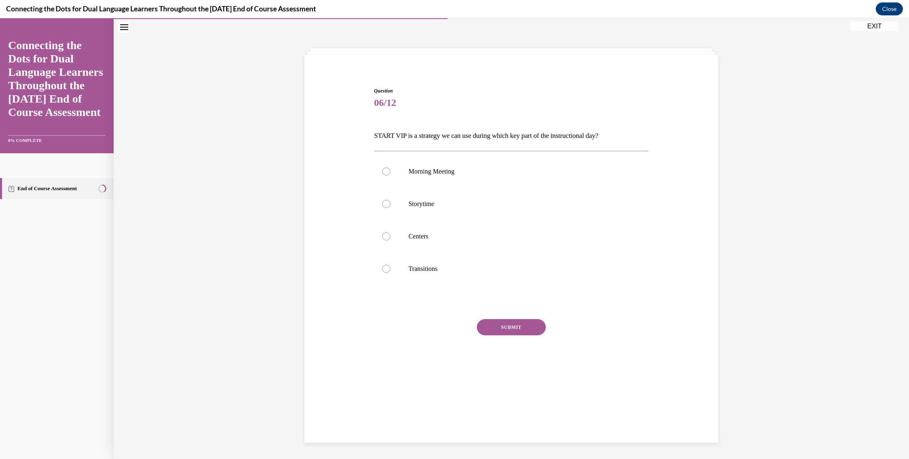
scroll to position [26, 0]
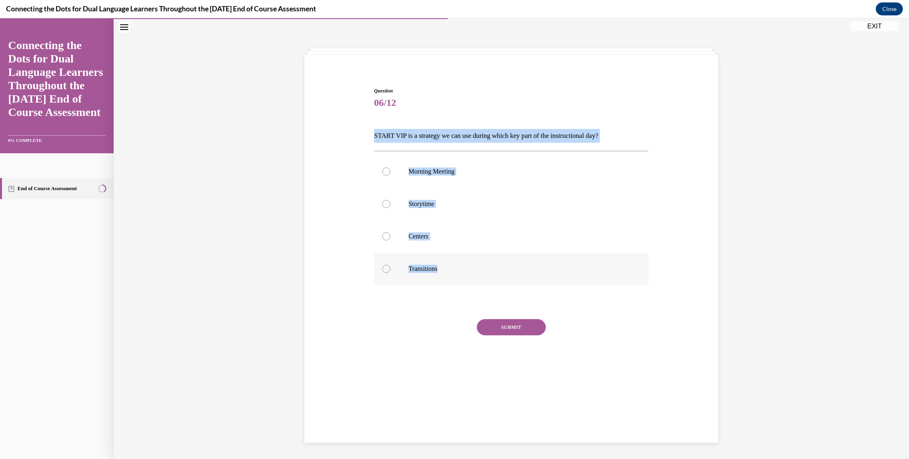
drag, startPoint x: 406, startPoint y: 143, endPoint x: 502, endPoint y: 268, distance: 158.0
click at [502, 268] on div "Question 06/12 START VIP is a strategy we can use during which key part of the …" at bounding box center [511, 230] width 279 height 311
copy div "START VIP is a strategy we can use during which key part of the instructional d…"
drag, startPoint x: 378, startPoint y: 203, endPoint x: 390, endPoint y: 207, distance: 11.8
click at [378, 203] on label "Storytime" at bounding box center [511, 204] width 275 height 32
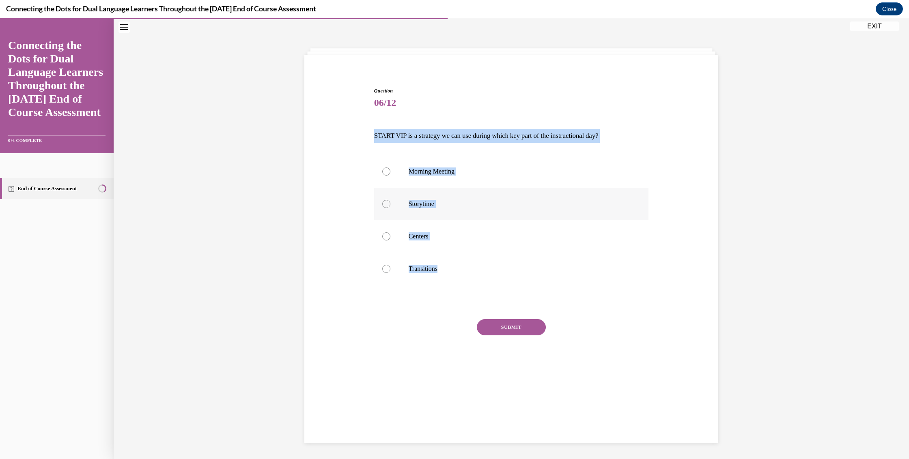
click at [382, 203] on input "Storytime" at bounding box center [386, 204] width 8 height 8
radio input "true"
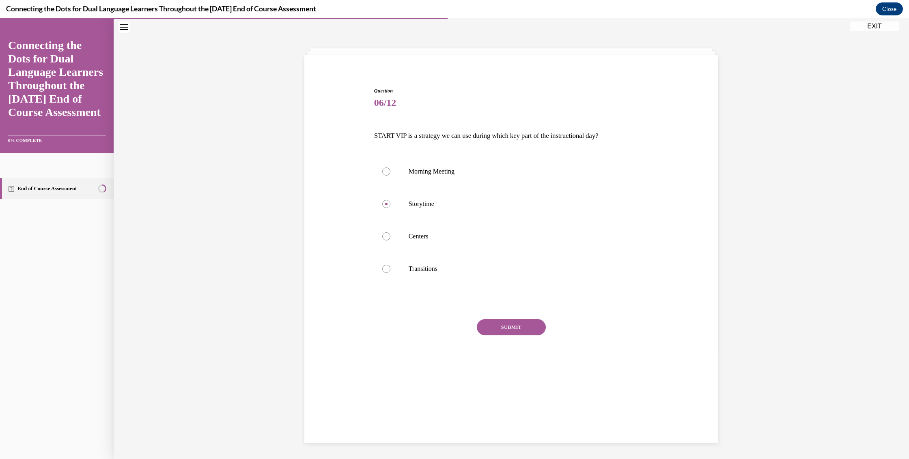
drag, startPoint x: 510, startPoint y: 330, endPoint x: 353, endPoint y: 305, distance: 159.0
click at [510, 330] on button "SUBMIT" at bounding box center [511, 327] width 69 height 16
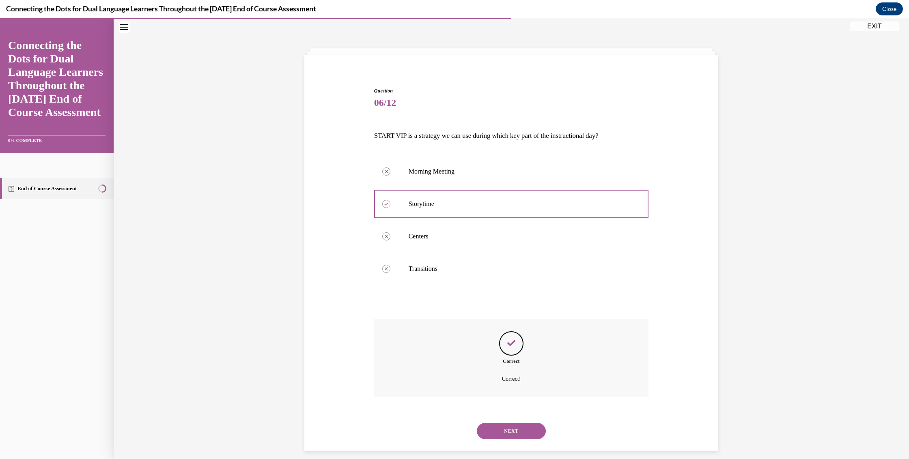
scroll to position [34, 0]
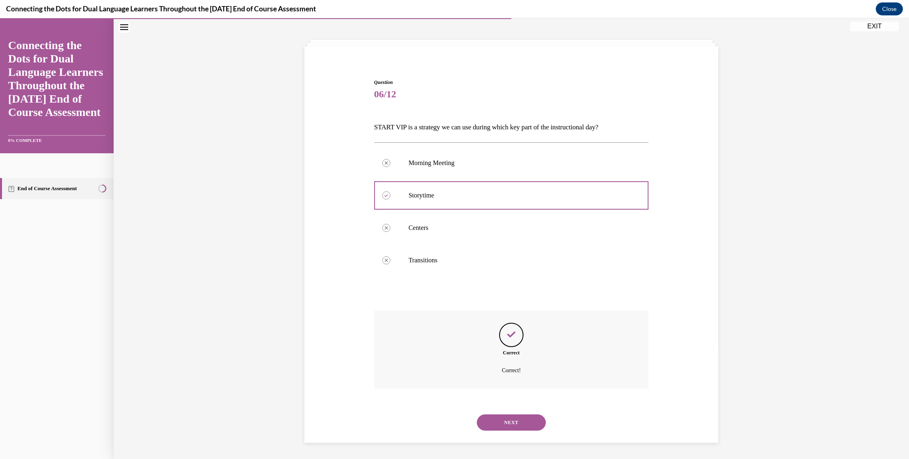
click at [509, 422] on button "NEXT" at bounding box center [511, 423] width 69 height 16
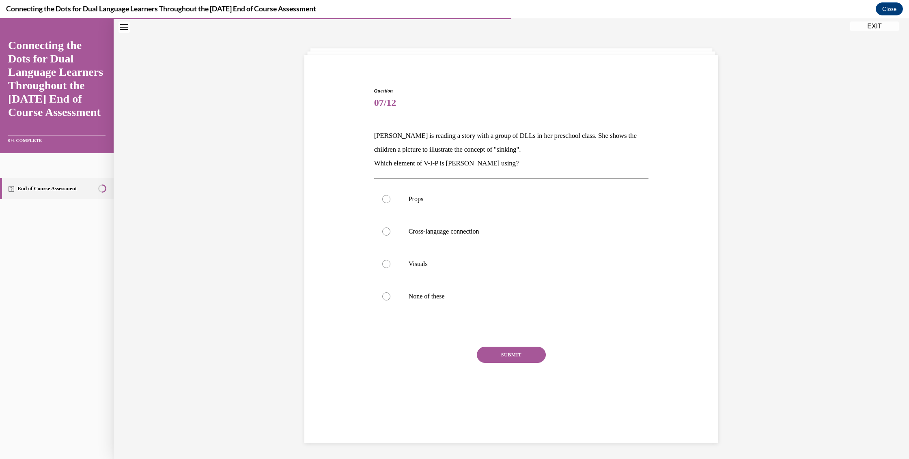
scroll to position [26, 0]
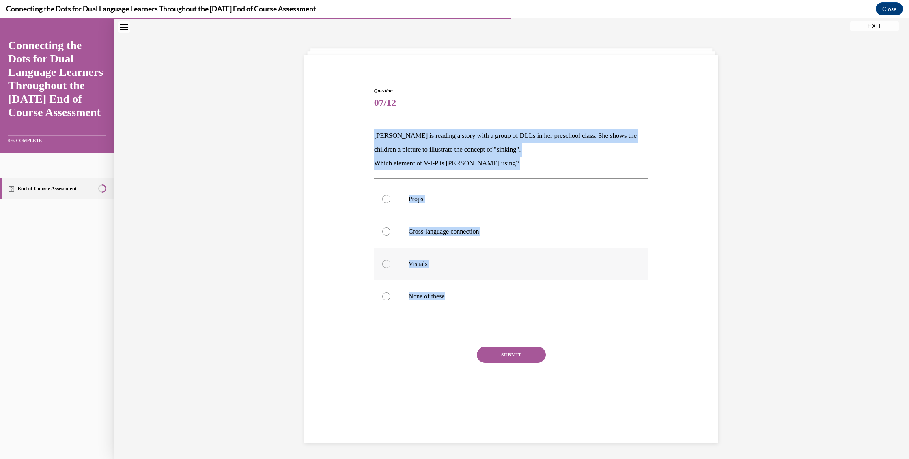
drag, startPoint x: 373, startPoint y: 136, endPoint x: 492, endPoint y: 279, distance: 186.2
click at [506, 303] on div "Question 07/12 Lucia is reading a story with a group of DLLs in her preschool c…" at bounding box center [511, 250] width 275 height 326
copy div "Lucia is reading a story with a group of DLLs in her preschool class. She shows…"
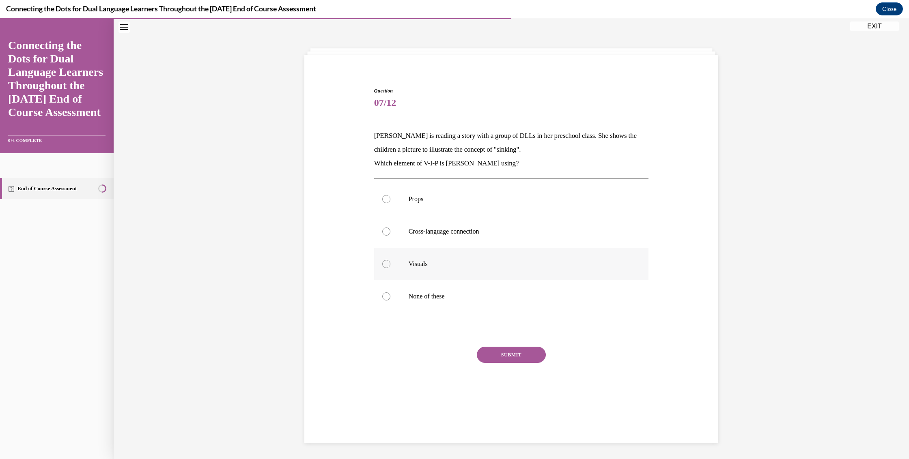
click at [409, 263] on p "Visuals" at bounding box center [519, 264] width 220 height 8
click at [390, 263] on input "Visuals" at bounding box center [386, 264] width 8 height 8
radio input "true"
drag, startPoint x: 500, startPoint y: 353, endPoint x: 474, endPoint y: 340, distance: 28.7
click at [500, 353] on button "SUBMIT" at bounding box center [511, 355] width 69 height 16
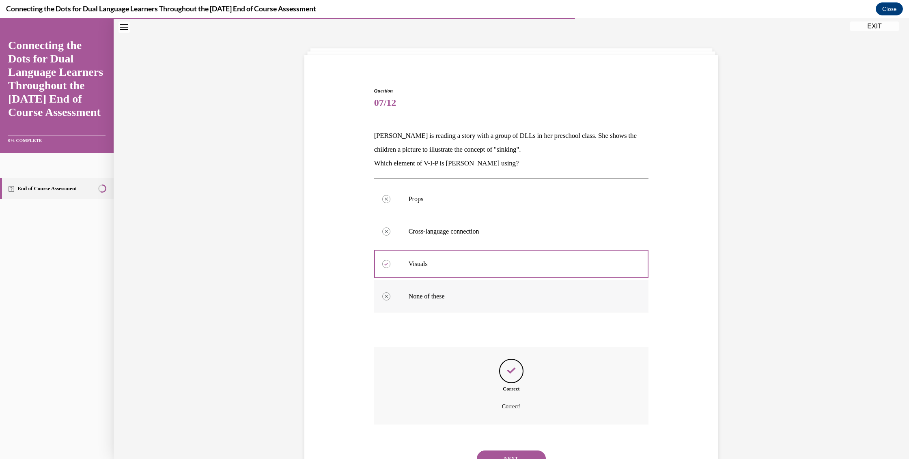
scroll to position [62, 0]
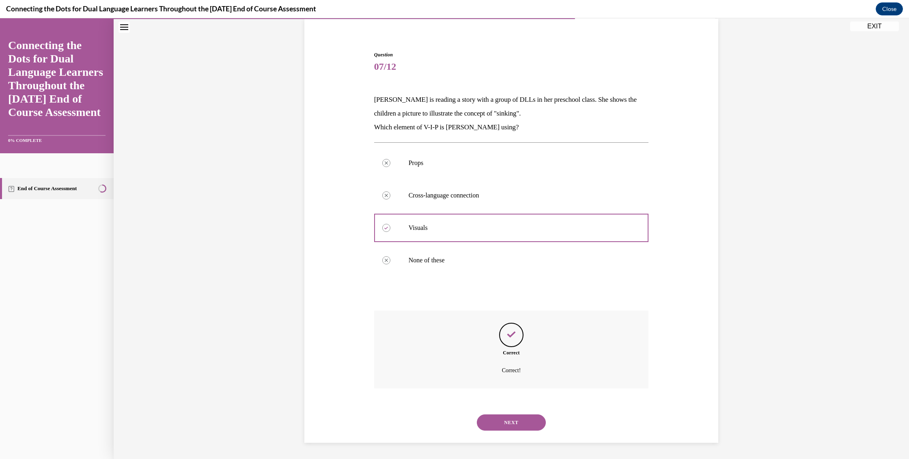
click at [522, 418] on button "NEXT" at bounding box center [511, 423] width 69 height 16
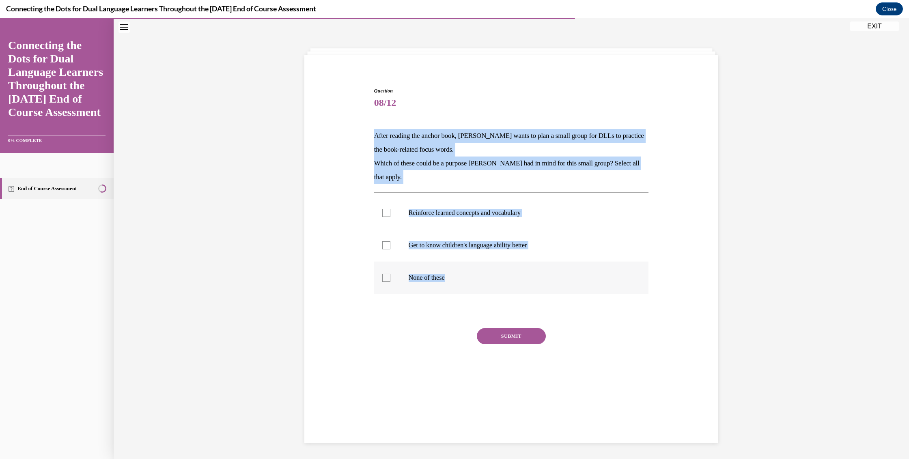
drag, startPoint x: 373, startPoint y: 133, endPoint x: 494, endPoint y: 287, distance: 195.7
click at [494, 287] on div "Question 08/12 After reading the anchor book, Jonathan wants to plan a small gr…" at bounding box center [511, 241] width 275 height 308
copy div "After reading the anchor book, Jonathan wants to plan a small group for DLLs to…"
click at [411, 215] on p "Reinforce learned concepts and vocabulary" at bounding box center [519, 213] width 220 height 8
click at [390, 215] on input "Reinforce learned concepts and vocabulary" at bounding box center [386, 213] width 8 height 8
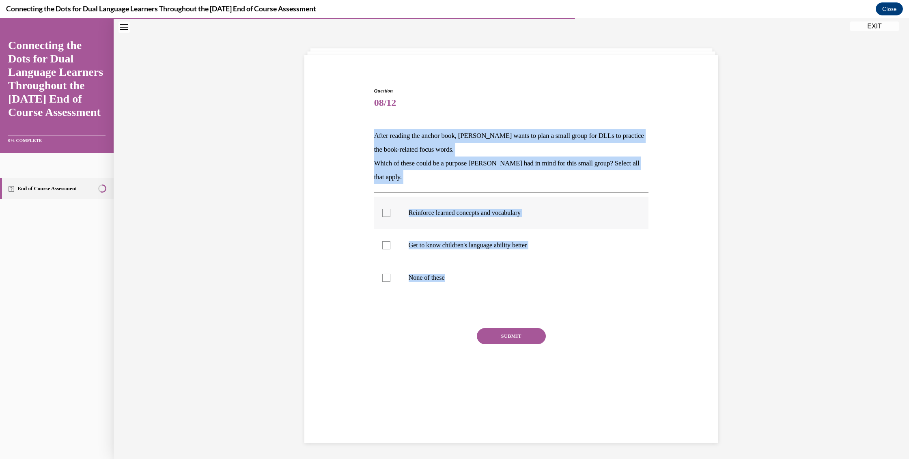
checkbox input "true"
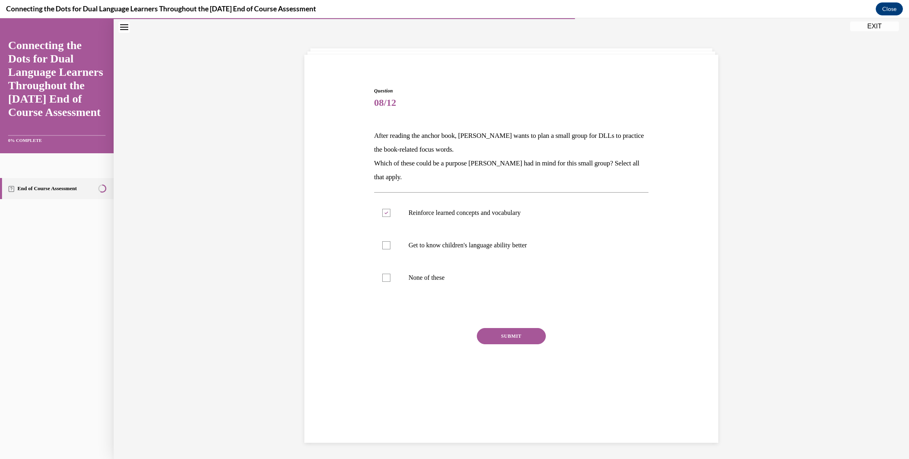
click at [524, 336] on button "SUBMIT" at bounding box center [511, 336] width 69 height 16
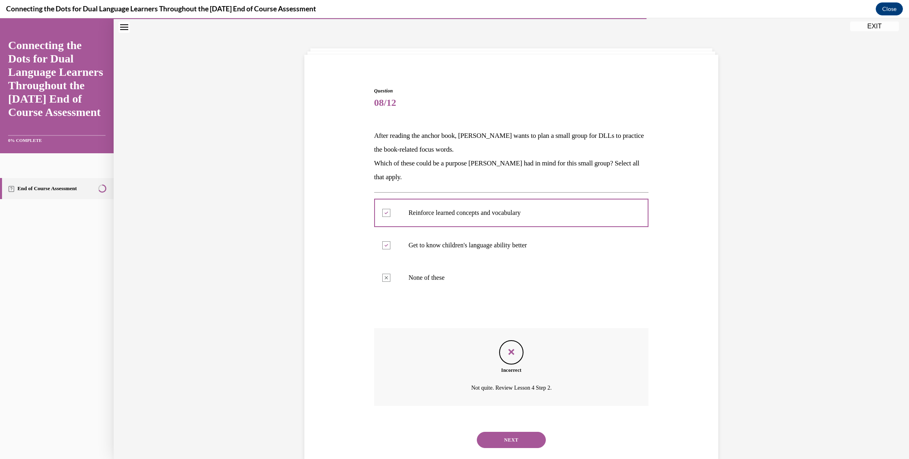
scroll to position [43, 0]
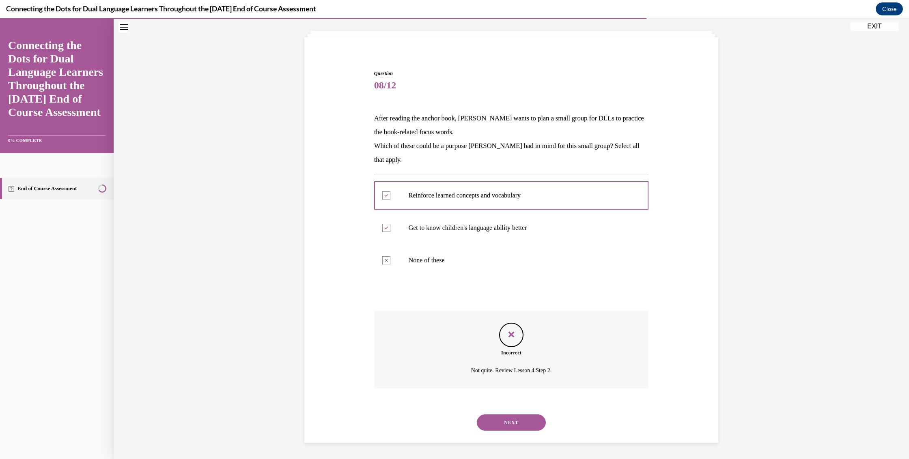
click at [514, 420] on button "NEXT" at bounding box center [511, 423] width 69 height 16
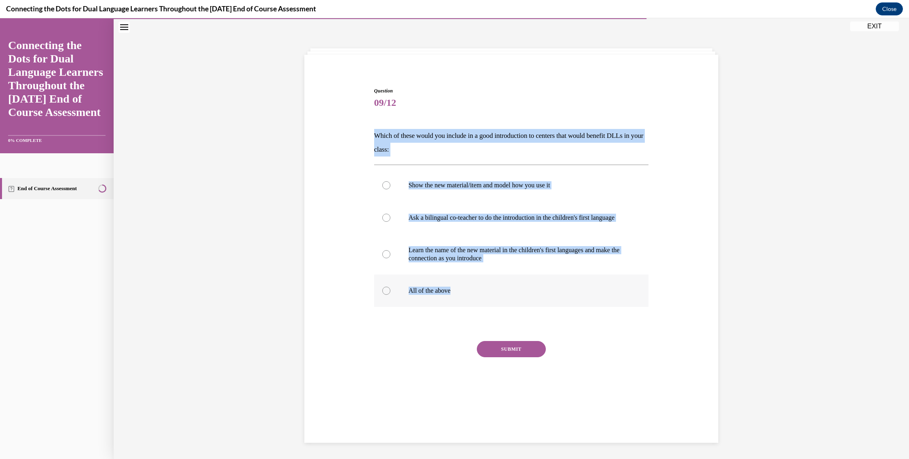
drag, startPoint x: 373, startPoint y: 134, endPoint x: 502, endPoint y: 304, distance: 214.0
click at [502, 304] on div "Question 09/12 Which of these would you include in a good introduction to cente…" at bounding box center [511, 247] width 275 height 321
copy div "Which of these would you include in a good introduction to centers that would b…"
click at [382, 295] on div at bounding box center [386, 291] width 8 height 8
click at [382, 295] on input "All of the above" at bounding box center [386, 291] width 8 height 8
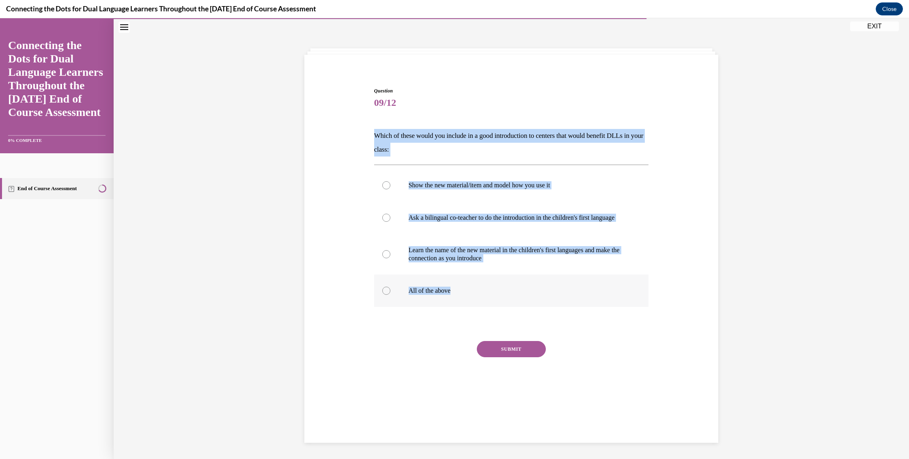
radio input "true"
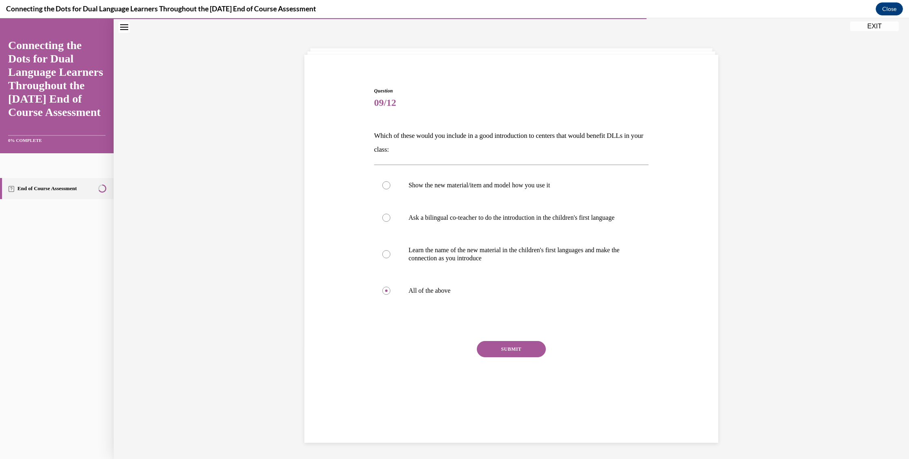
click at [498, 358] on button "SUBMIT" at bounding box center [511, 349] width 69 height 16
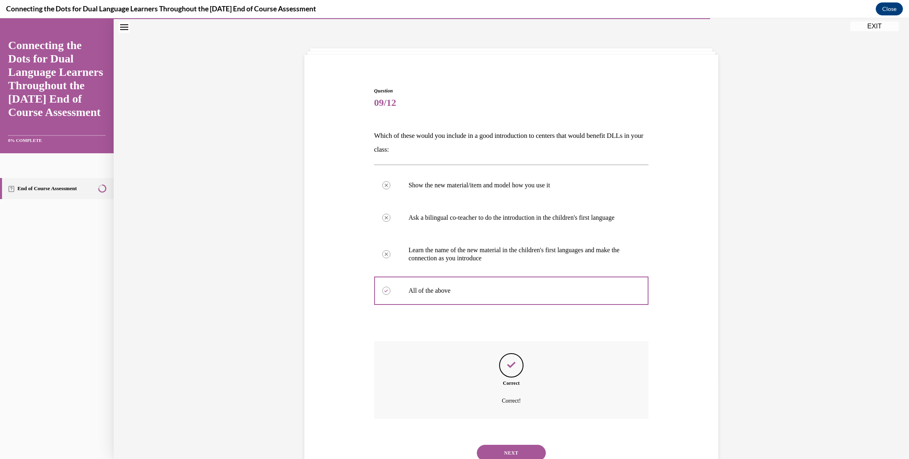
scroll to position [64, 0]
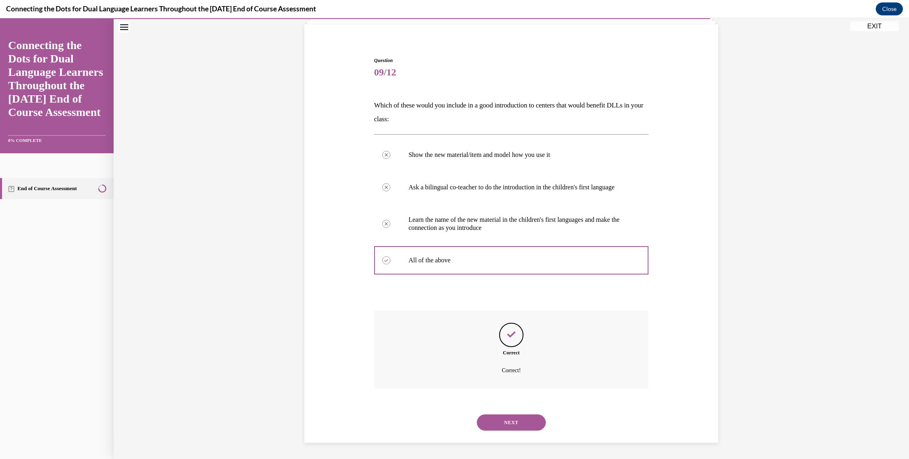
click at [519, 421] on button "NEXT" at bounding box center [511, 423] width 69 height 16
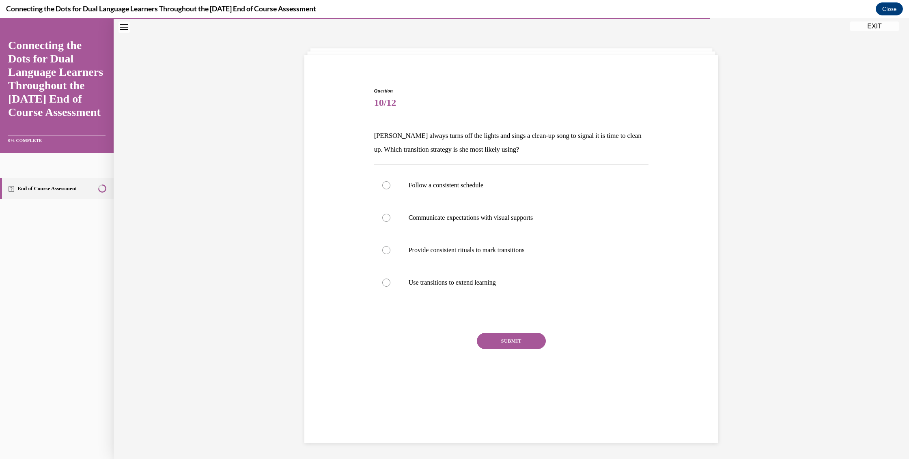
scroll to position [26, 0]
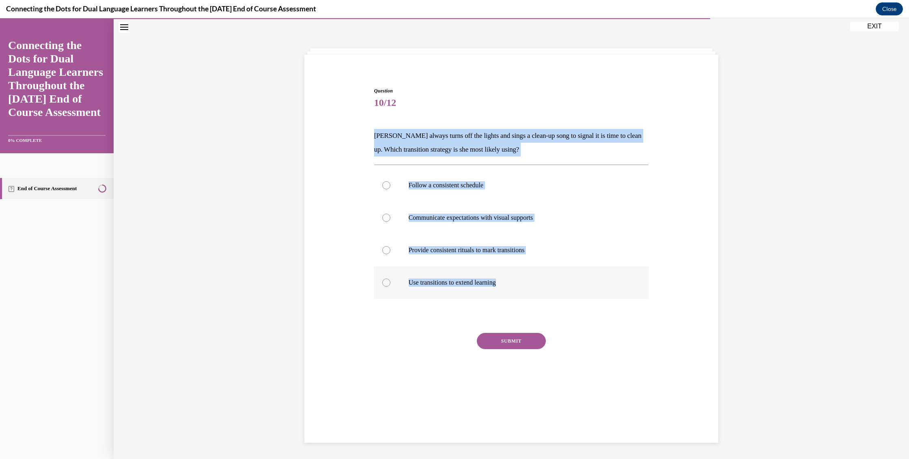
drag, startPoint x: 371, startPoint y: 134, endPoint x: 562, endPoint y: 296, distance: 249.6
click at [562, 296] on div "Question 10/12 Carolyn always turns off the lights and sings a clean-up song to…" at bounding box center [511, 243] width 275 height 313
copy div "Carolyn always turns off the lights and sings a clean-up song to signal it is t…"
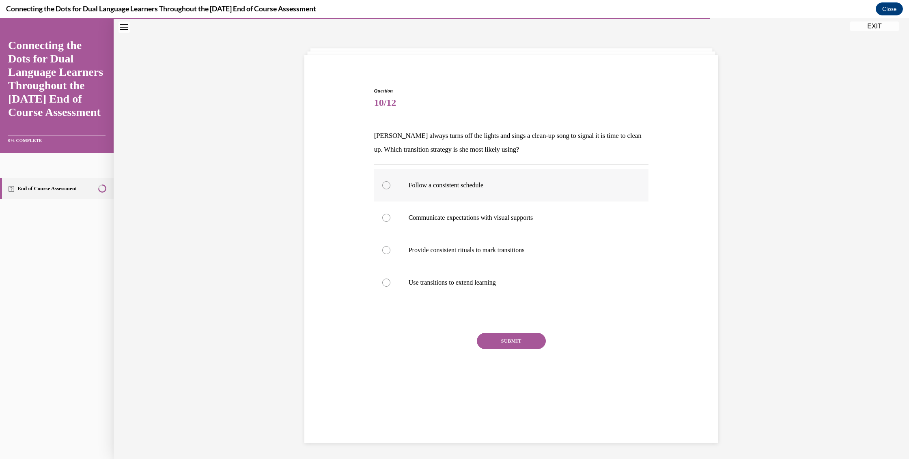
click at [393, 190] on label "Follow a consistent schedule" at bounding box center [511, 185] width 275 height 32
click at [390, 190] on input "Follow a consistent schedule" at bounding box center [386, 185] width 8 height 8
radio input "true"
click at [500, 342] on button "SUBMIT" at bounding box center [511, 341] width 69 height 16
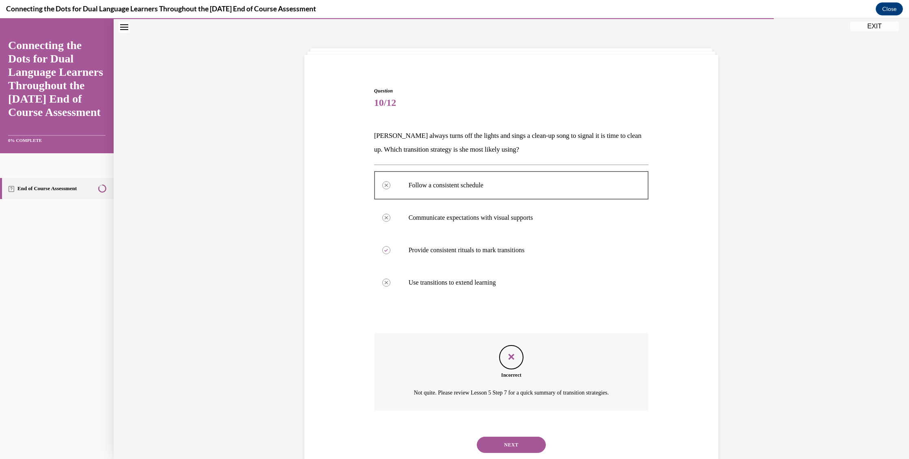
scroll to position [48, 0]
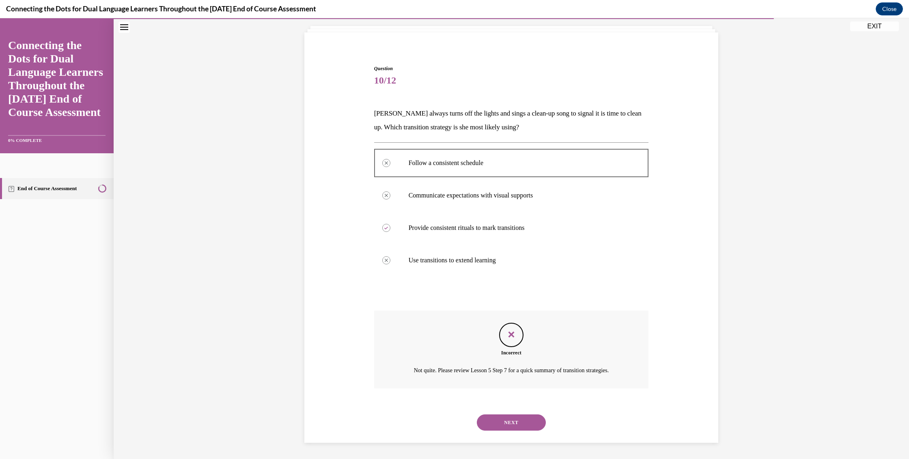
click at [505, 424] on button "NEXT" at bounding box center [511, 423] width 69 height 16
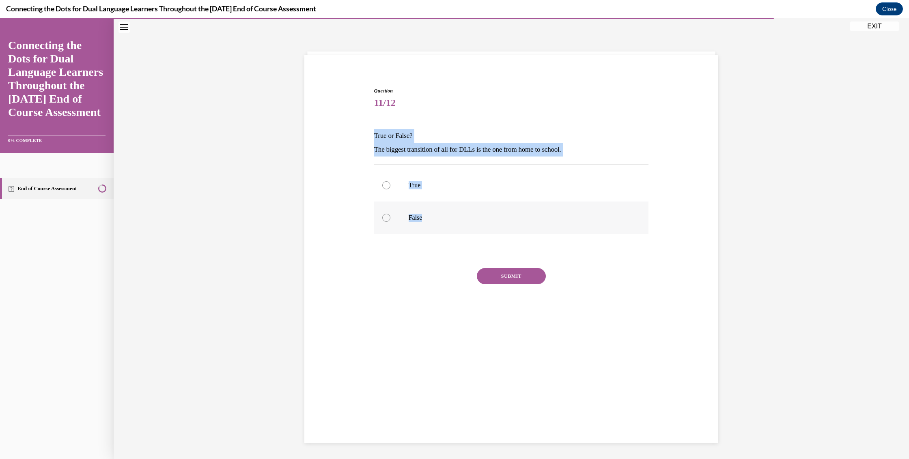
drag, startPoint x: 372, startPoint y: 134, endPoint x: 474, endPoint y: 226, distance: 137.3
click at [474, 226] on div "Question 11/12 True or False? The biggest transition of all for DLLs is the one…" at bounding box center [511, 205] width 279 height 260
copy div "True or False? The biggest transition of all for DLLs is the one from home to s…"
click at [382, 188] on div at bounding box center [386, 185] width 8 height 8
click at [382, 188] on input "True" at bounding box center [386, 185] width 8 height 8
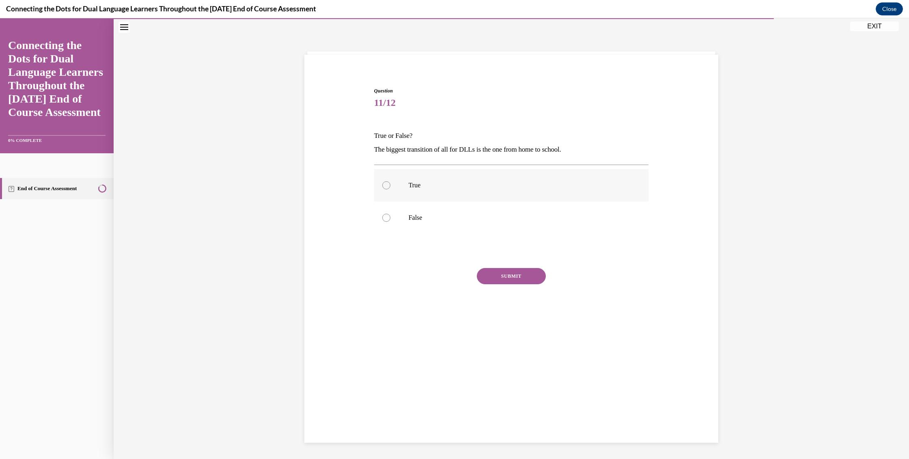
radio input "true"
click at [503, 282] on button "SUBMIT" at bounding box center [511, 276] width 69 height 16
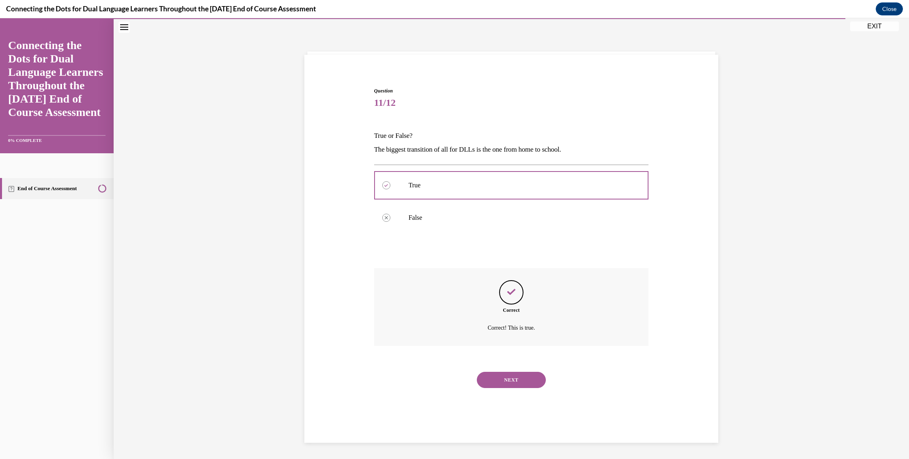
click at [499, 378] on button "NEXT" at bounding box center [511, 380] width 69 height 16
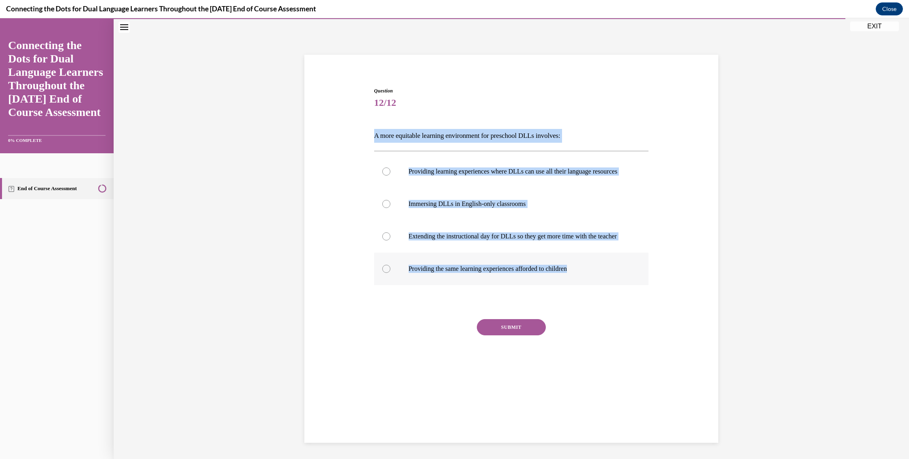
drag, startPoint x: 396, startPoint y: 138, endPoint x: 628, endPoint y: 287, distance: 275.5
click at [628, 286] on div "Question 12/12 A more equitable learning environment for preschool DLLs involve…" at bounding box center [511, 230] width 279 height 311
copy div "A more equitable learning environment for preschool DLLs involves: Providing le…"
click at [384, 176] on div at bounding box center [386, 172] width 8 height 8
click at [384, 176] on input "Providing learning experiences where DLLs can use all their language resources" at bounding box center [386, 172] width 8 height 8
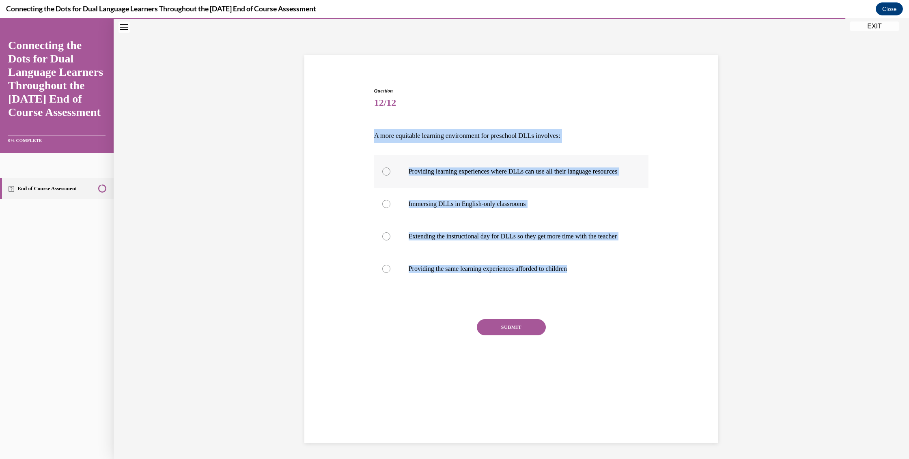
radio input "true"
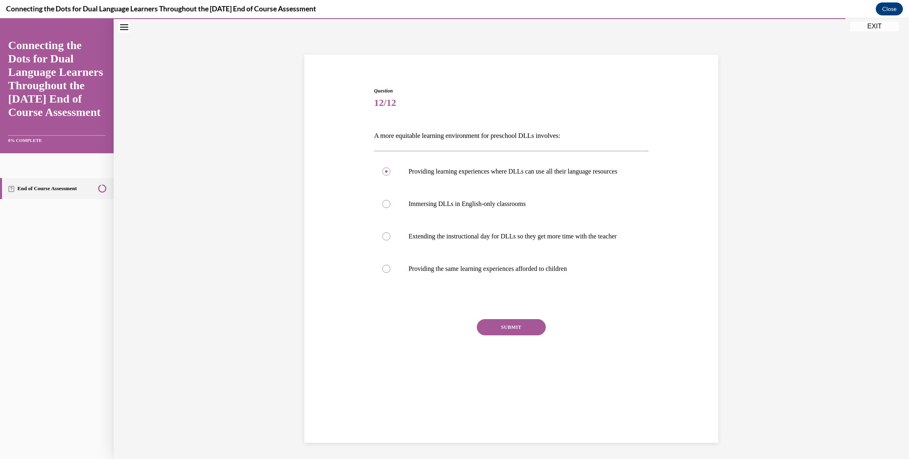
click at [514, 336] on button "SUBMIT" at bounding box center [511, 327] width 69 height 16
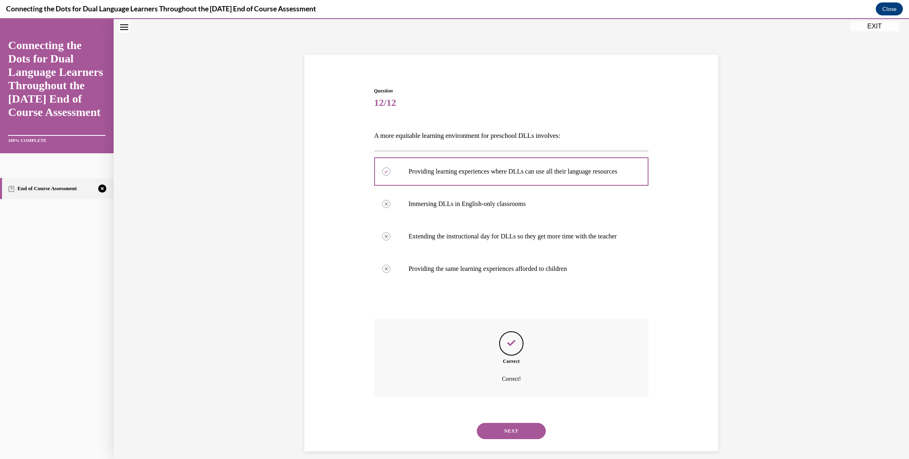
scroll to position [50, 0]
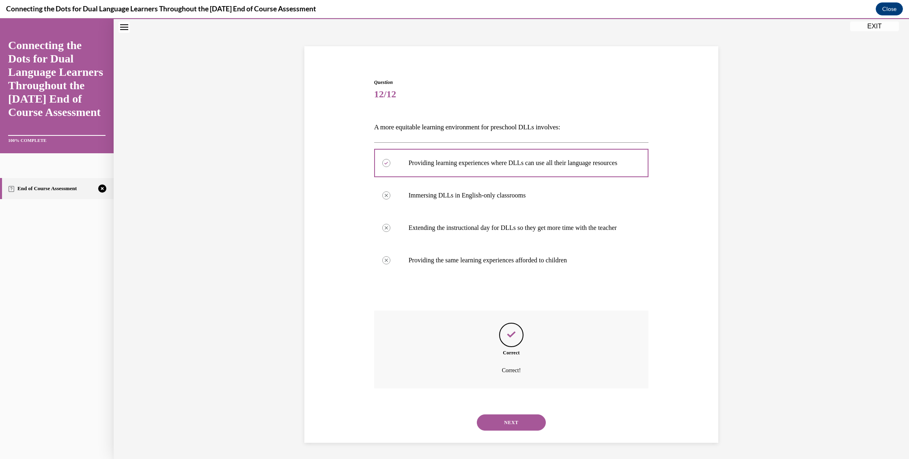
click at [504, 422] on button "NEXT" at bounding box center [511, 423] width 69 height 16
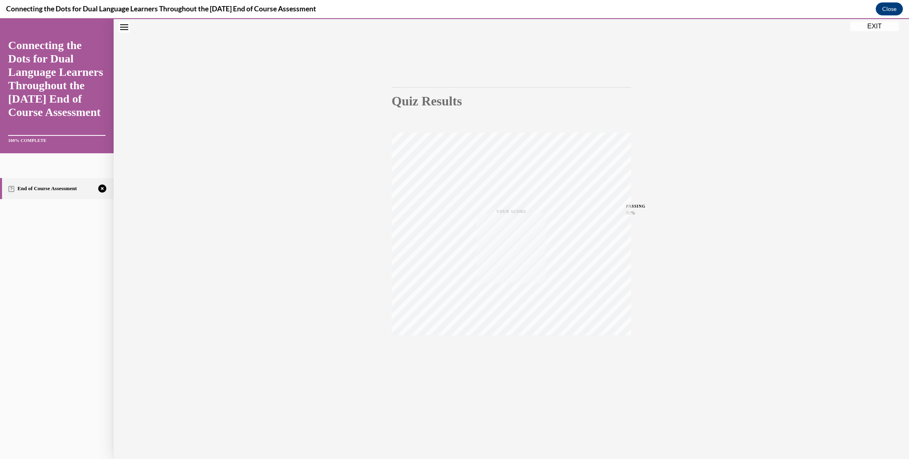
scroll to position [26, 0]
click at [511, 360] on icon "button" at bounding box center [511, 359] width 29 height 9
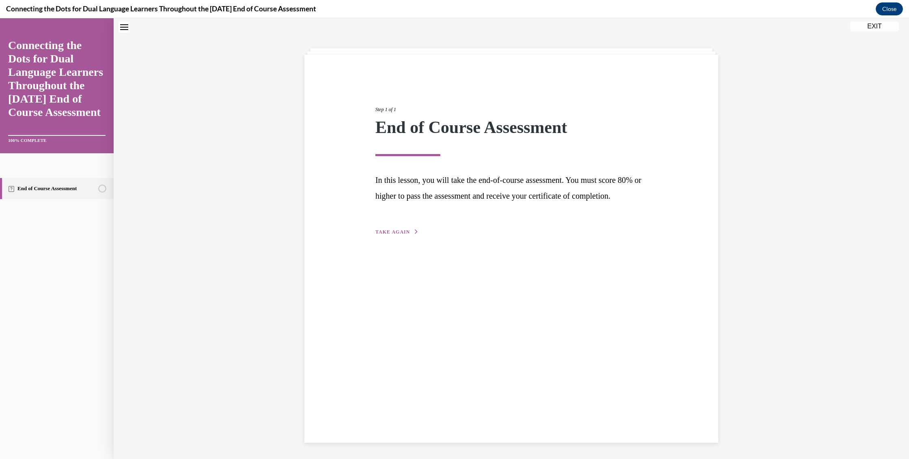
click at [386, 235] on span "TAKE AGAIN" at bounding box center [392, 232] width 34 height 6
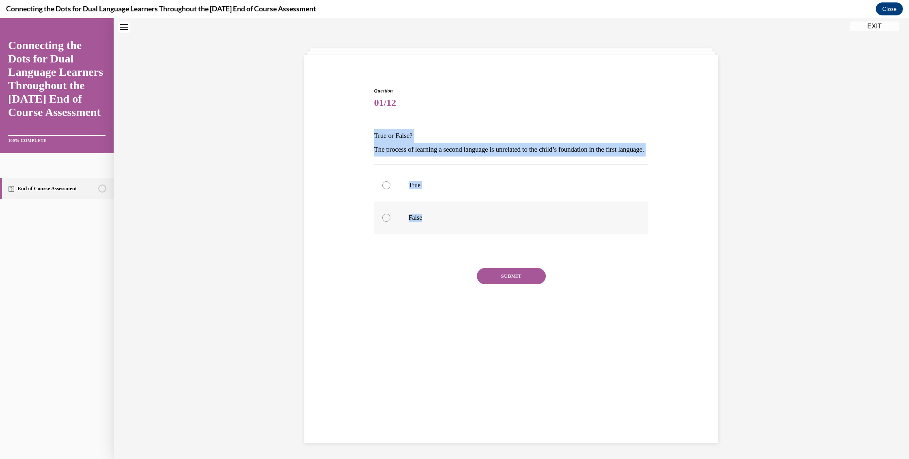
drag, startPoint x: 374, startPoint y: 134, endPoint x: 462, endPoint y: 238, distance: 136.8
click at [462, 238] on div "Question 01/12 True or False? The process of learning a second language is unre…" at bounding box center [511, 205] width 279 height 260
click at [386, 222] on div at bounding box center [386, 218] width 8 height 8
click at [386, 222] on input "False" at bounding box center [386, 218] width 8 height 8
radio input "true"
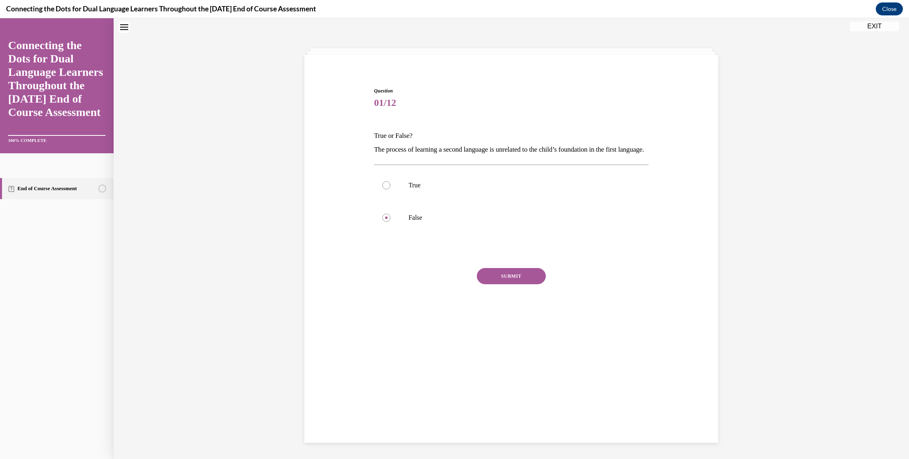
click at [490, 285] on button "SUBMIT" at bounding box center [511, 276] width 69 height 16
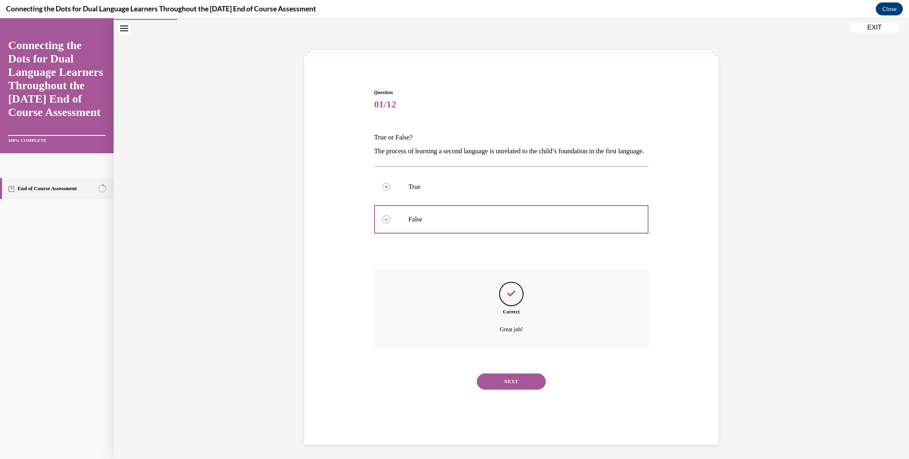
click at [497, 390] on button "NEXT" at bounding box center [511, 382] width 69 height 16
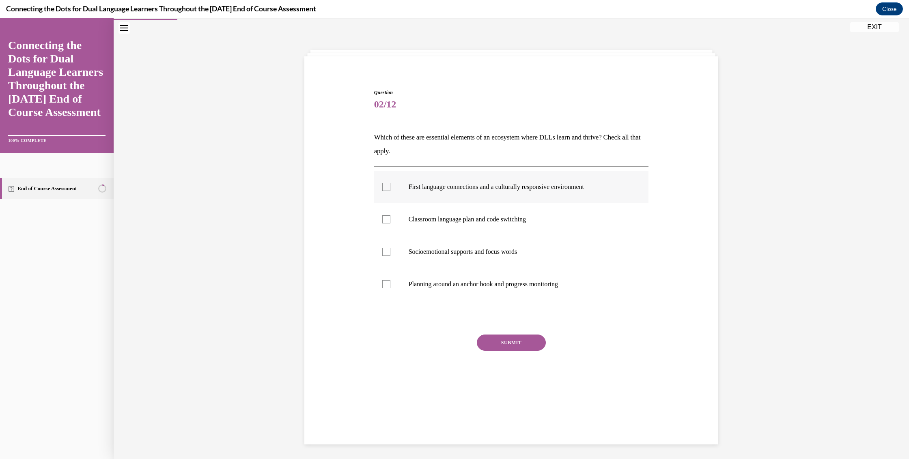
click at [441, 195] on label "First language connections and a culturally responsive environment" at bounding box center [511, 187] width 275 height 32
click at [390, 191] on input "First language connections and a culturally responsive environment" at bounding box center [386, 187] width 8 height 8
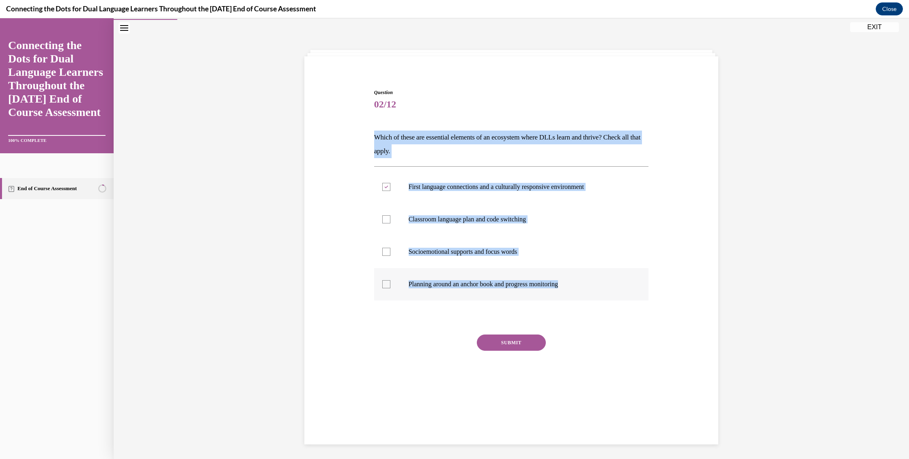
drag, startPoint x: 372, startPoint y: 134, endPoint x: 575, endPoint y: 292, distance: 257.2
click at [578, 291] on div "Question 02/12 Which of these are essential elements of an ecosystem where DLLs…" at bounding box center [511, 245] width 275 height 313
click at [384, 188] on icon at bounding box center [386, 187] width 4 height 3
click at [382, 188] on input "First language connections and a culturally responsive environment" at bounding box center [386, 187] width 8 height 8
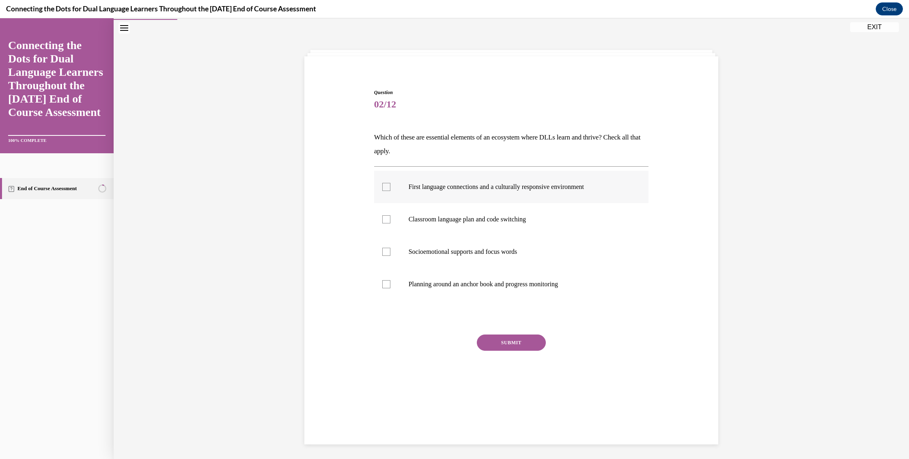
click at [382, 188] on div at bounding box center [386, 187] width 8 height 8
click at [382, 188] on input "First language connections and a culturally responsive environment" at bounding box center [386, 187] width 8 height 8
checkbox input "true"
click at [382, 255] on div at bounding box center [386, 252] width 8 height 8
click at [382, 255] on input "Socioemotional supports and focus words" at bounding box center [386, 252] width 8 height 8
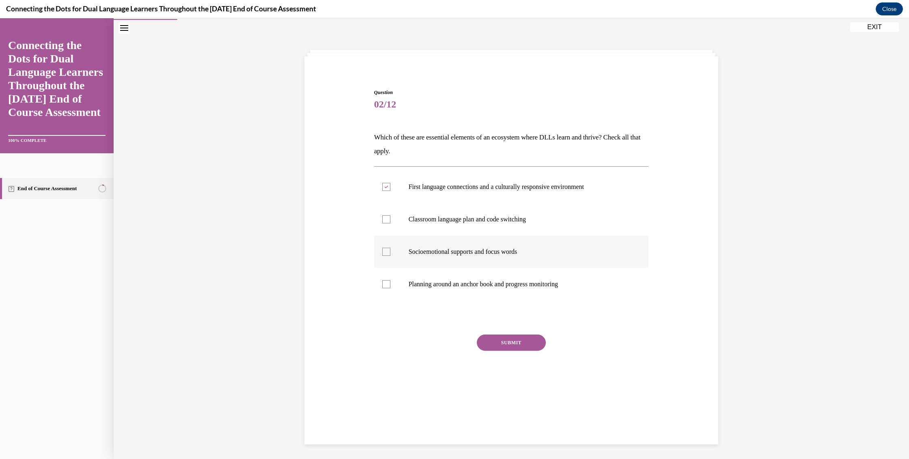
checkbox input "true"
click at [384, 285] on div at bounding box center [386, 284] width 8 height 8
click at [384, 285] on input "Planning around an anchor book and progress monitoring" at bounding box center [386, 284] width 8 height 8
checkbox input "true"
click at [502, 345] on button "SUBMIT" at bounding box center [511, 343] width 69 height 16
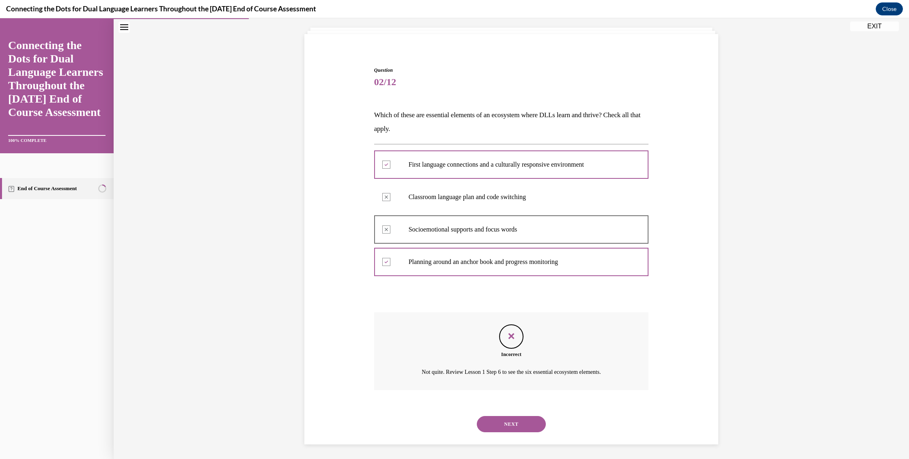
scroll to position [48, 0]
click at [515, 421] on button "NEXT" at bounding box center [511, 423] width 69 height 16
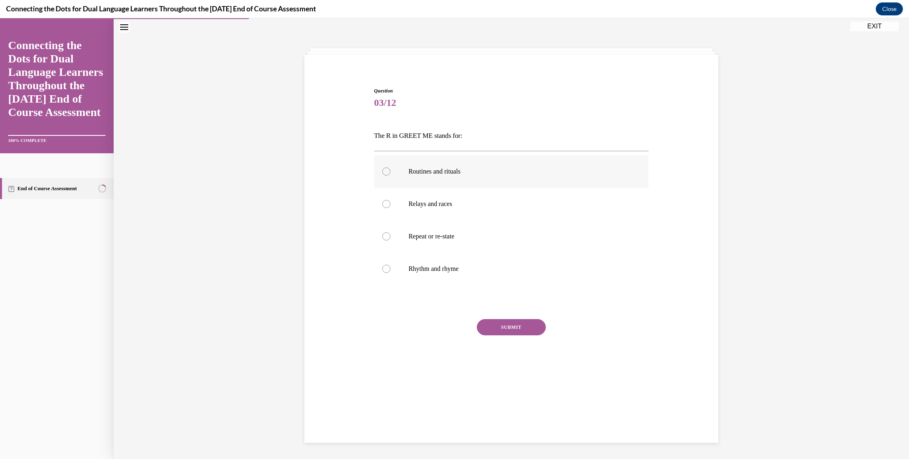
click at [423, 176] on label "Routines and rituals" at bounding box center [511, 171] width 275 height 32
click at [390, 176] on input "Routines and rituals" at bounding box center [386, 172] width 8 height 8
radio input "true"
click at [507, 325] on button "SUBMIT" at bounding box center [511, 327] width 69 height 16
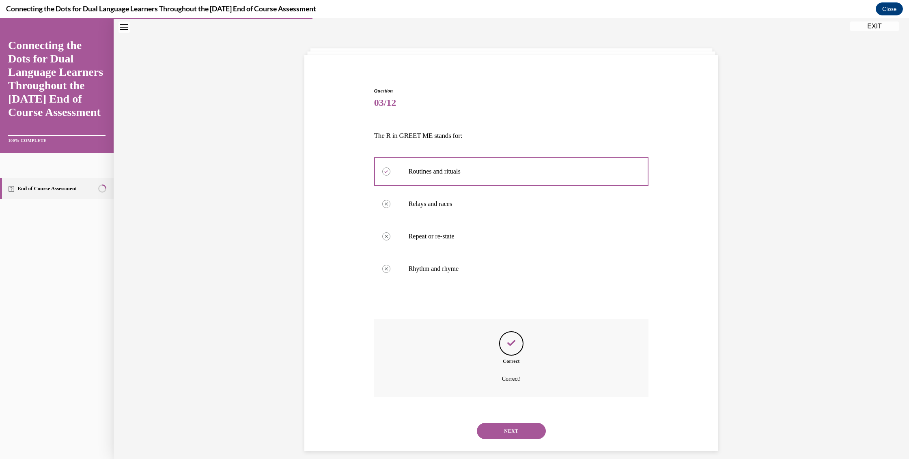
scroll to position [34, 0]
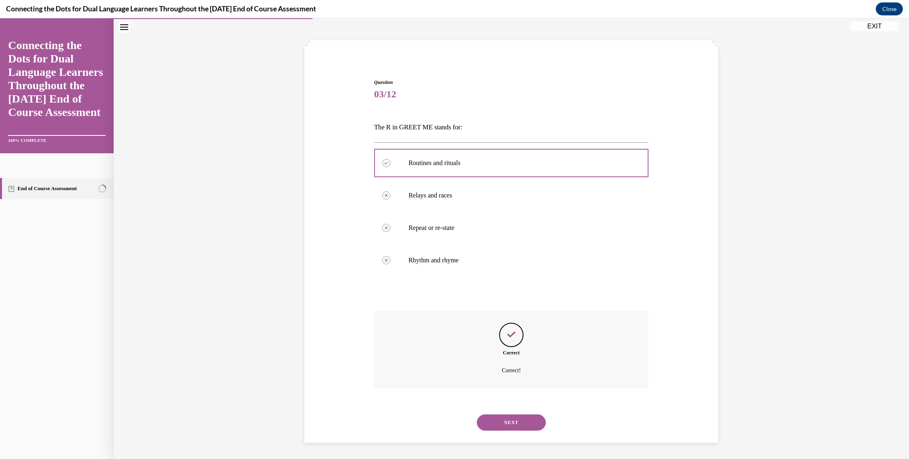
click at [515, 428] on button "NEXT" at bounding box center [511, 423] width 69 height 16
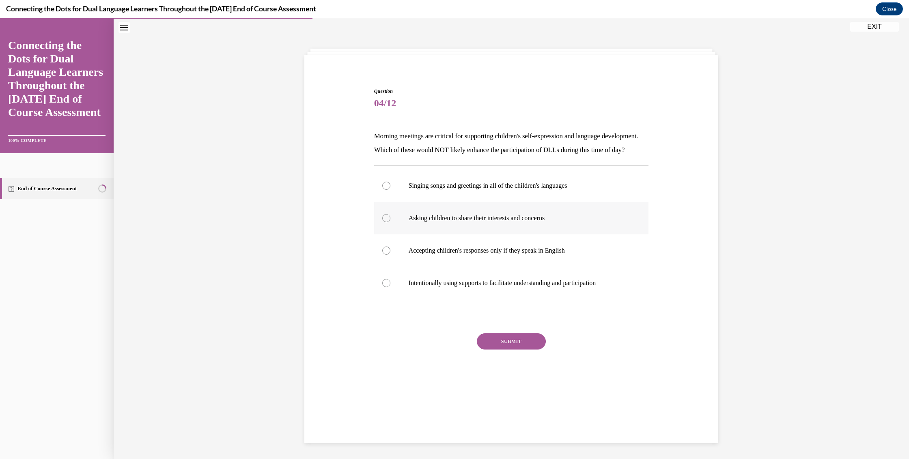
scroll to position [24, 0]
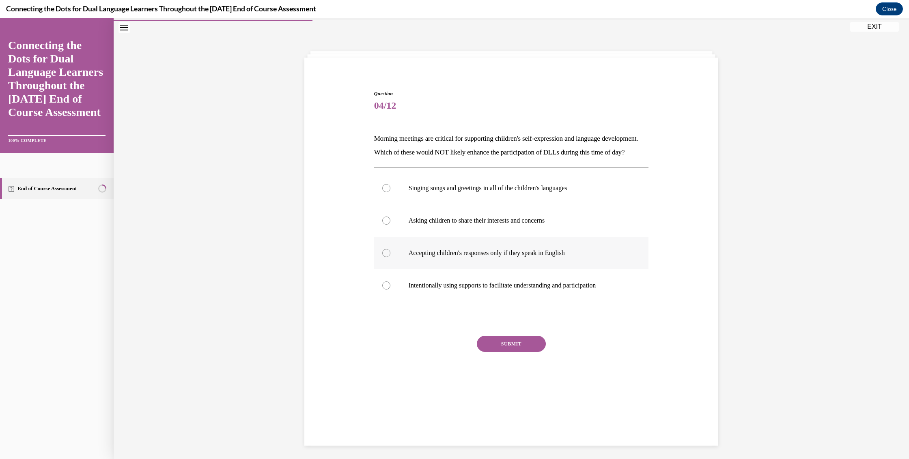
click at [419, 257] on p "Accepting children's responses only if they speak in English" at bounding box center [519, 253] width 220 height 8
click at [390, 257] on input "Accepting children's responses only if they speak in English" at bounding box center [386, 253] width 8 height 8
radio input "true"
click at [503, 352] on button "SUBMIT" at bounding box center [511, 344] width 69 height 16
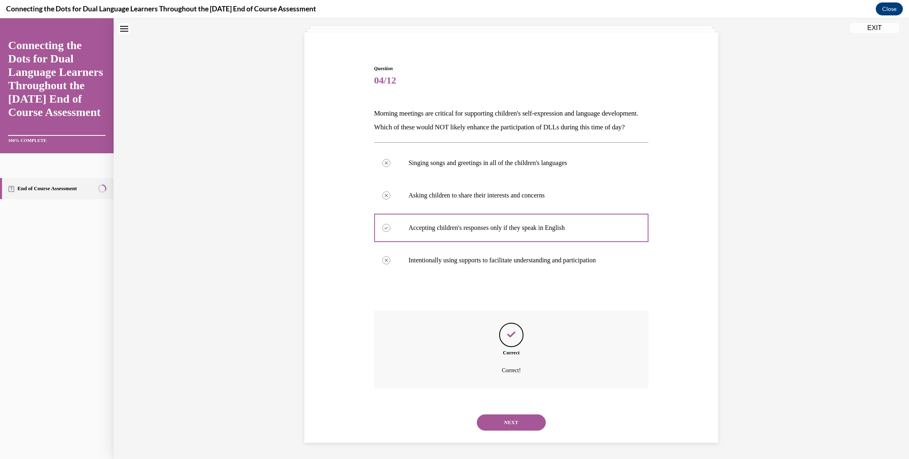
scroll to position [62, 0]
drag, startPoint x: 511, startPoint y: 424, endPoint x: 504, endPoint y: 420, distance: 8.0
click at [511, 424] on button "NEXT" at bounding box center [511, 423] width 69 height 16
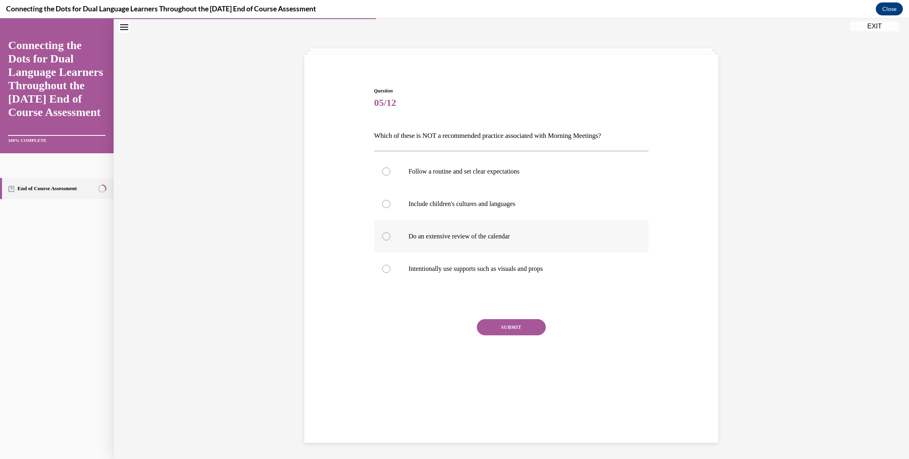
click at [481, 241] on label "Do an extensive review of the calendar" at bounding box center [511, 236] width 275 height 32
click at [390, 241] on input "Do an extensive review of the calendar" at bounding box center [386, 237] width 8 height 8
radio input "true"
click at [511, 332] on button "SUBMIT" at bounding box center [511, 327] width 69 height 16
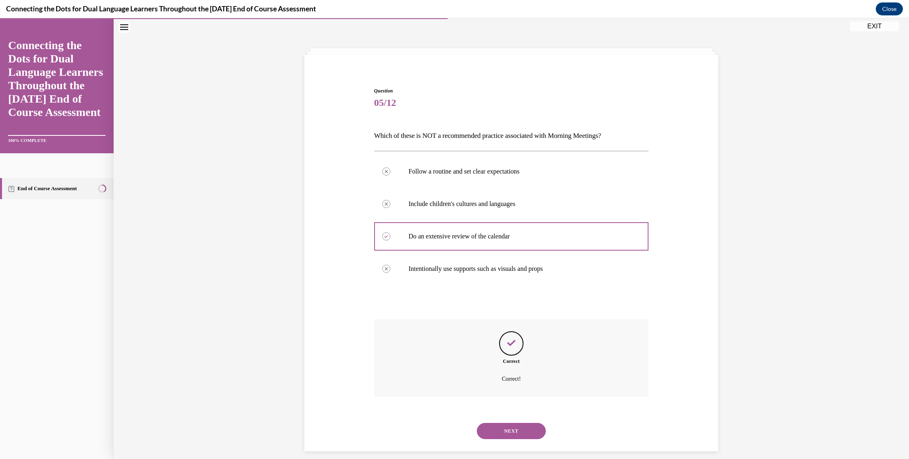
scroll to position [34, 0]
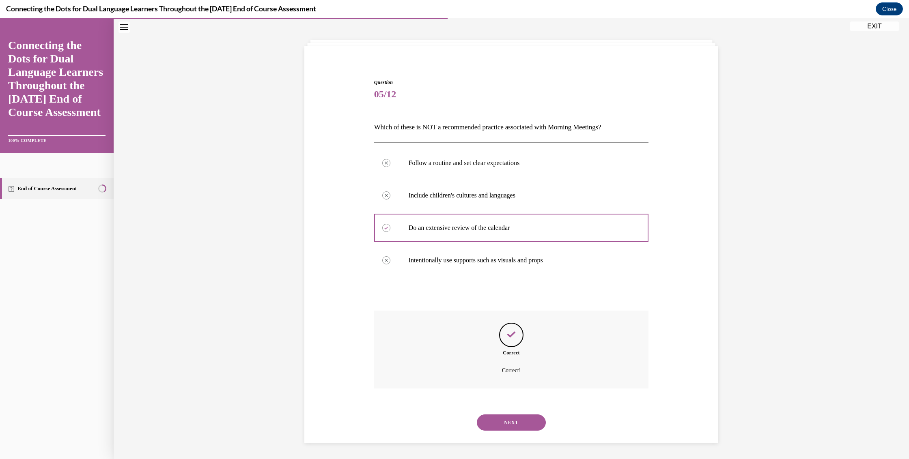
click at [513, 419] on button "NEXT" at bounding box center [511, 423] width 69 height 16
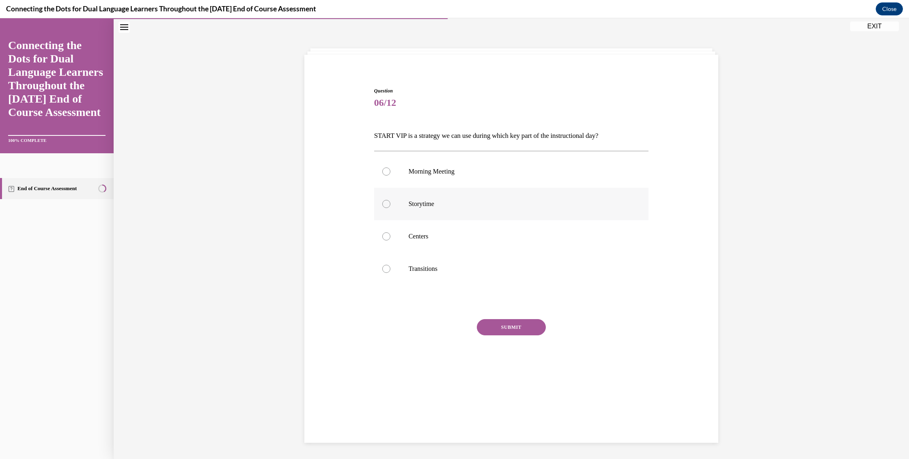
click at [406, 208] on label "Storytime" at bounding box center [511, 204] width 275 height 32
click at [390, 208] on input "Storytime" at bounding box center [386, 204] width 8 height 8
radio input "true"
click at [509, 330] on button "SUBMIT" at bounding box center [511, 327] width 69 height 16
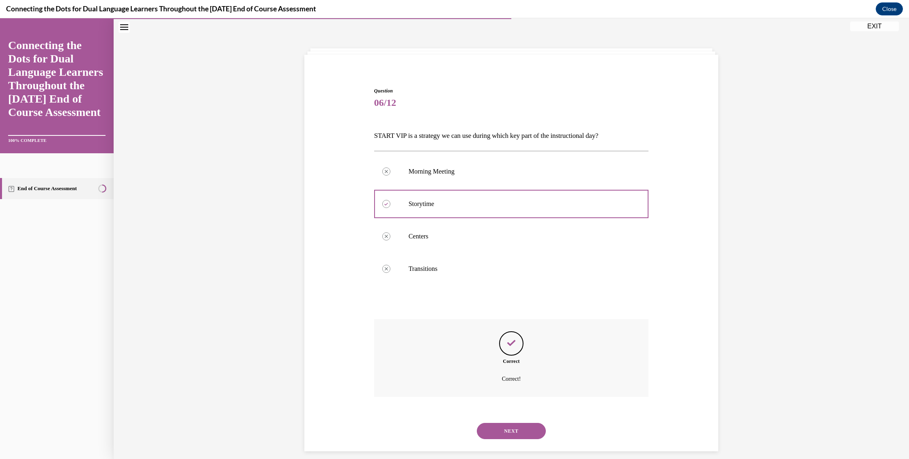
scroll to position [34, 0]
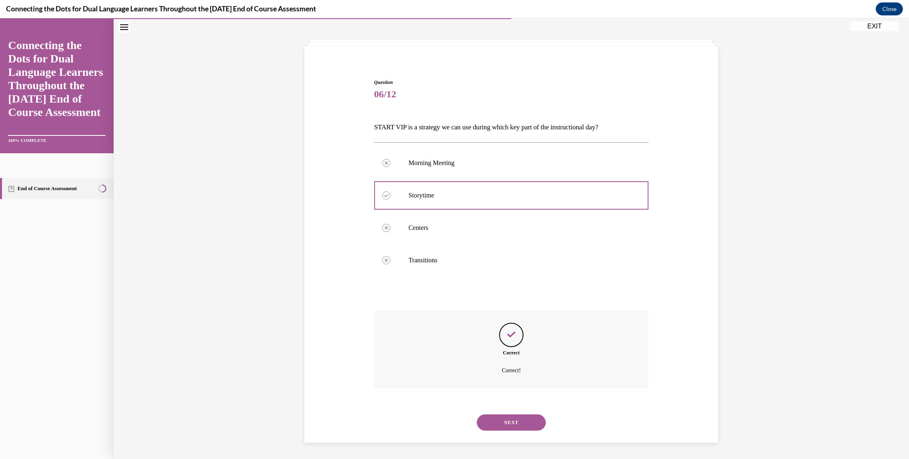
drag, startPoint x: 530, startPoint y: 424, endPoint x: 505, endPoint y: 413, distance: 28.0
click at [530, 424] on button "NEXT" at bounding box center [511, 423] width 69 height 16
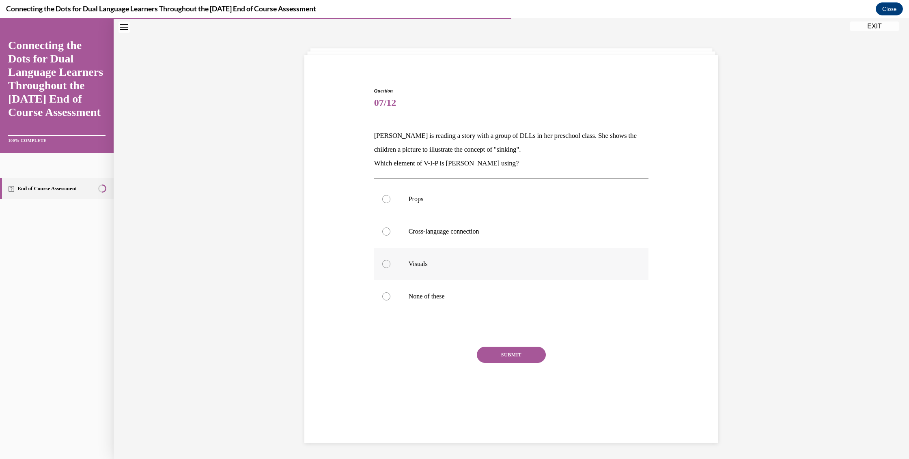
click at [396, 268] on label "Visuals" at bounding box center [511, 264] width 275 height 32
click at [390, 268] on input "Visuals" at bounding box center [386, 264] width 8 height 8
radio input "true"
click at [498, 353] on button "SUBMIT" at bounding box center [511, 355] width 69 height 16
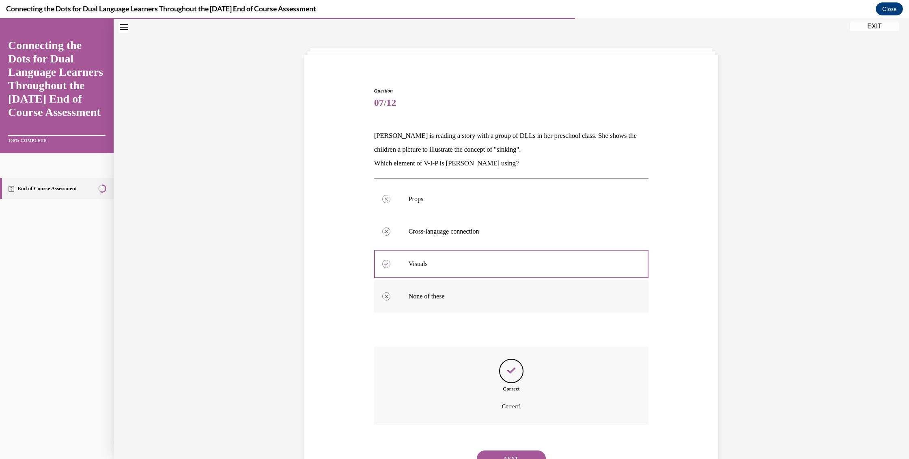
scroll to position [62, 0]
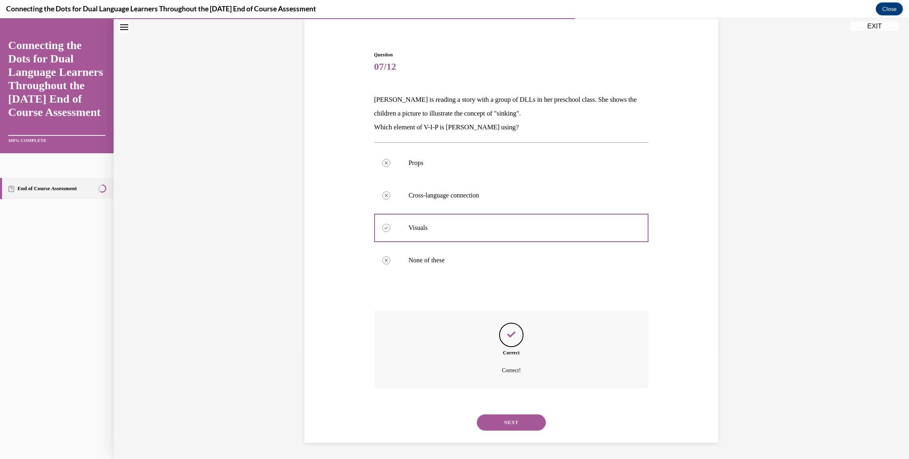
click at [508, 428] on button "NEXT" at bounding box center [511, 423] width 69 height 16
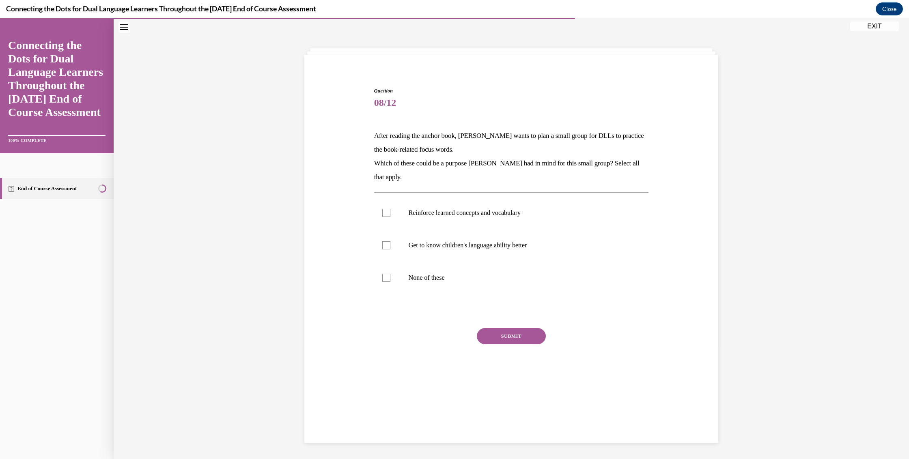
scroll to position [26, 0]
click at [413, 216] on p "Reinforce learned concepts and vocabulary" at bounding box center [519, 213] width 220 height 8
click at [390, 216] on input "Reinforce learned concepts and vocabulary" at bounding box center [386, 213] width 8 height 8
checkbox input "true"
click at [442, 250] on label "Get to know children's language ability better" at bounding box center [511, 245] width 275 height 32
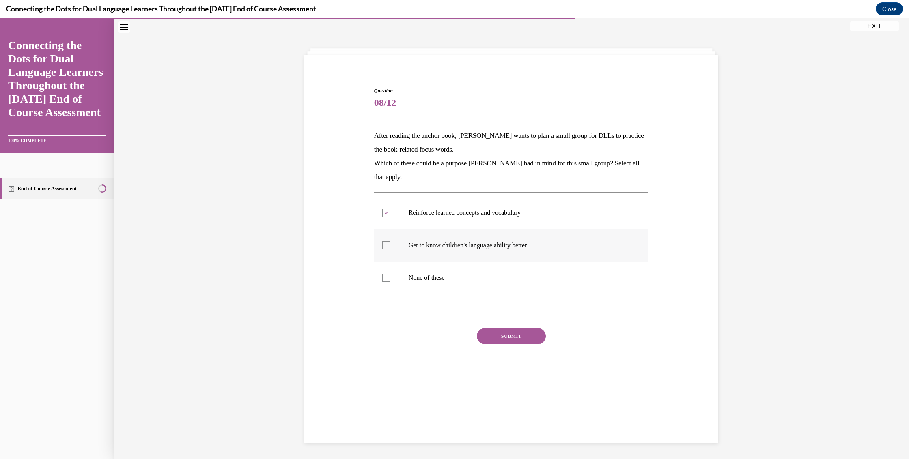
click at [390, 250] on input "Get to know children's language ability better" at bounding box center [386, 245] width 8 height 8
checkbox input "true"
click at [505, 340] on button "SUBMIT" at bounding box center [511, 336] width 69 height 16
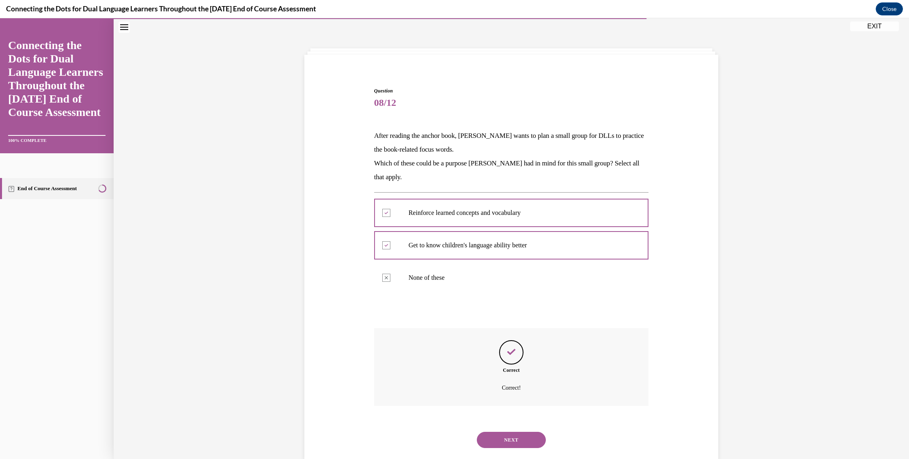
scroll to position [43, 0]
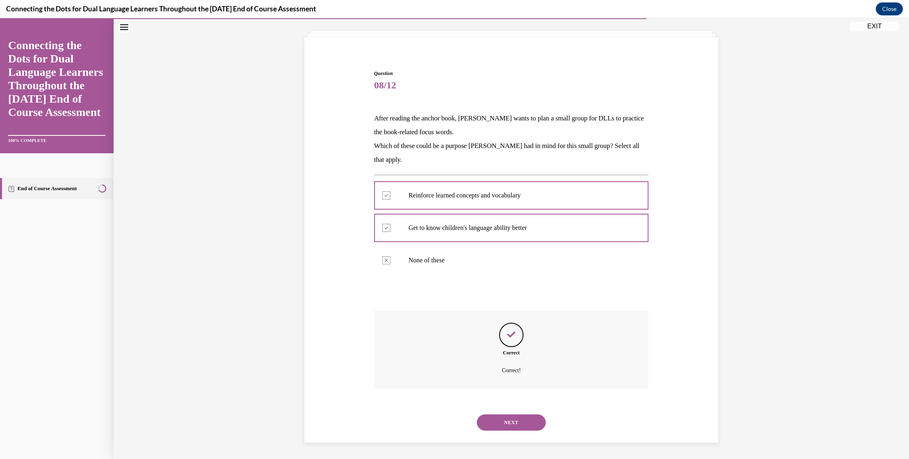
click at [511, 427] on button "NEXT" at bounding box center [511, 423] width 69 height 16
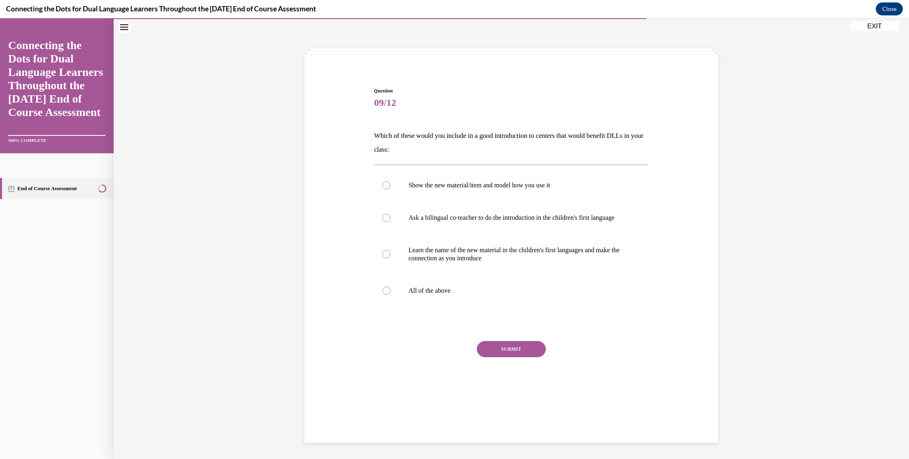
scroll to position [26, 0]
click at [387, 302] on label "All of the above" at bounding box center [511, 291] width 275 height 32
click at [387, 295] on input "All of the above" at bounding box center [386, 291] width 8 height 8
radio input "true"
click at [503, 350] on button "SUBMIT" at bounding box center [511, 349] width 69 height 16
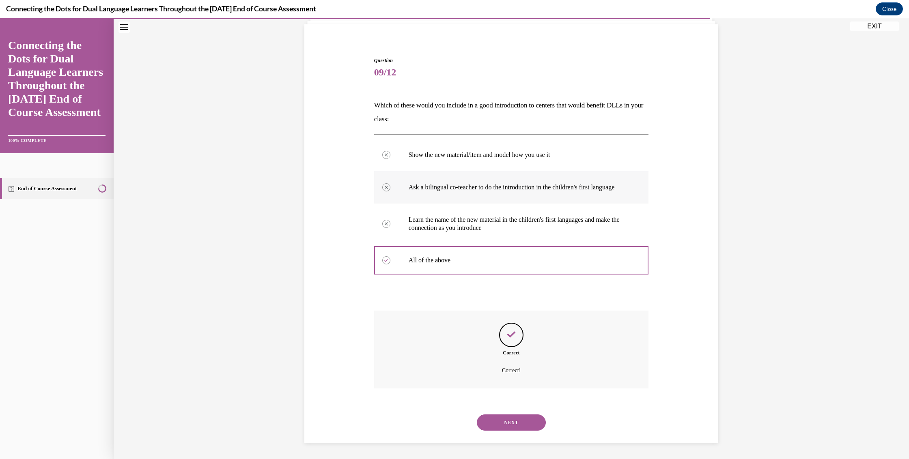
scroll to position [64, 0]
click at [511, 429] on button "NEXT" at bounding box center [511, 423] width 69 height 16
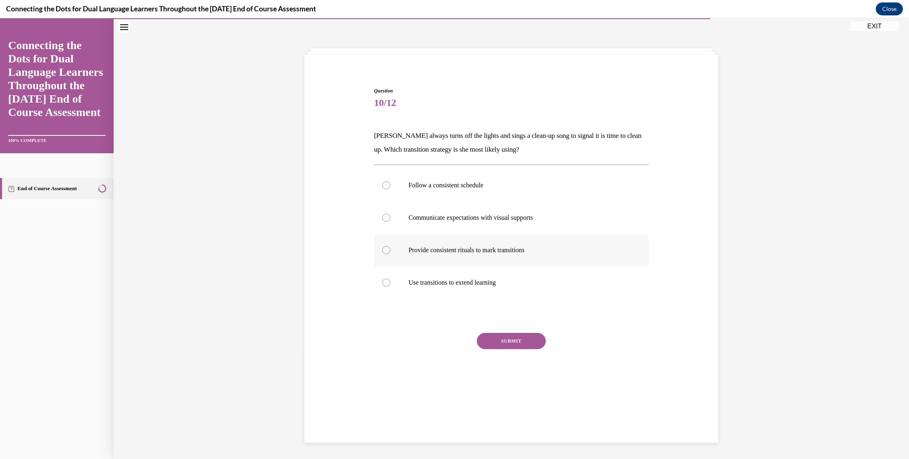
click at [451, 249] on p "Provide consistent rituals to mark transitions" at bounding box center [519, 250] width 220 height 8
click at [390, 249] on input "Provide consistent rituals to mark transitions" at bounding box center [386, 250] width 8 height 8
radio input "true"
click at [503, 345] on button "SUBMIT" at bounding box center [511, 341] width 69 height 16
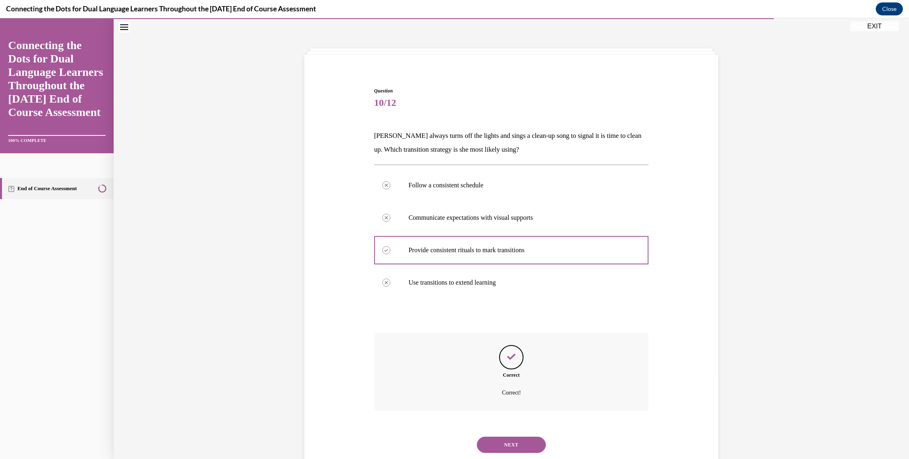
scroll to position [48, 0]
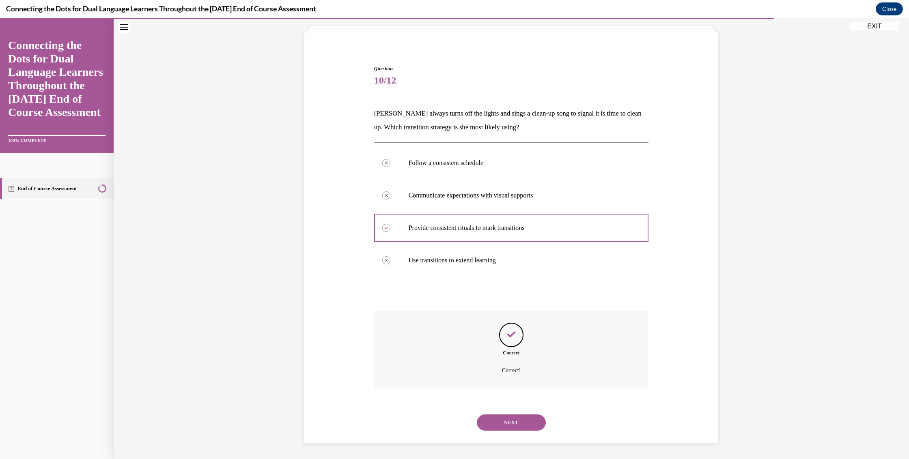
click at [513, 426] on button "NEXT" at bounding box center [511, 423] width 69 height 16
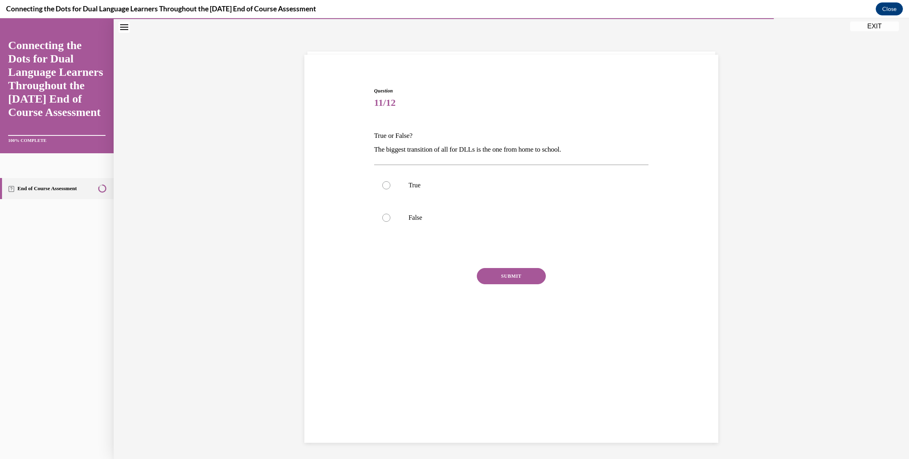
scroll to position [26, 0]
click at [396, 188] on label "True" at bounding box center [511, 185] width 275 height 32
click at [390, 188] on input "True" at bounding box center [386, 185] width 8 height 8
radio input "true"
click at [513, 272] on button "SUBMIT" at bounding box center [511, 276] width 69 height 16
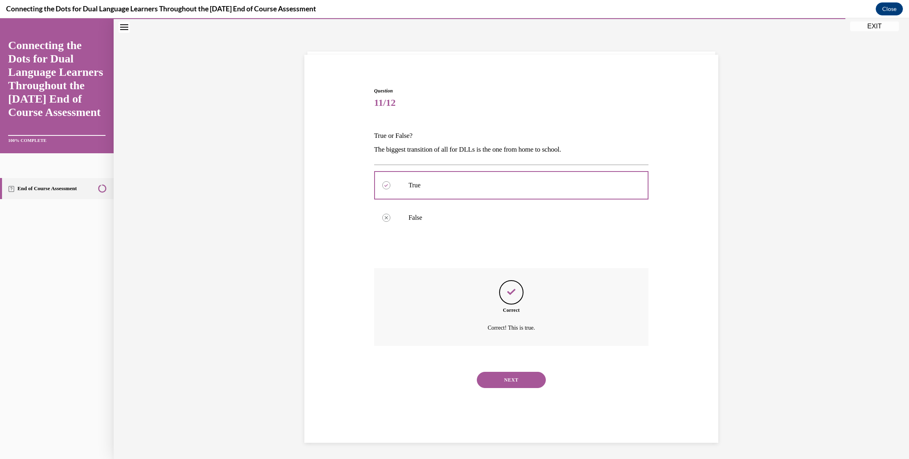
click at [501, 384] on button "NEXT" at bounding box center [511, 380] width 69 height 16
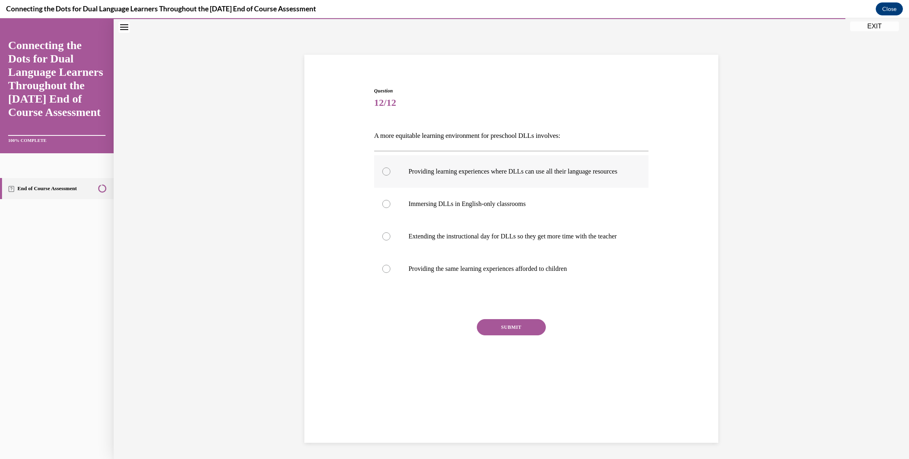
click at [440, 176] on p "Providing learning experiences where DLLs can use all their language resources" at bounding box center [519, 172] width 220 height 8
click at [390, 176] on input "Providing learning experiences where DLLs can use all their language resources" at bounding box center [386, 172] width 8 height 8
radio input "true"
click at [425, 273] on p "Providing the same learning experiences afforded to children" at bounding box center [519, 269] width 220 height 8
click at [390, 273] on input "Providing the same learning experiences afforded to children" at bounding box center [386, 269] width 8 height 8
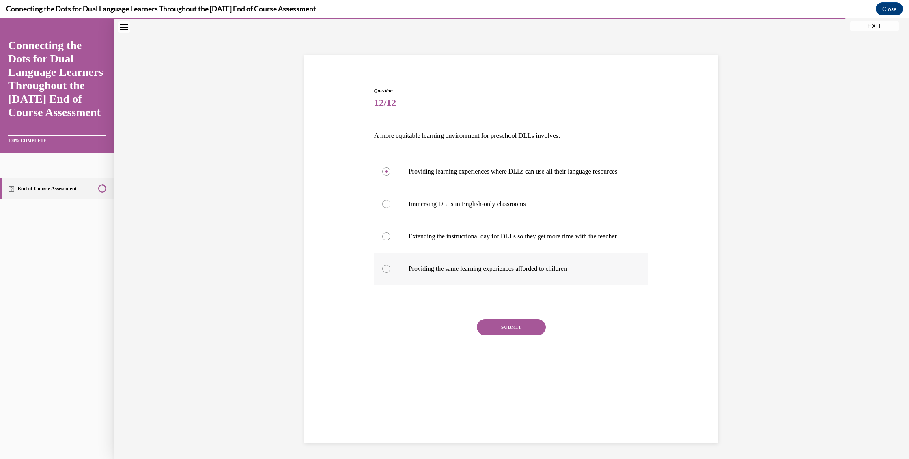
radio input "true"
click at [425, 273] on p "Providing the same learning experiences afforded to children" at bounding box center [519, 269] width 220 height 8
click at [390, 273] on input "Providing the same learning experiences afforded to children" at bounding box center [386, 269] width 8 height 8
click at [391, 173] on label "Providing learning experiences where DLLs can use all their language resources" at bounding box center [511, 171] width 275 height 32
click at [390, 173] on input "Providing learning experiences where DLLs can use all their language resources" at bounding box center [386, 172] width 8 height 8
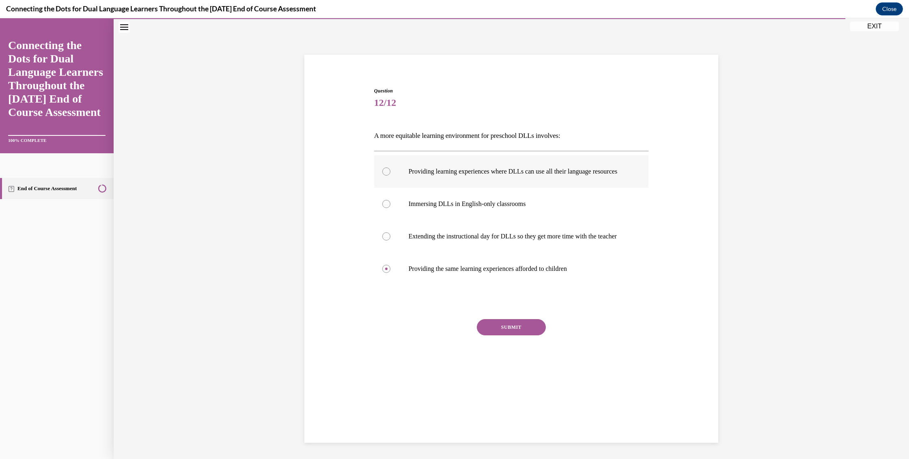
radio input "true"
click at [508, 336] on button "SUBMIT" at bounding box center [511, 327] width 69 height 16
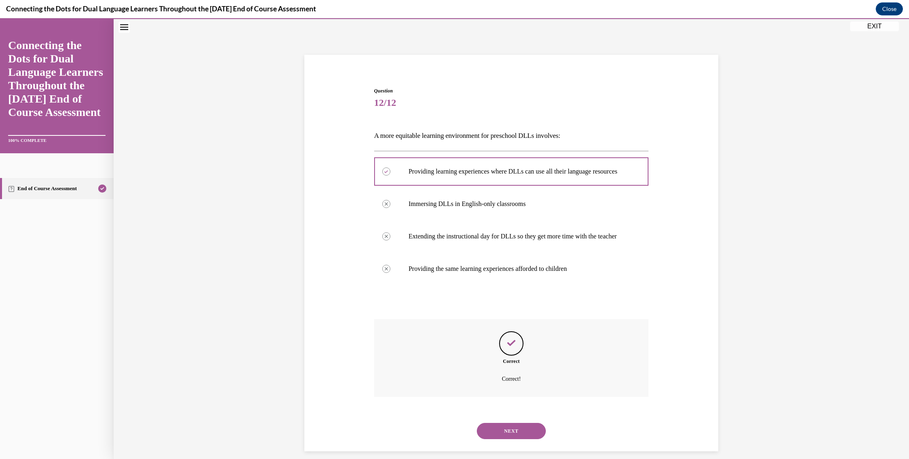
scroll to position [50, 0]
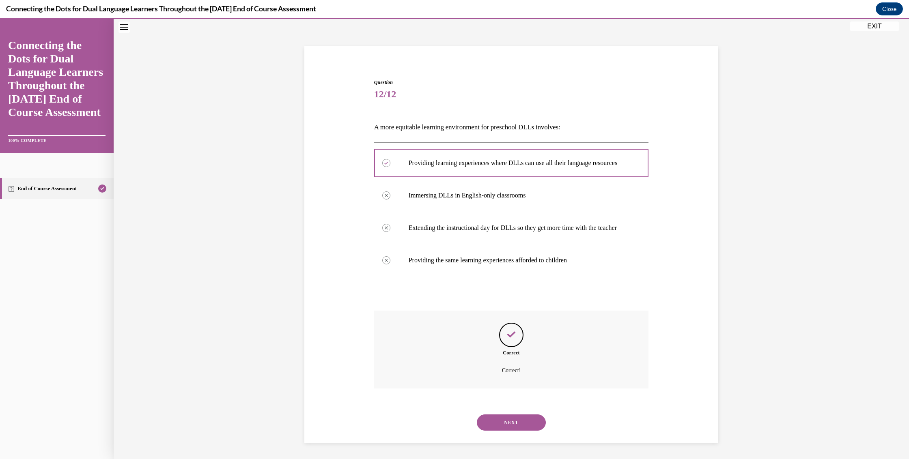
click at [504, 416] on button "NEXT" at bounding box center [511, 423] width 69 height 16
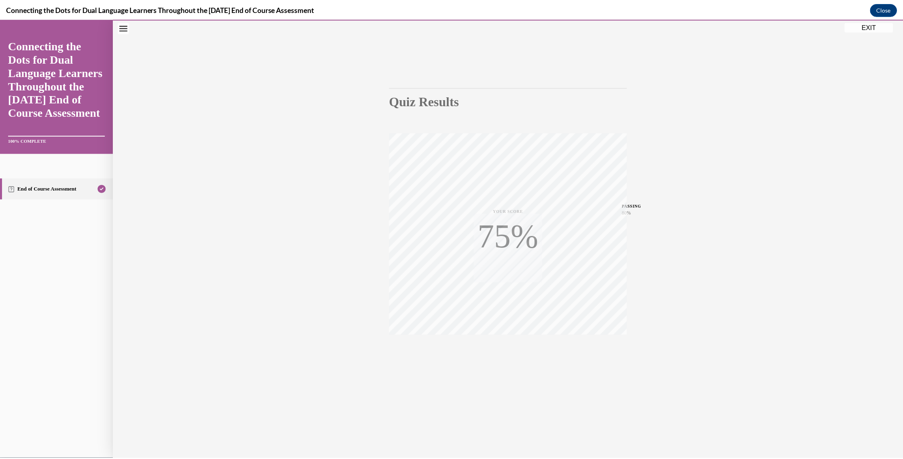
scroll to position [26, 0]
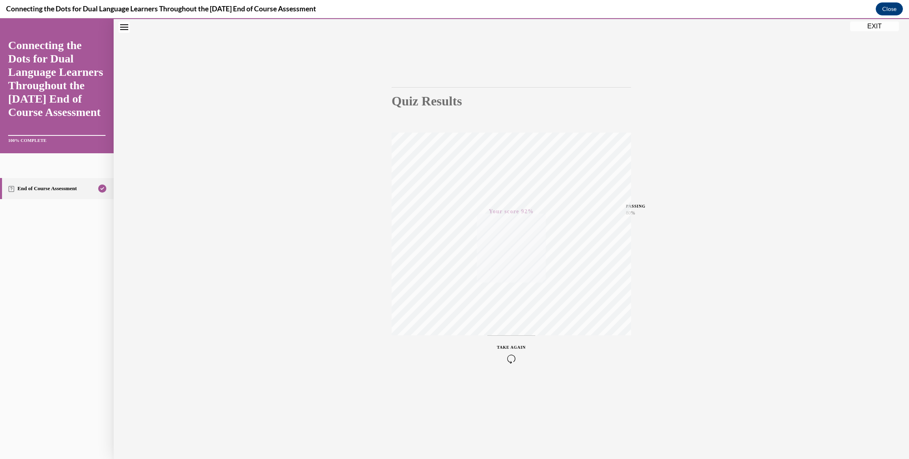
click at [878, 27] on button "EXIT" at bounding box center [874, 27] width 49 height 10
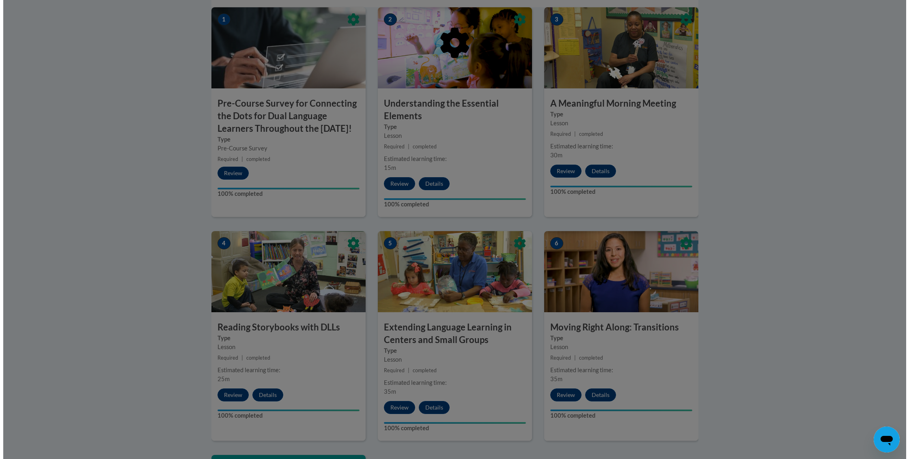
scroll to position [275, 0]
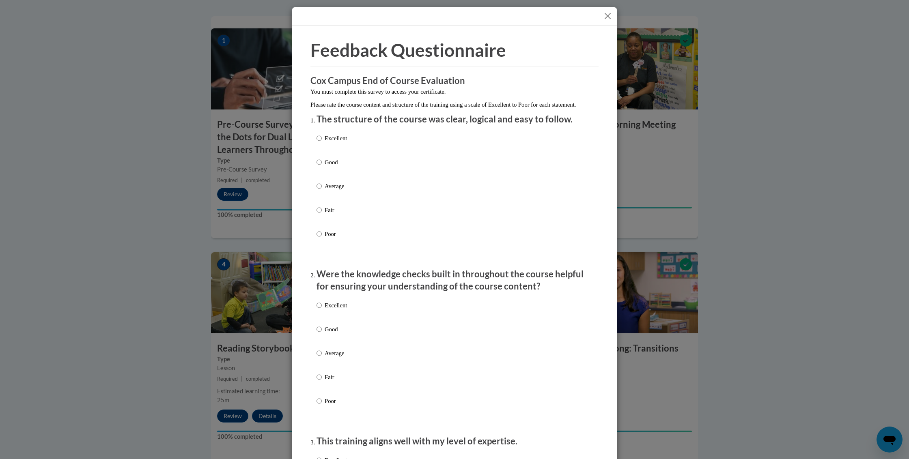
click at [335, 167] on p "Good" at bounding box center [336, 162] width 22 height 9
click at [322, 167] on input "Good" at bounding box center [319, 162] width 5 height 9
radio input "true"
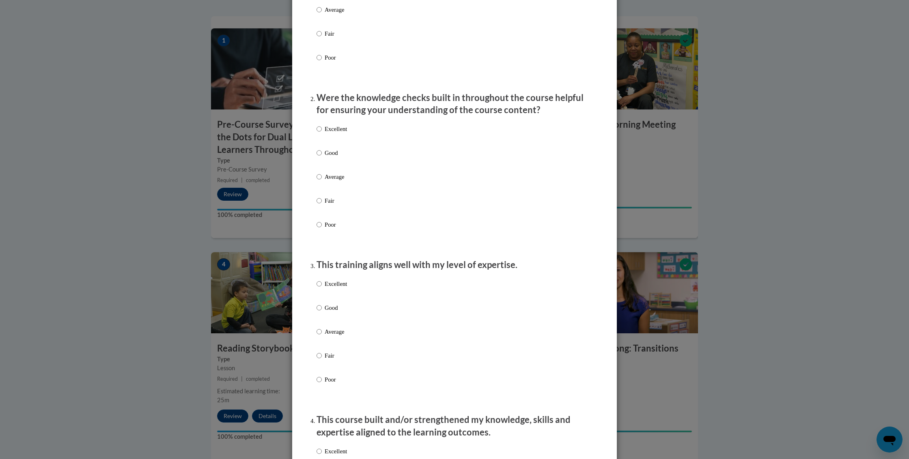
scroll to position [183, 0]
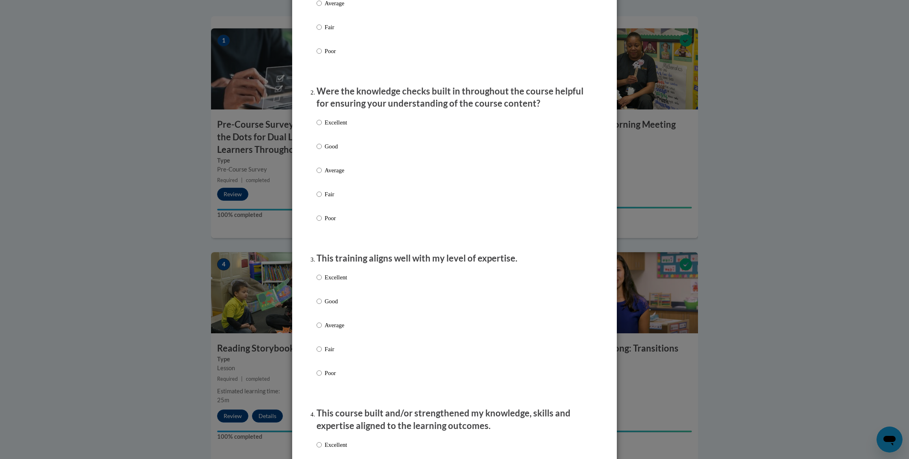
click at [331, 151] on p "Good" at bounding box center [336, 146] width 22 height 9
click at [322, 151] on input "Good" at bounding box center [319, 146] width 5 height 9
radio input "true"
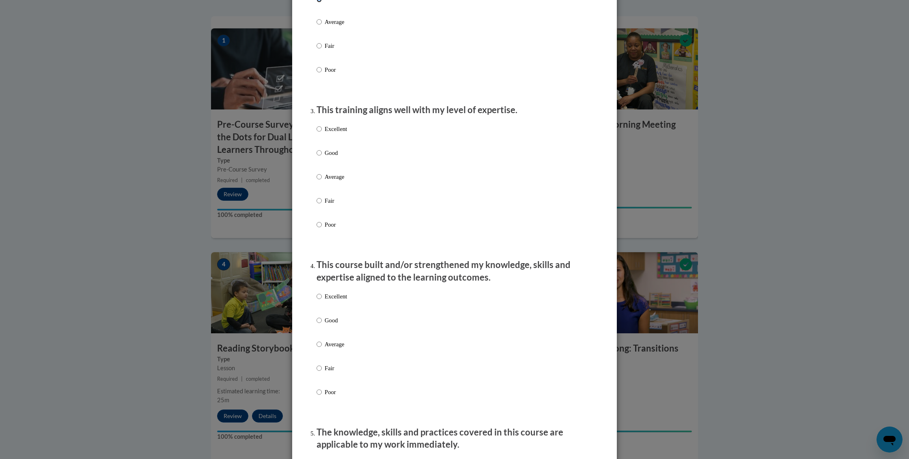
scroll to position [334, 0]
click at [330, 131] on p "Excellent" at bounding box center [336, 127] width 22 height 9
click at [322, 131] on input "Excellent" at bounding box center [319, 127] width 5 height 9
radio input "true"
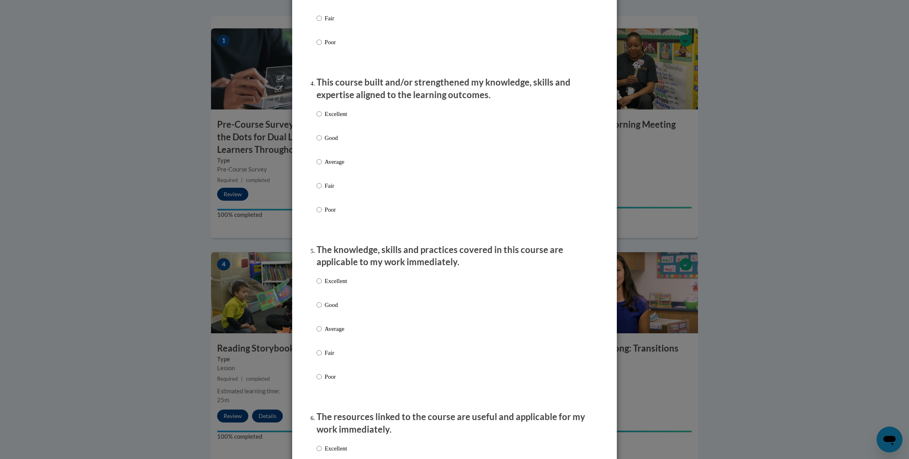
scroll to position [517, 0]
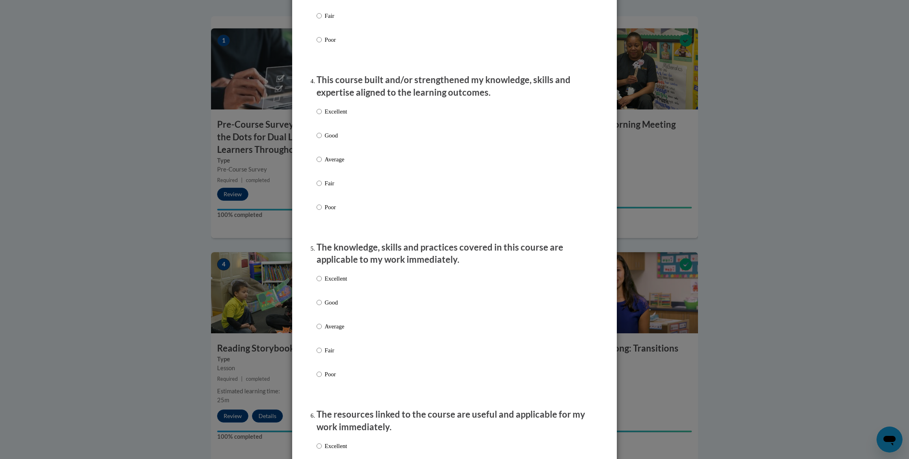
click at [332, 140] on p "Good" at bounding box center [336, 135] width 22 height 9
click at [322, 140] on input "Good" at bounding box center [319, 135] width 5 height 9
radio input "true"
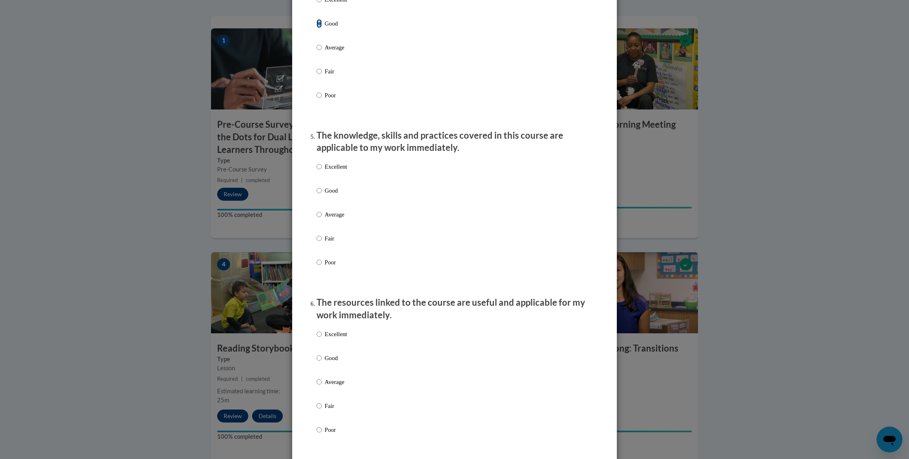
scroll to position [646, 0]
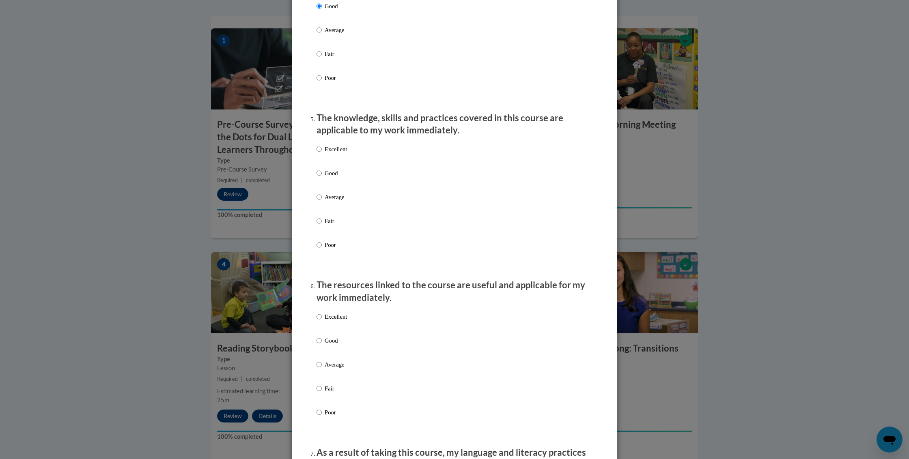
drag, startPoint x: 329, startPoint y: 180, endPoint x: 356, endPoint y: 183, distance: 26.9
click at [329, 178] on p "Good" at bounding box center [336, 173] width 22 height 9
click at [322, 178] on input "Good" at bounding box center [319, 173] width 5 height 9
radio input "true"
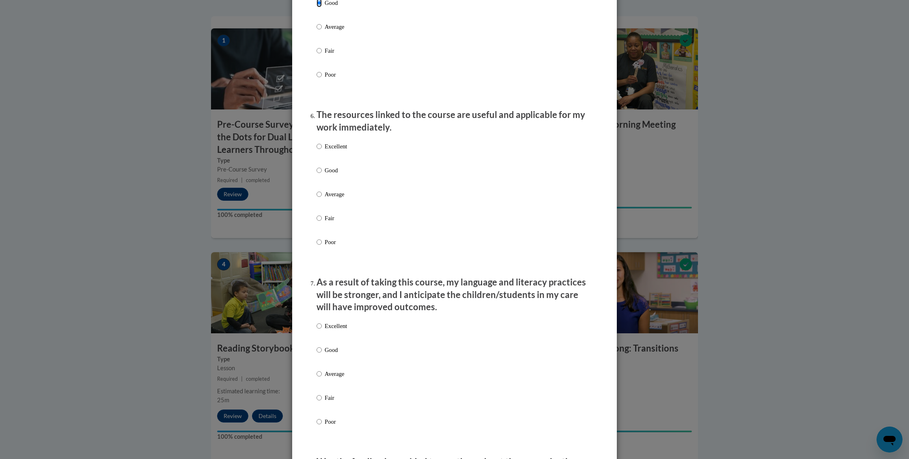
scroll to position [825, 0]
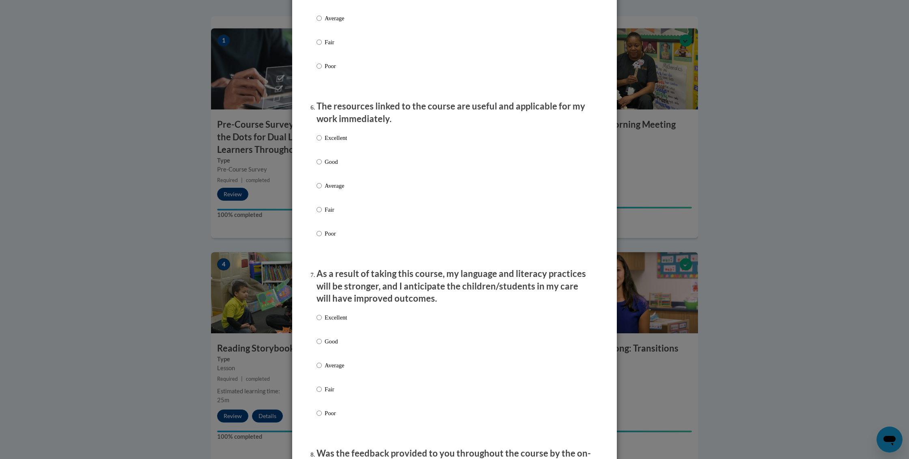
click at [332, 166] on p "Good" at bounding box center [336, 161] width 22 height 9
click at [322, 166] on input "Good" at bounding box center [319, 161] width 5 height 9
radio input "true"
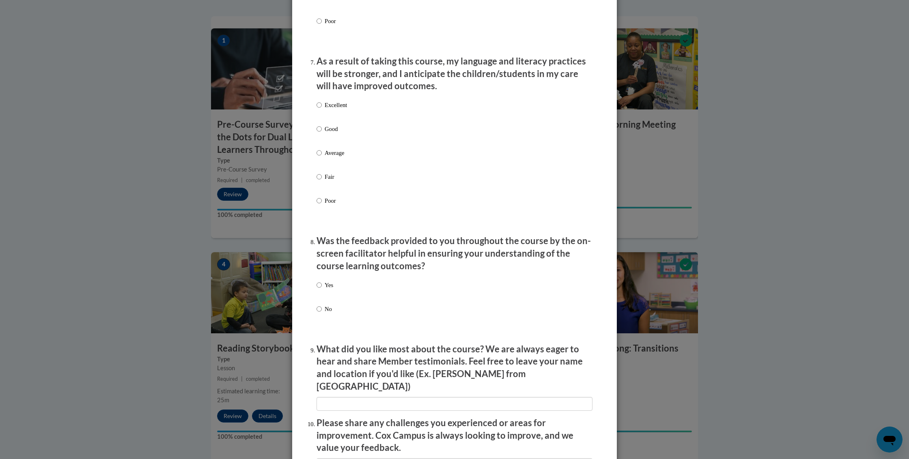
scroll to position [1048, 0]
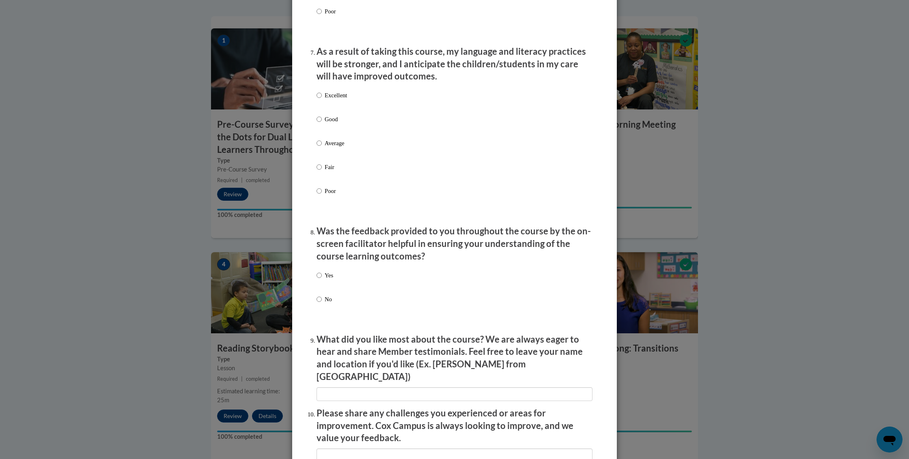
click at [334, 100] on p "Excellent" at bounding box center [336, 95] width 22 height 9
click at [322, 100] on input "Excellent" at bounding box center [319, 95] width 5 height 9
radio input "true"
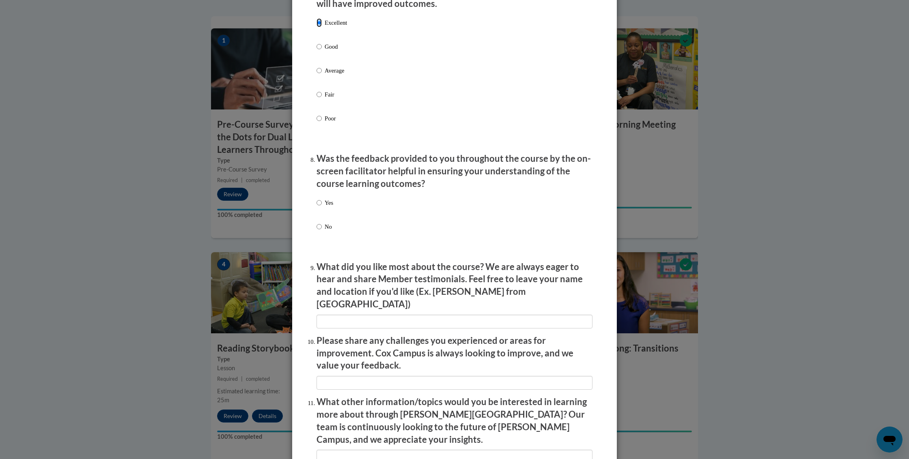
scroll to position [1135, 0]
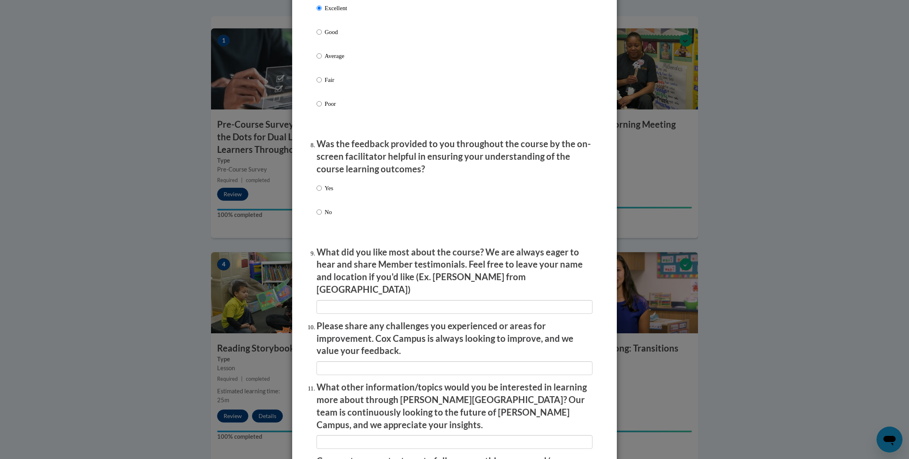
click at [329, 193] on p "Yes" at bounding box center [329, 188] width 9 height 9
click at [322, 193] on input "Yes" at bounding box center [319, 188] width 5 height 9
radio input "true"
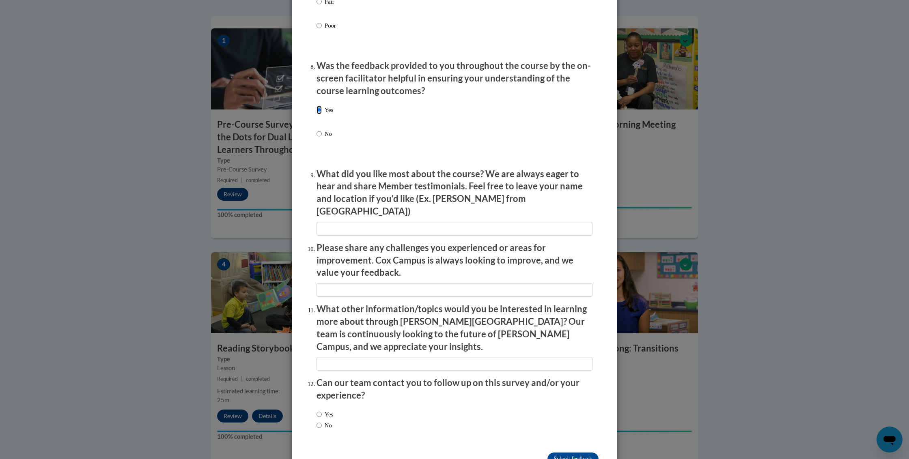
scroll to position [1229, 0]
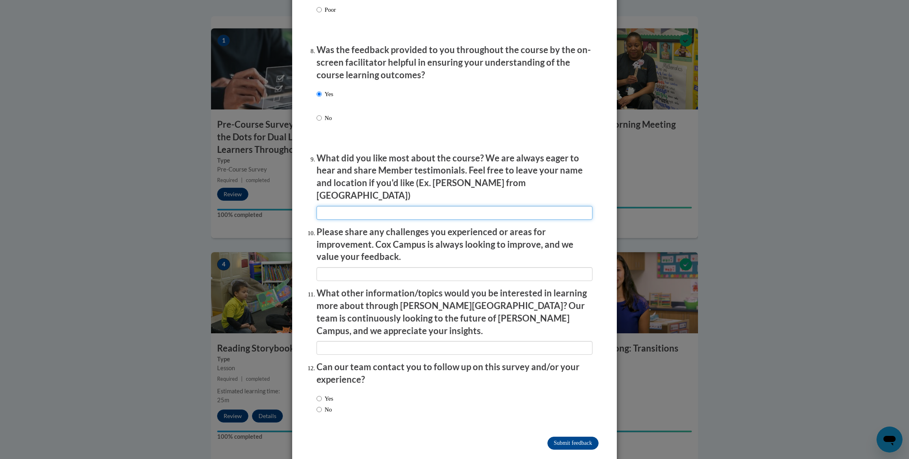
click at [379, 206] on input "textbox" at bounding box center [455, 213] width 276 height 14
type input "no"
type input "n/a"
drag, startPoint x: 324, startPoint y: 393, endPoint x: 357, endPoint y: 394, distance: 32.9
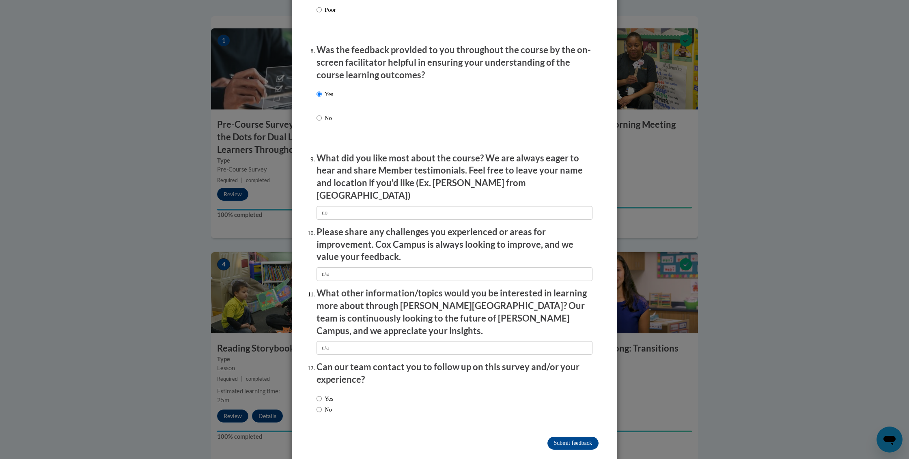
click at [324, 405] on label "No" at bounding box center [324, 409] width 15 height 9
click at [322, 405] on input "No" at bounding box center [319, 409] width 5 height 9
radio input "true"
click at [576, 437] on input "Submit feedback" at bounding box center [572, 443] width 51 height 13
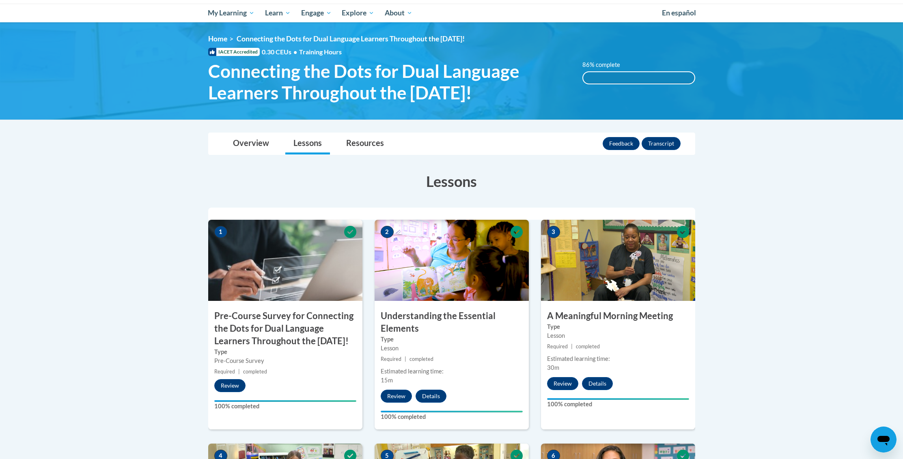
scroll to position [0, 0]
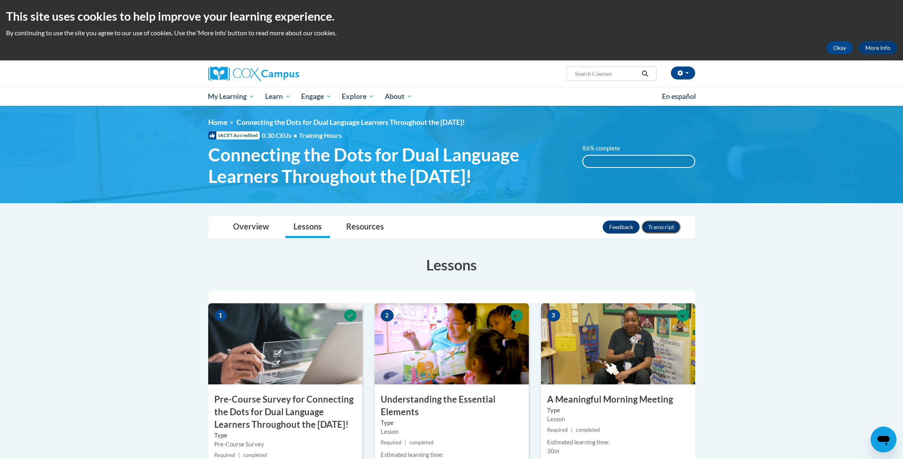
click at [665, 228] on button "Transcript" at bounding box center [661, 227] width 39 height 13
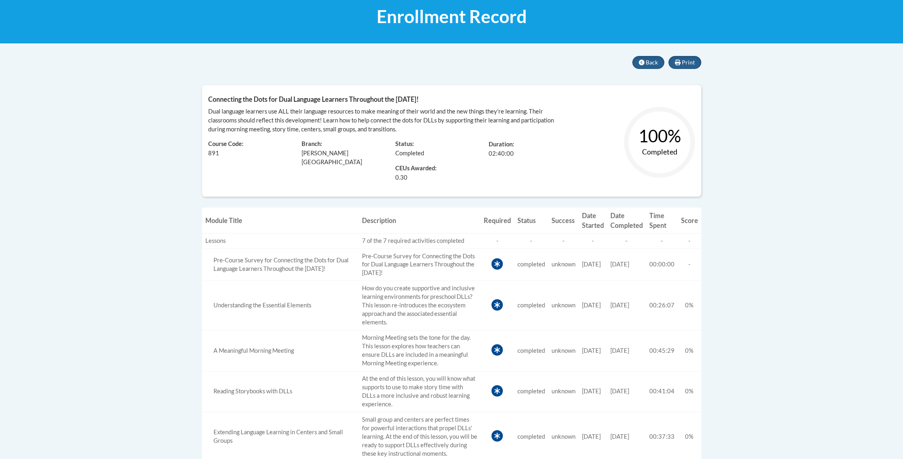
scroll to position [17, 0]
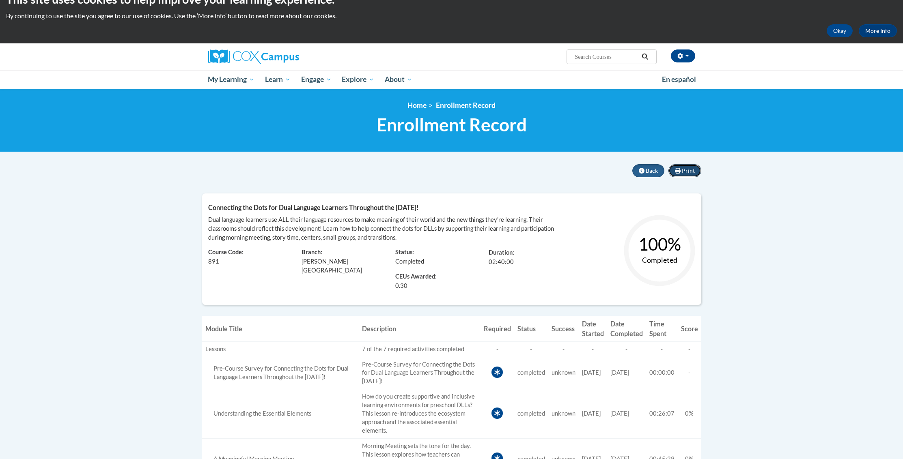
click at [690, 172] on span "Print" at bounding box center [688, 170] width 13 height 7
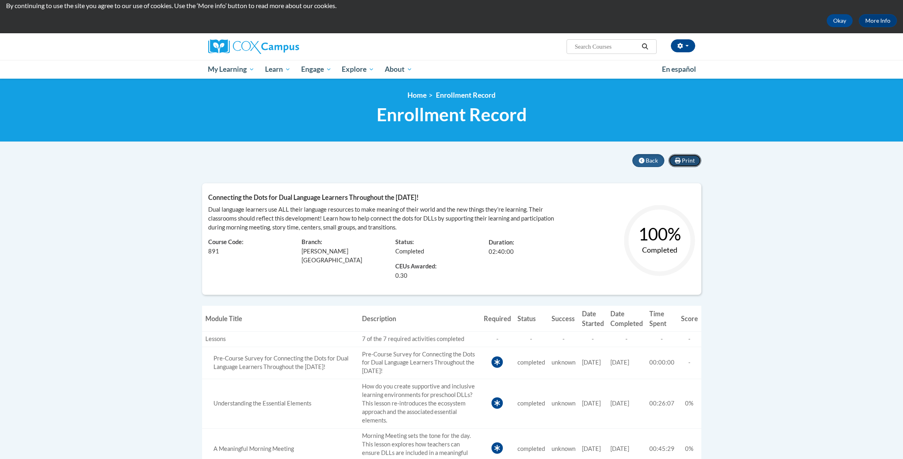
scroll to position [0, 0]
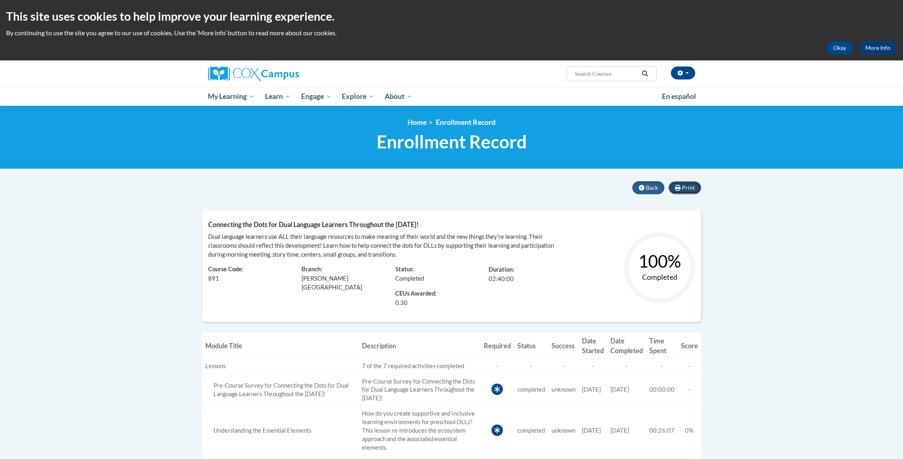
click at [686, 189] on span "Print" at bounding box center [688, 187] width 13 height 7
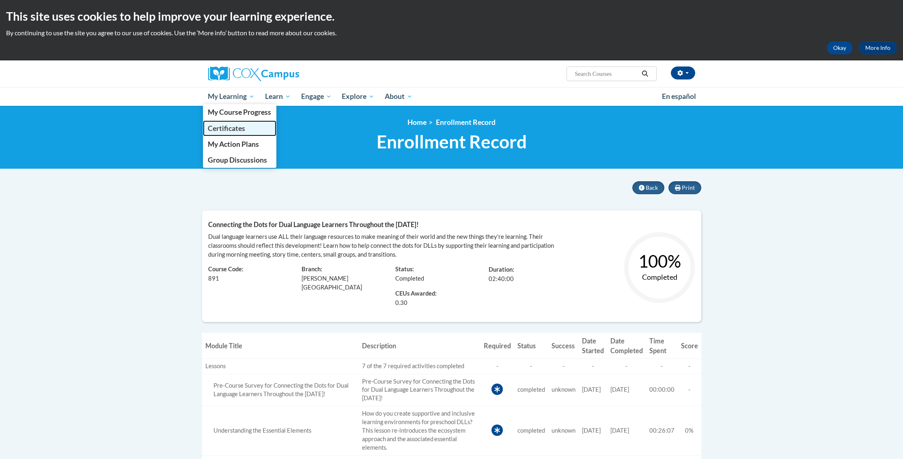
click at [238, 129] on span "Certificates" at bounding box center [226, 128] width 37 height 9
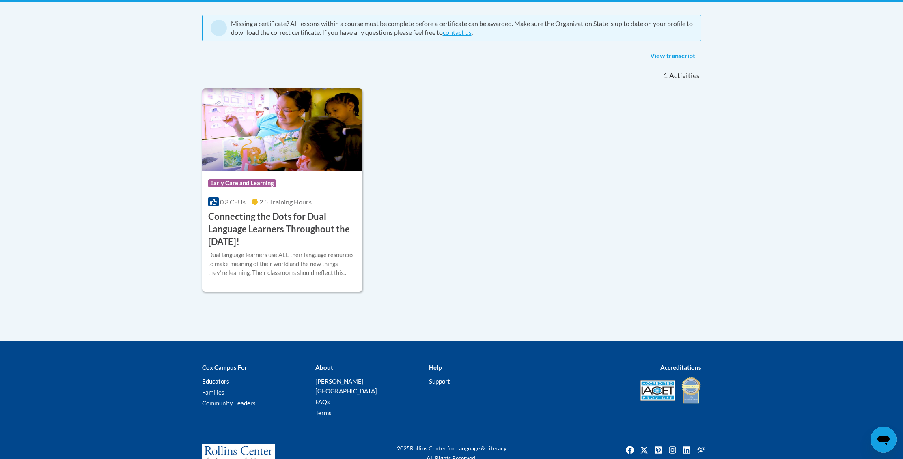
scroll to position [181, 0]
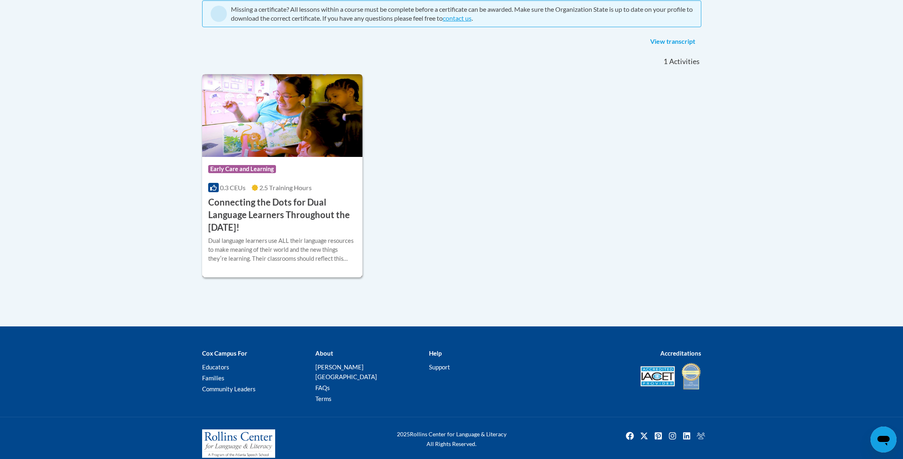
click at [276, 150] on img at bounding box center [282, 115] width 161 height 83
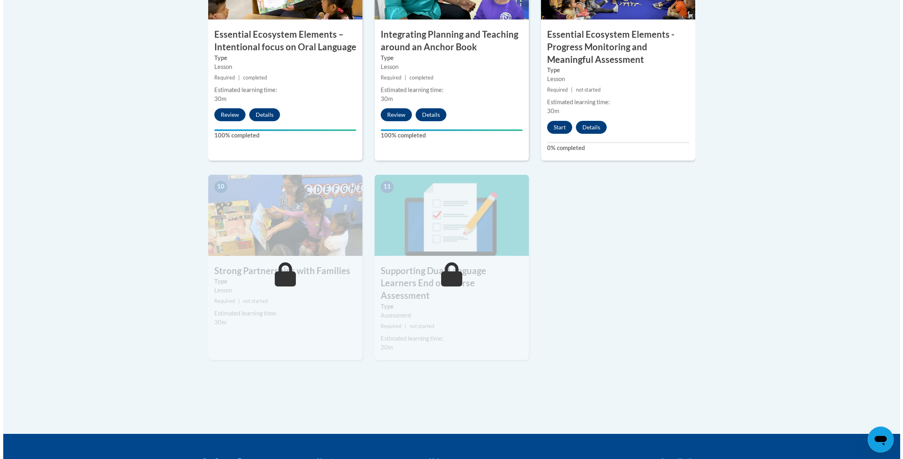
scroll to position [755, 0]
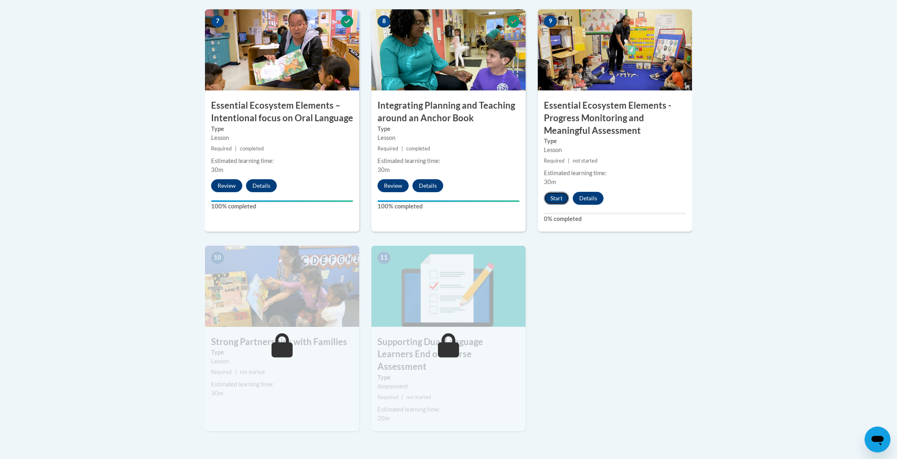
click at [560, 200] on button "Start" at bounding box center [556, 198] width 25 height 13
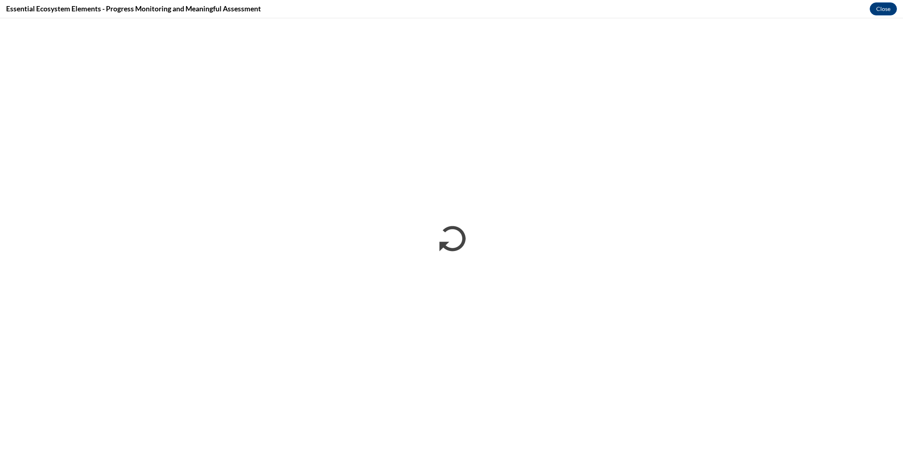
scroll to position [0, 0]
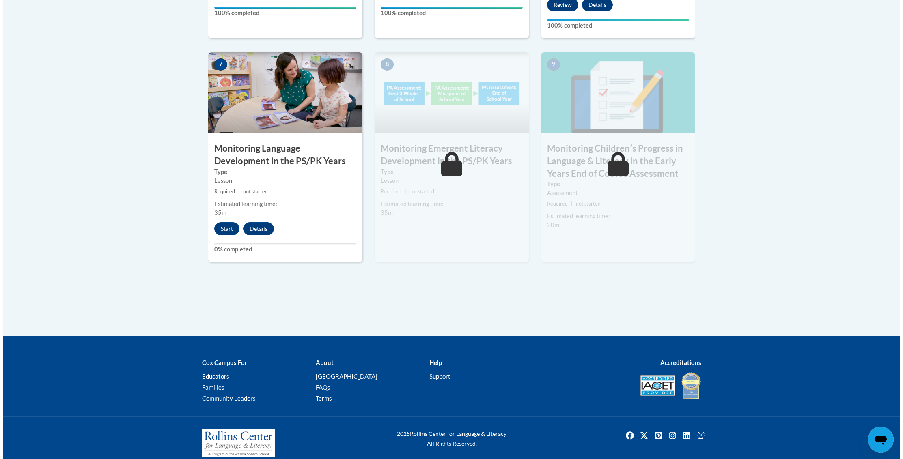
scroll to position [716, 0]
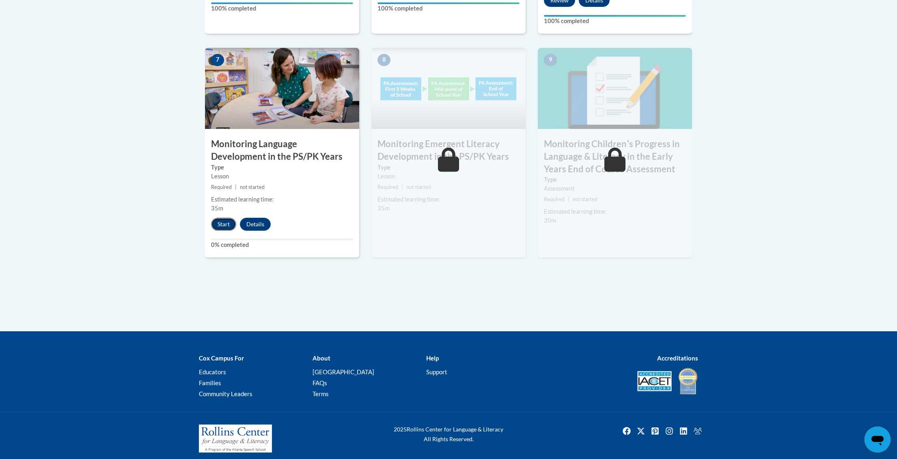
click at [228, 221] on button "Start" at bounding box center [223, 224] width 25 height 13
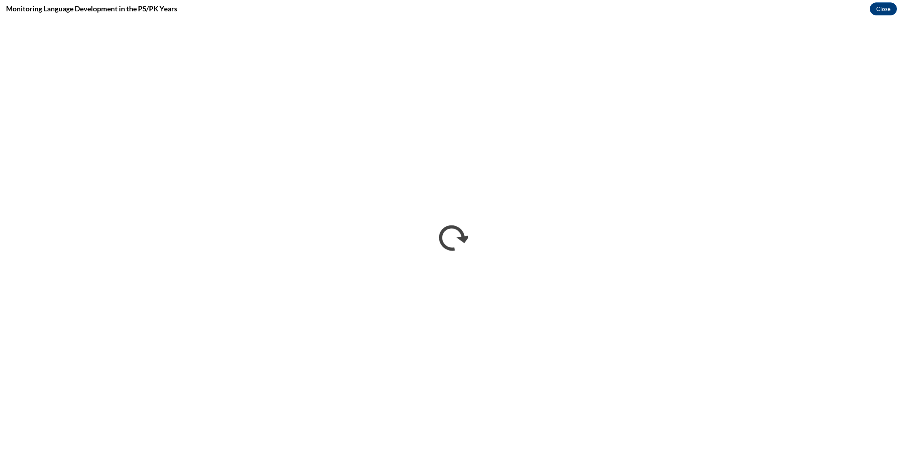
scroll to position [0, 0]
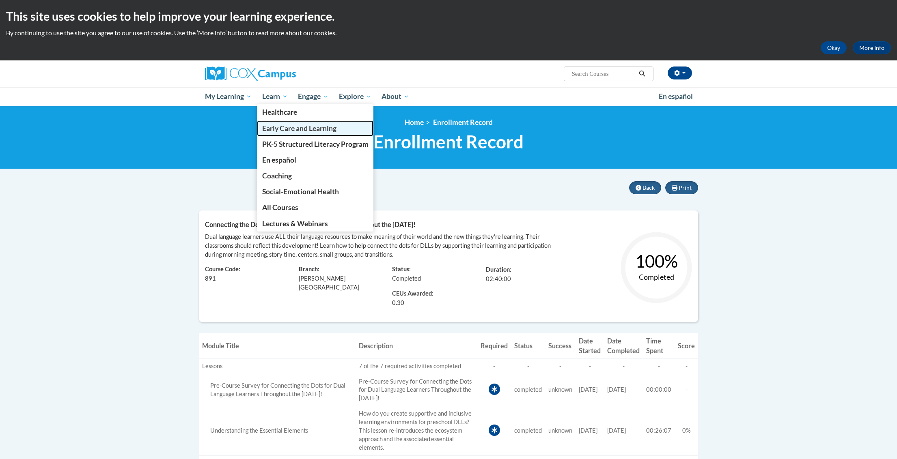
click at [281, 129] on span "Early Care and Learning" at bounding box center [299, 128] width 74 height 9
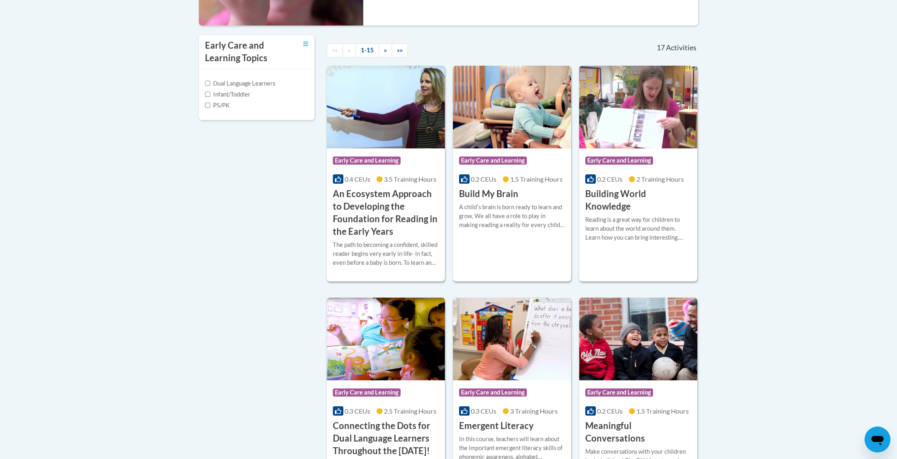
scroll to position [256, 0]
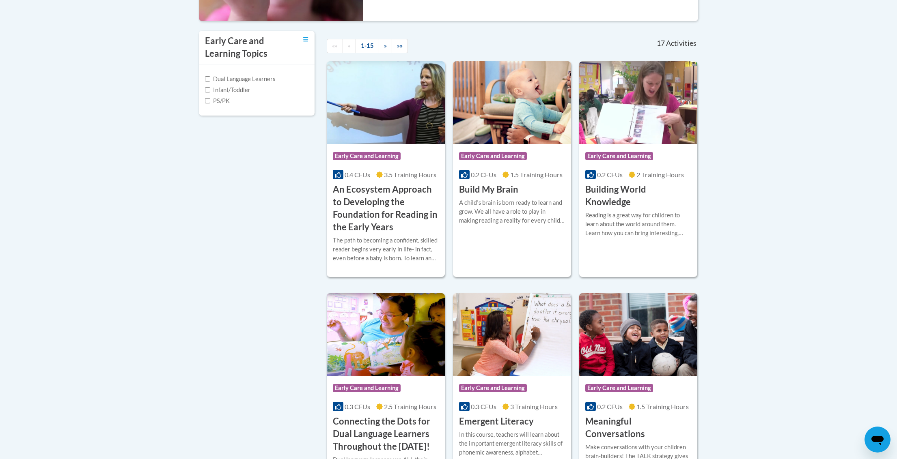
click at [221, 101] on label "PS/PK" at bounding box center [217, 101] width 25 height 9
click at [210, 101] on input "PS/PK" at bounding box center [207, 100] width 5 height 5
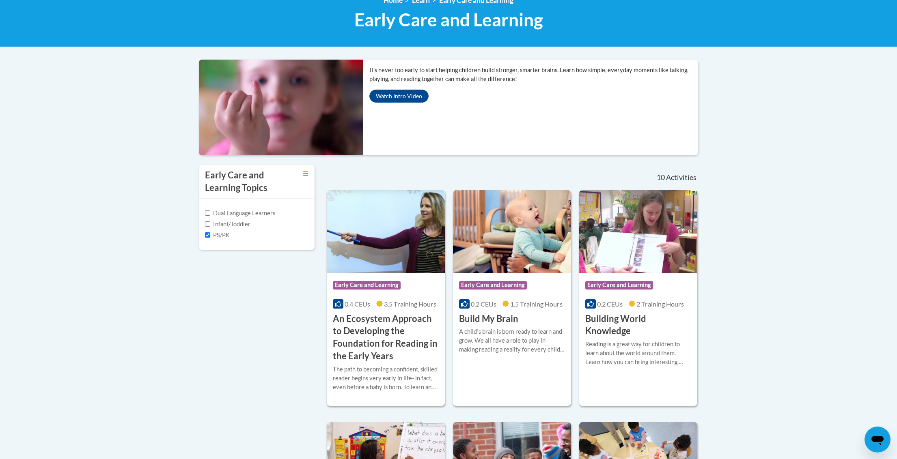
scroll to position [123, 0]
click at [211, 237] on label "PS/PK" at bounding box center [217, 235] width 25 height 9
click at [210, 237] on input "PS/PK" at bounding box center [207, 234] width 5 height 5
checkbox input "false"
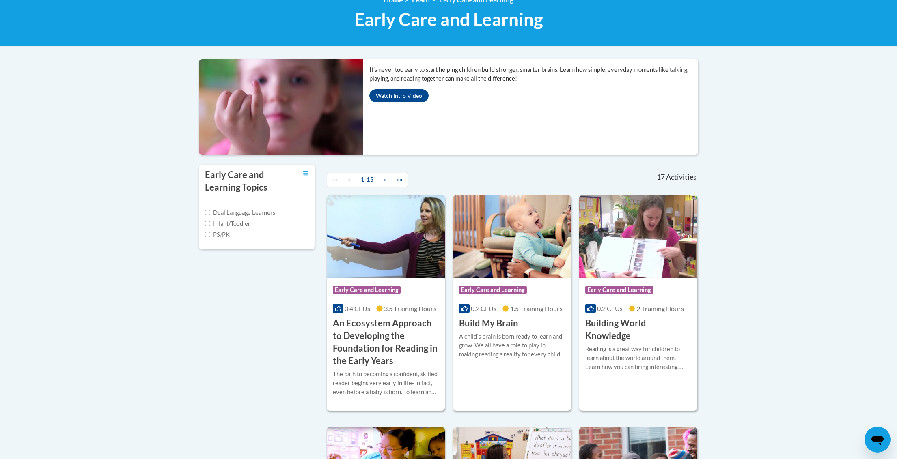
click at [216, 227] on label "Infant/Toddler" at bounding box center [227, 224] width 45 height 9
click at [210, 226] on input "Infant/Toddler" at bounding box center [207, 223] width 5 height 5
checkbox input "true"
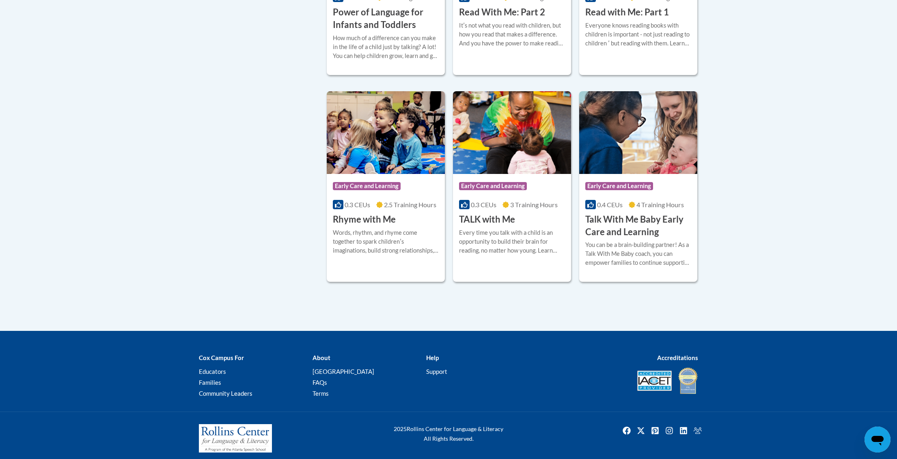
scroll to position [665, 0]
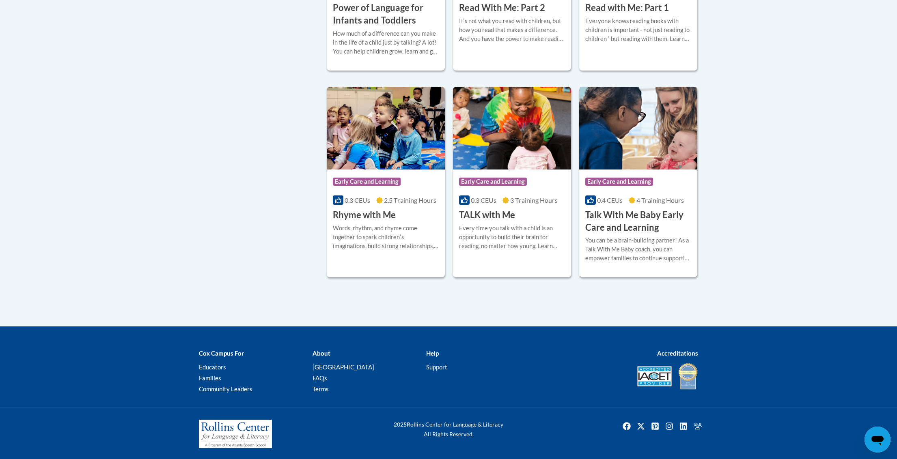
click at [624, 146] on img at bounding box center [638, 128] width 118 height 83
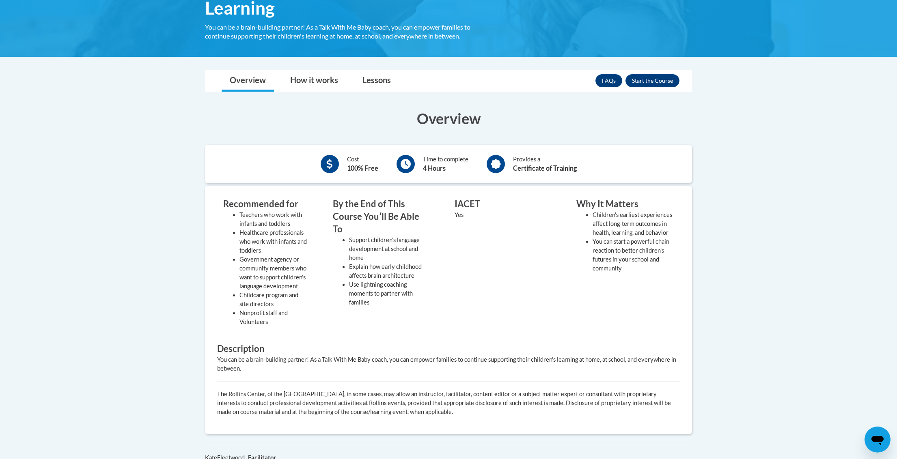
scroll to position [141, 0]
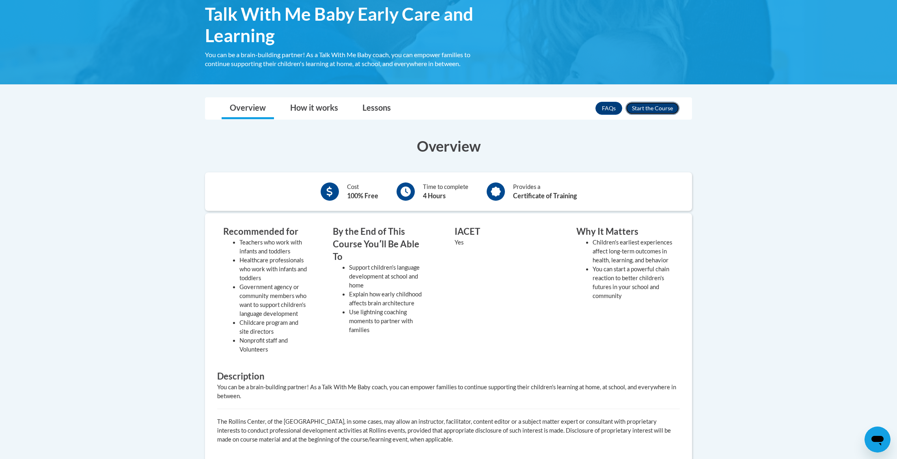
click at [655, 111] on button "Enroll" at bounding box center [652, 108] width 54 height 13
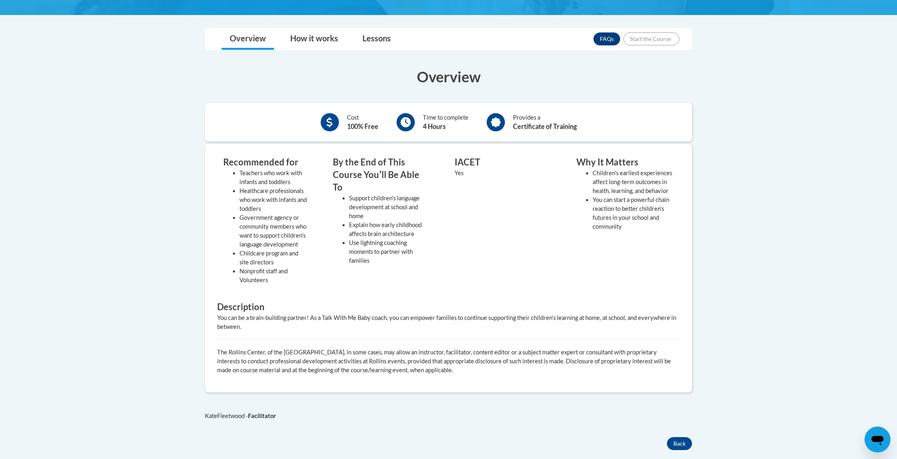
scroll to position [211, 0]
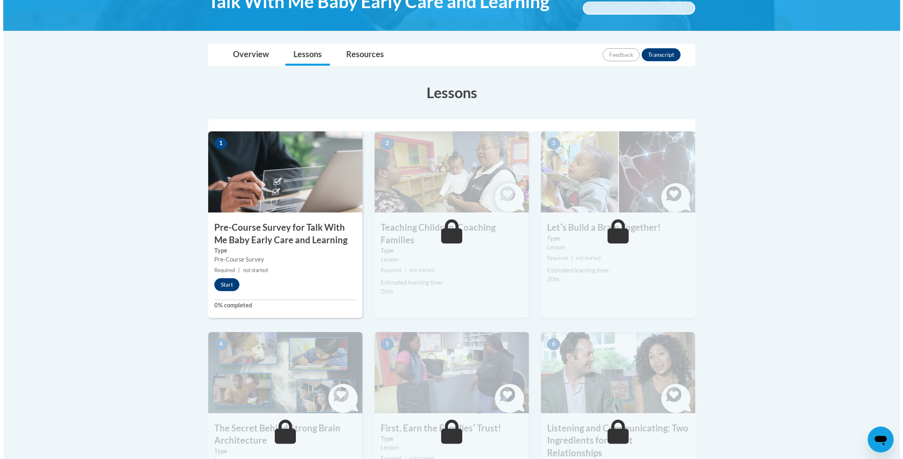
scroll to position [177, 0]
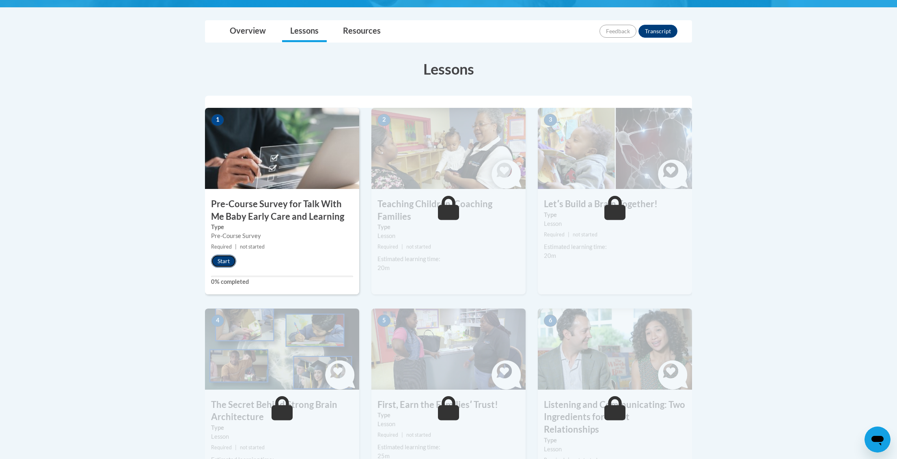
click at [221, 261] on button "Start" at bounding box center [223, 261] width 25 height 13
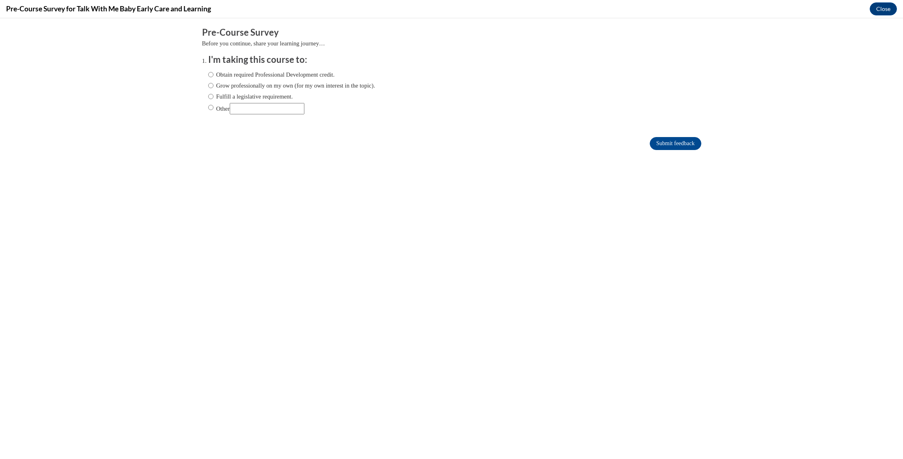
scroll to position [0, 0]
click at [208, 76] on input "Obtain required Professional Development credit." at bounding box center [210, 74] width 5 height 9
radio input "true"
click at [665, 143] on input "Submit feedback" at bounding box center [675, 143] width 51 height 13
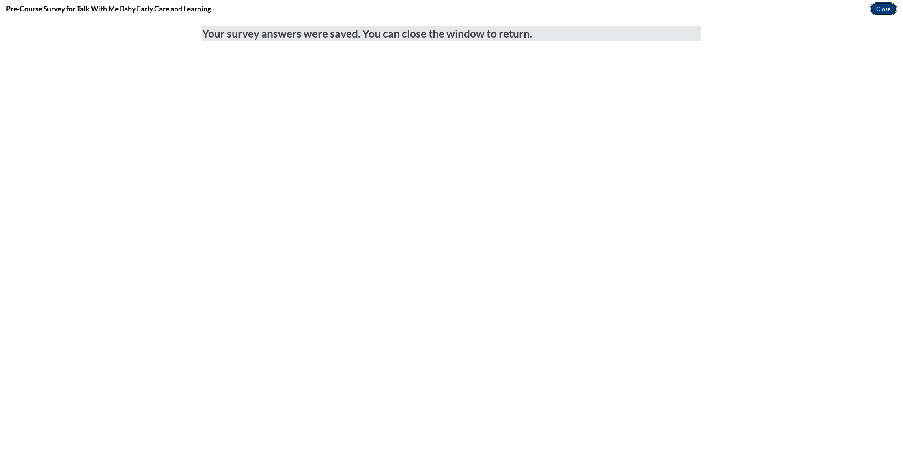
click at [884, 8] on button "Close" at bounding box center [883, 8] width 27 height 13
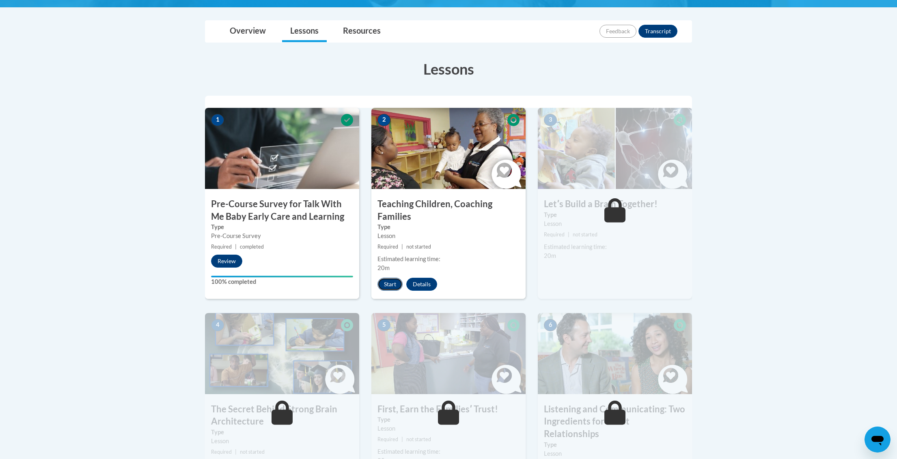
click at [384, 286] on button "Start" at bounding box center [389, 284] width 25 height 13
